Goal: Task Accomplishment & Management: Manage account settings

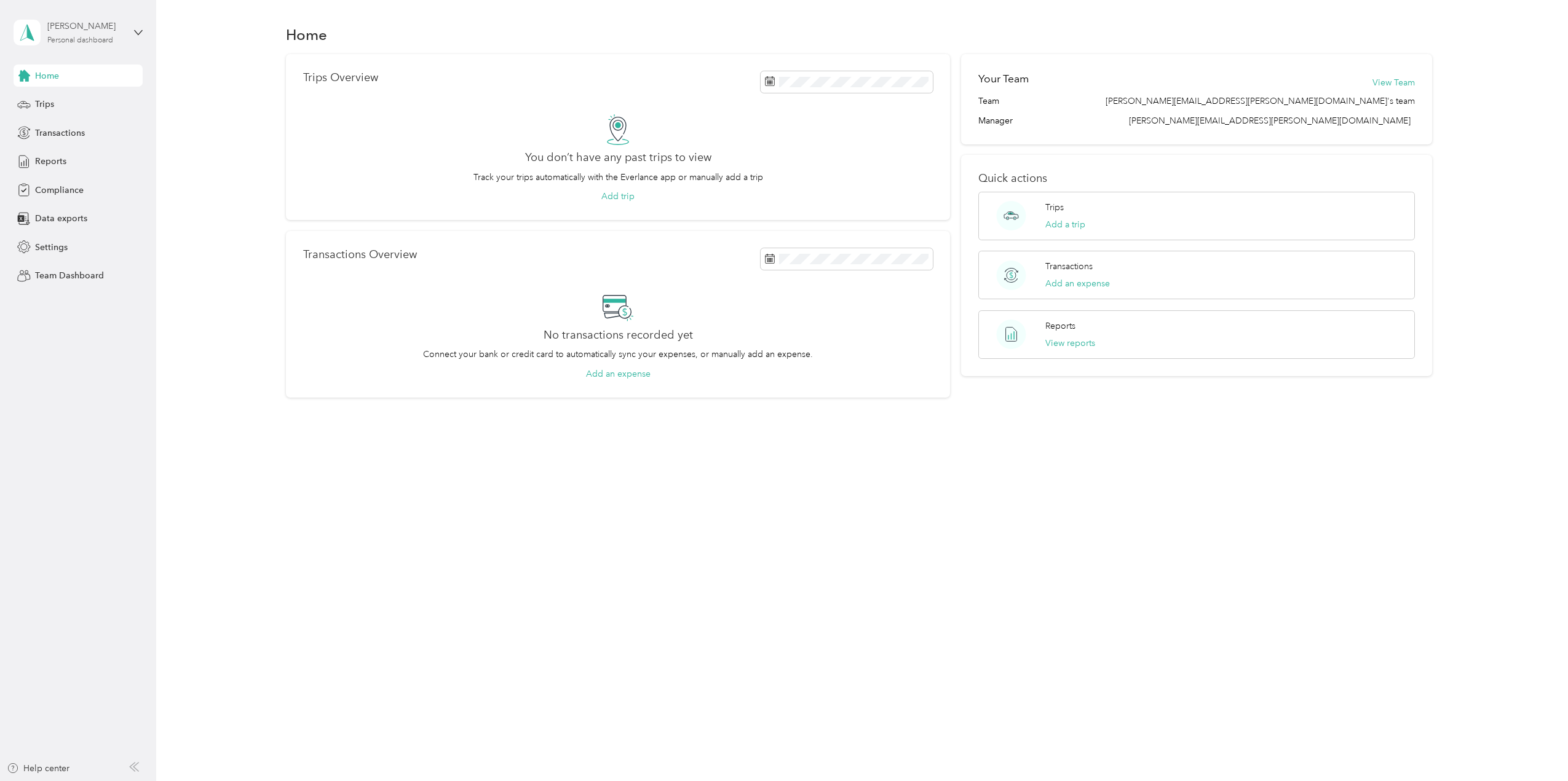
click at [81, 42] on div "Personal dashboard" at bounding box center [80, 41] width 65 height 7
click at [97, 23] on div "[PERSON_NAME]" at bounding box center [86, 25] width 77 height 13
click at [62, 248] on span "Settings" at bounding box center [51, 247] width 33 height 13
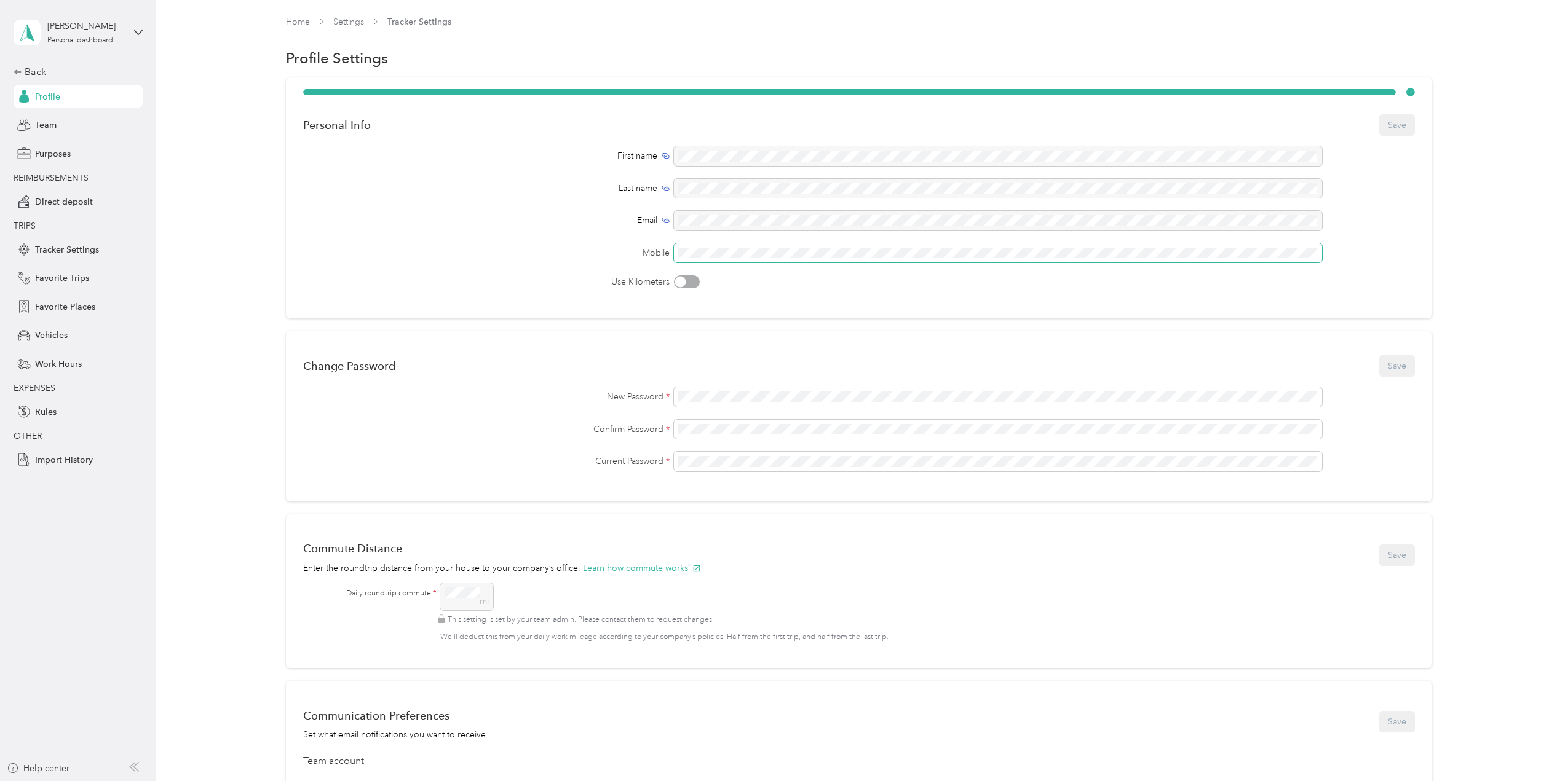
click at [620, 239] on div "First name Last name Email Mobile Use Kilometers" at bounding box center [859, 217] width 1112 height 142
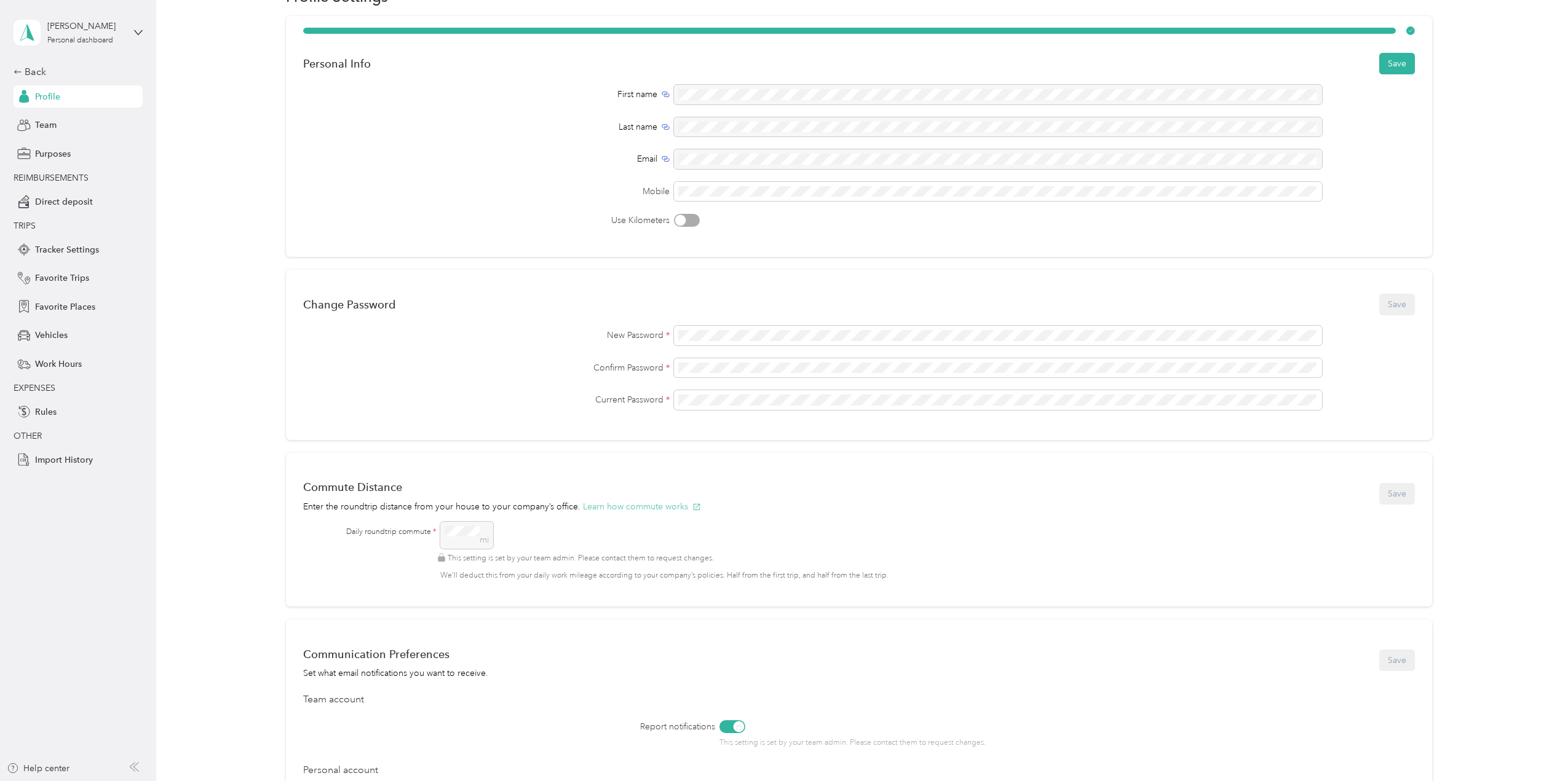
click at [694, 510] on icon "button" at bounding box center [697, 507] width 9 height 9
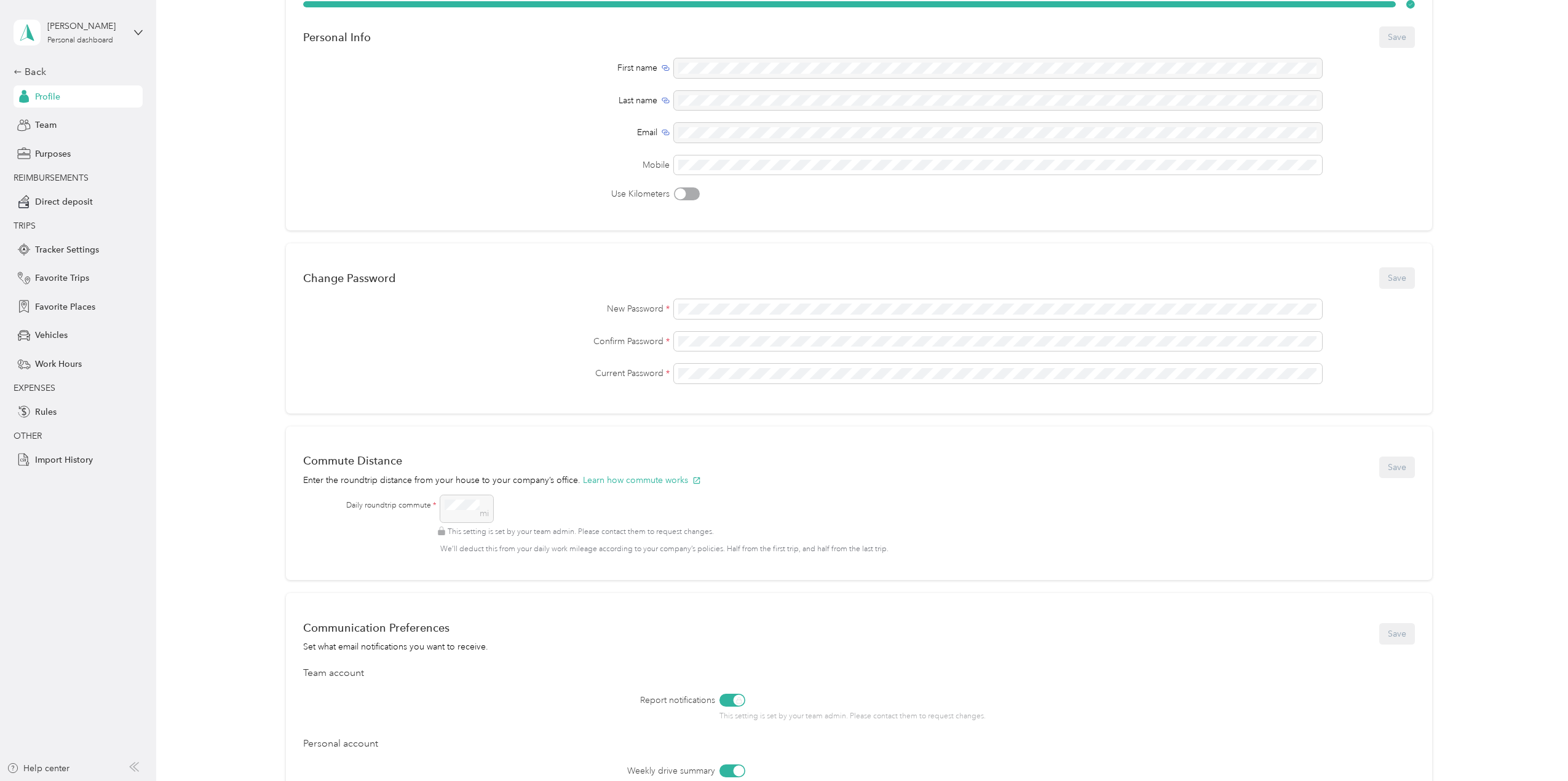
scroll to position [0, 0]
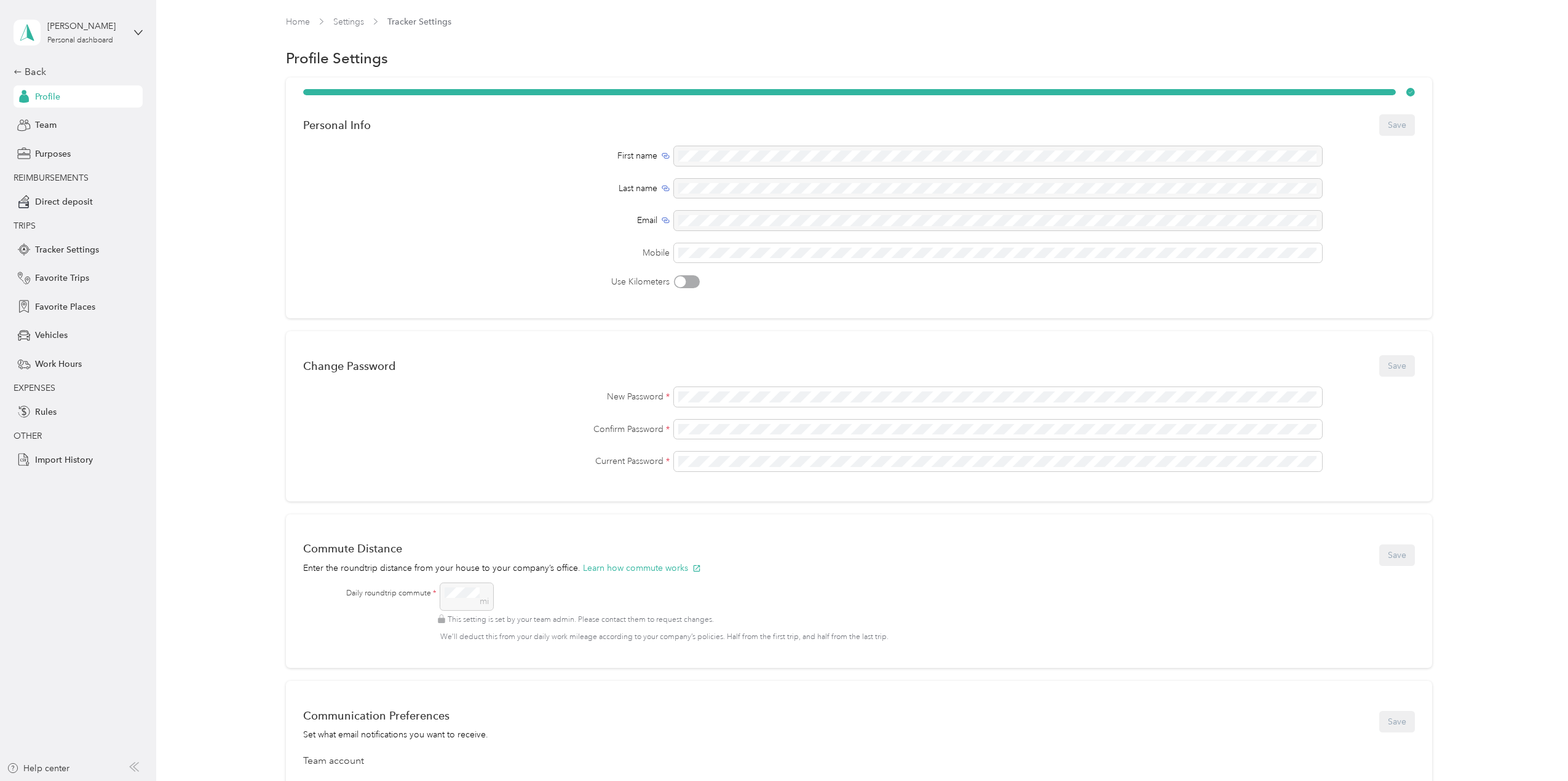
click at [65, 94] on div "Profile" at bounding box center [77, 97] width 129 height 22
click at [354, 19] on link "Settings" at bounding box center [348, 22] width 31 height 10
click at [408, 20] on span "Tracker Settings" at bounding box center [419, 22] width 64 height 13
click at [476, 604] on div "mi This setting is set by your team admin. Please contact them to request chang…" at bounding box center [917, 613] width 953 height 60
click at [458, 604] on div "mi This setting is set by your team admin. Please contact them to request chang…" at bounding box center [917, 613] width 953 height 60
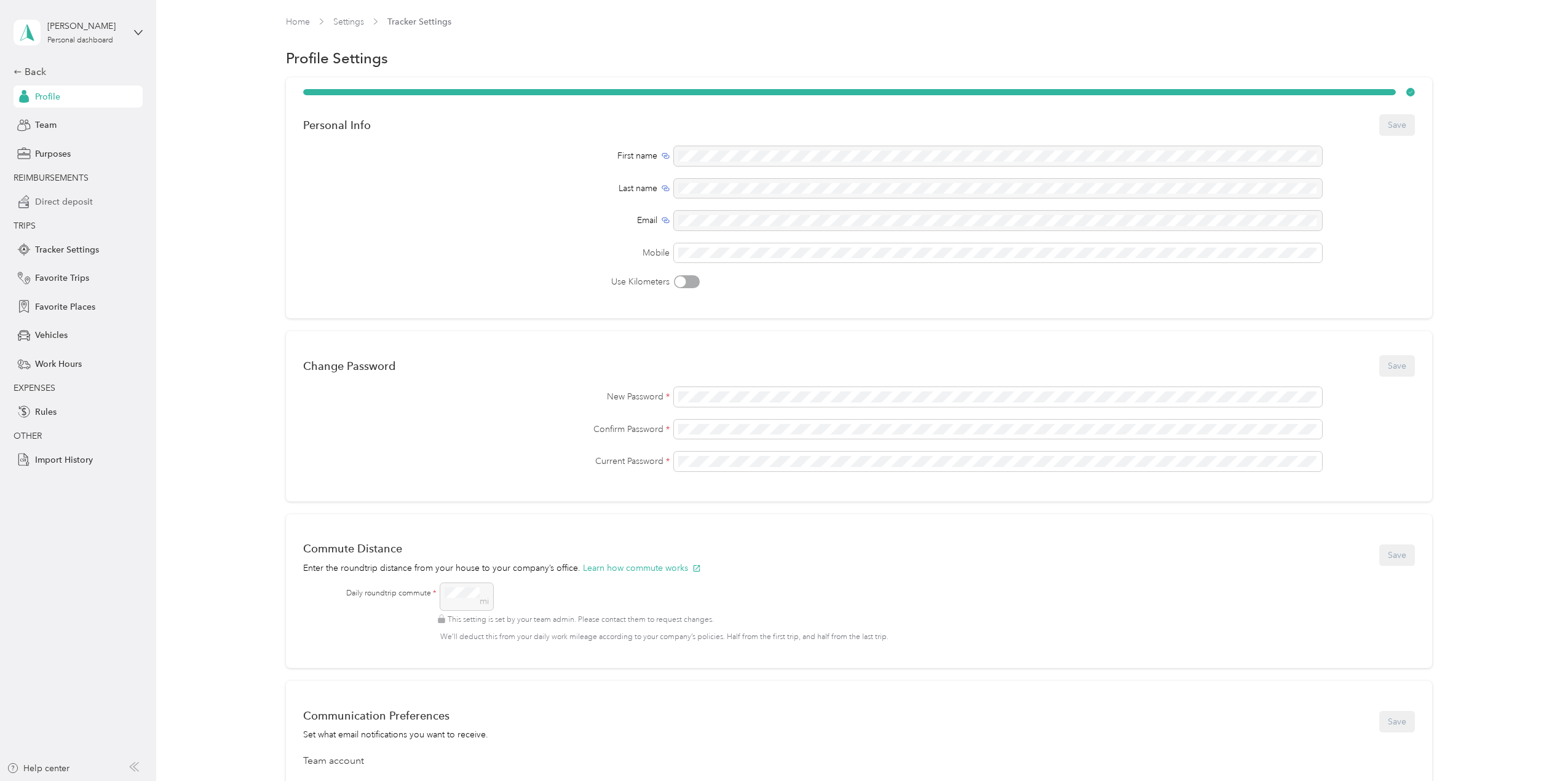
click at [59, 207] on span "Direct deposit" at bounding box center [64, 202] width 58 height 13
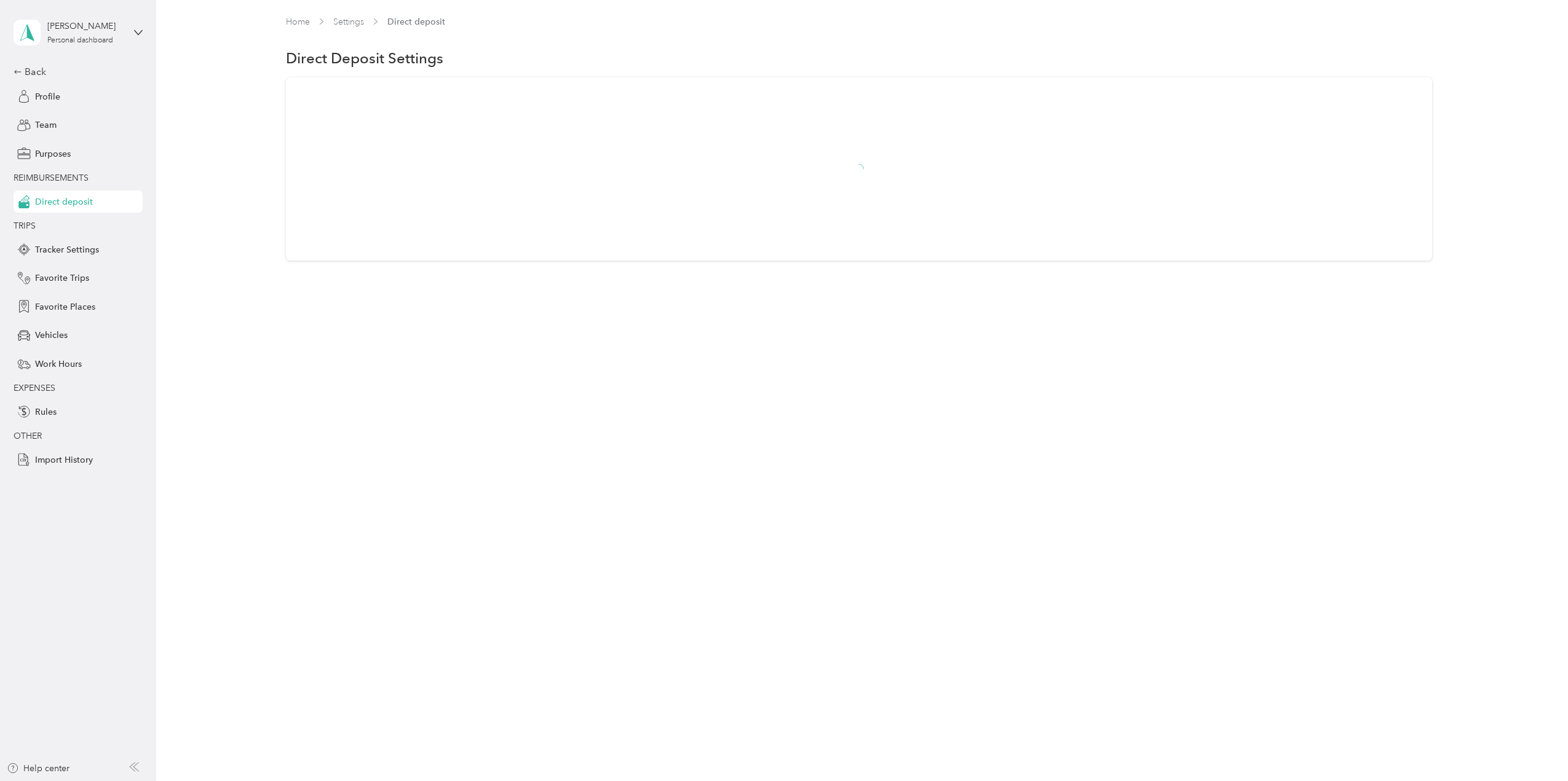
click at [371, 62] on h1 "Direct Deposit Settings" at bounding box center [364, 57] width 157 height 13
drag, startPoint x: 371, startPoint y: 120, endPoint x: 345, endPoint y: 136, distance: 30.5
click at [371, 120] on div at bounding box center [859, 169] width 1146 height 183
click at [51, 205] on span "Direct deposit" at bounding box center [64, 202] width 58 height 13
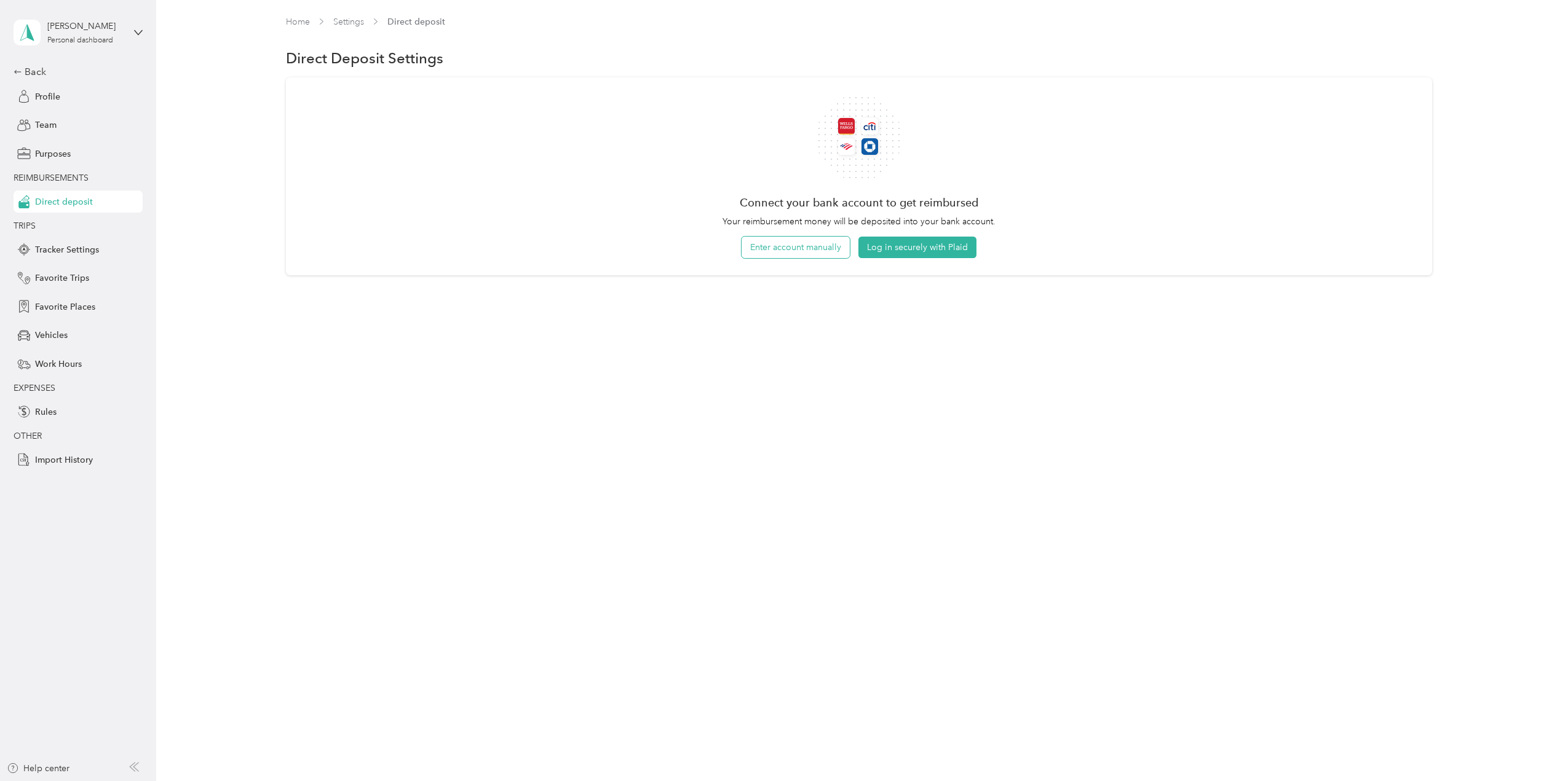
click at [817, 248] on button "Enter account manually" at bounding box center [795, 247] width 108 height 22
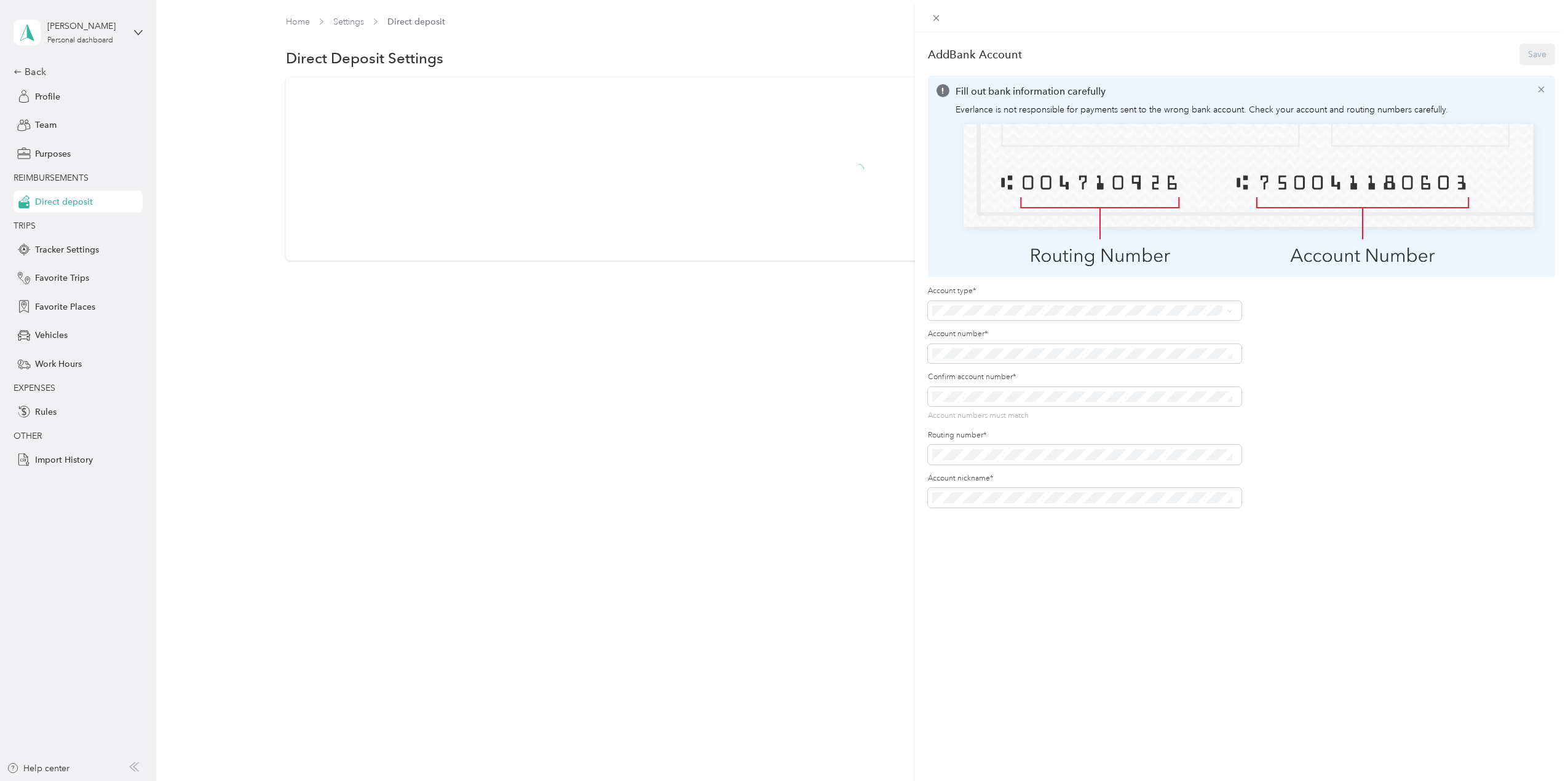
click at [950, 335] on li "Checking" at bounding box center [1083, 330] width 310 height 22
click at [957, 388] on span at bounding box center [1084, 396] width 313 height 19
click at [963, 401] on span at bounding box center [1084, 396] width 313 height 19
click at [977, 571] on div "Add Bank Account Save Fill out bank information carefully Everlance is not resp…" at bounding box center [1241, 423] width 653 height 781
click at [1519, 50] on button "Save" at bounding box center [1537, 54] width 36 height 22
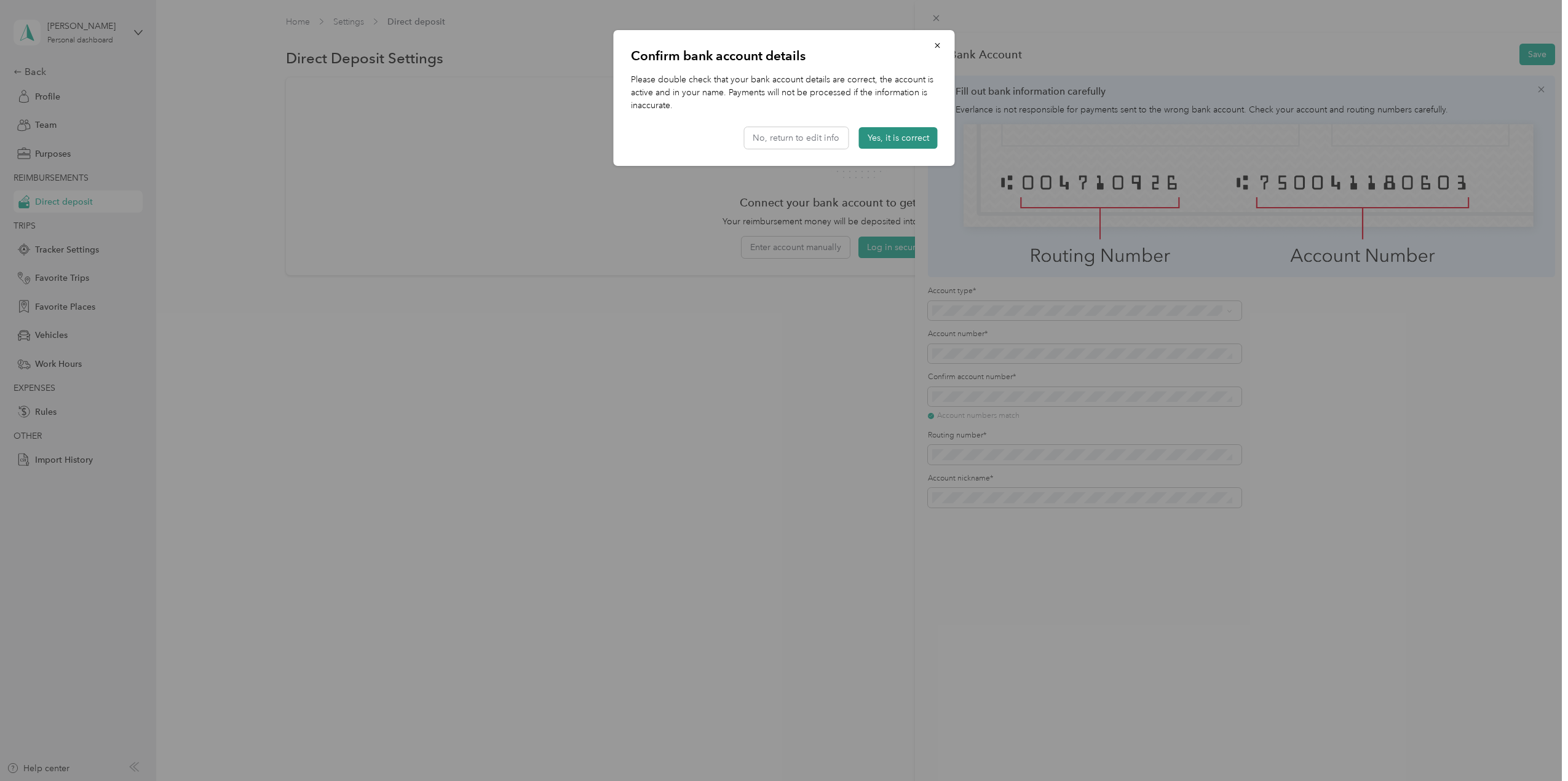
click at [898, 146] on button "Yes, it is correct" at bounding box center [898, 138] width 79 height 22
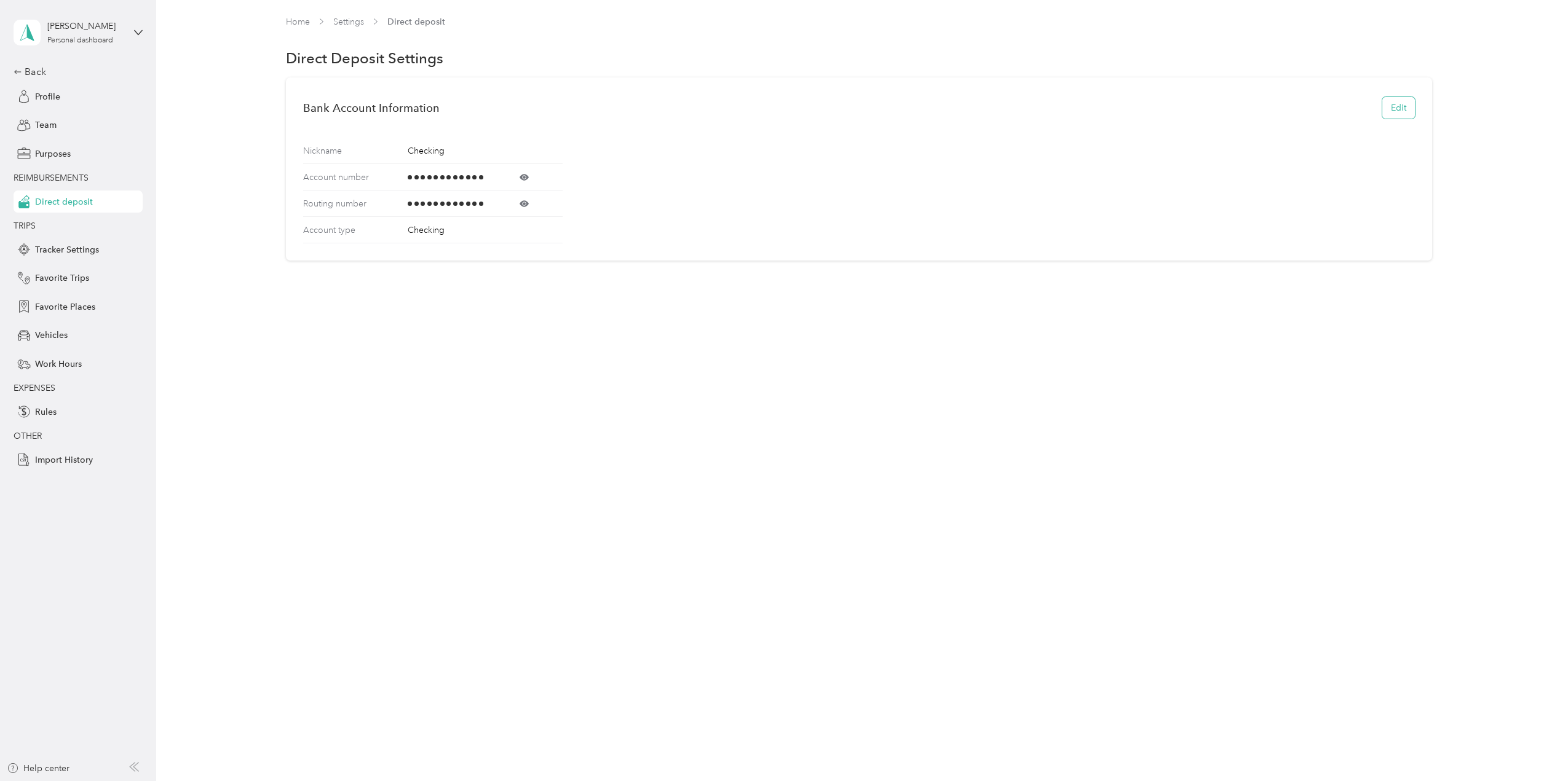
click at [1409, 118] on button "Edit" at bounding box center [1398, 108] width 33 height 22
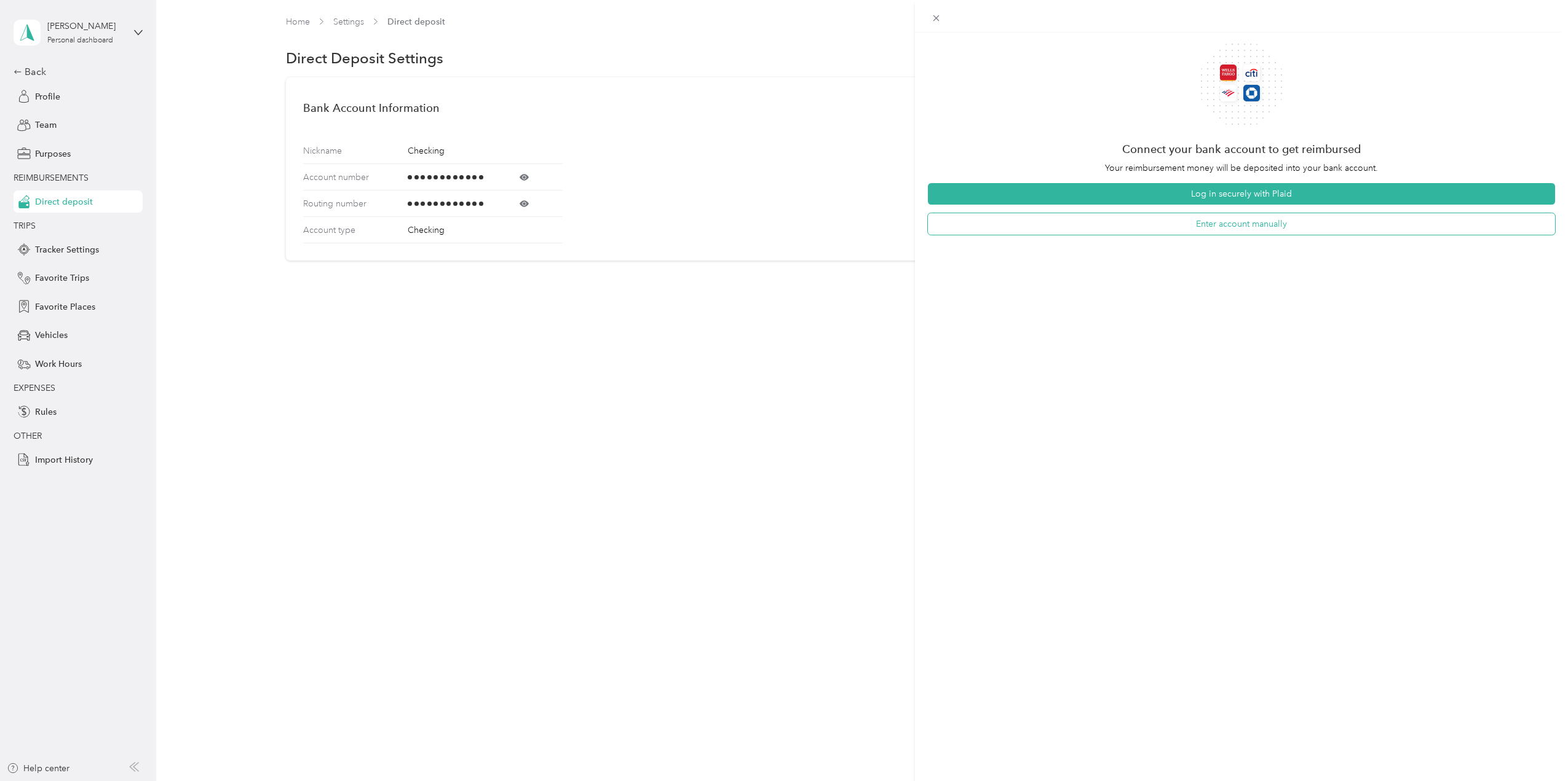
click at [1266, 228] on button "Enter account manually" at bounding box center [1242, 224] width 628 height 22
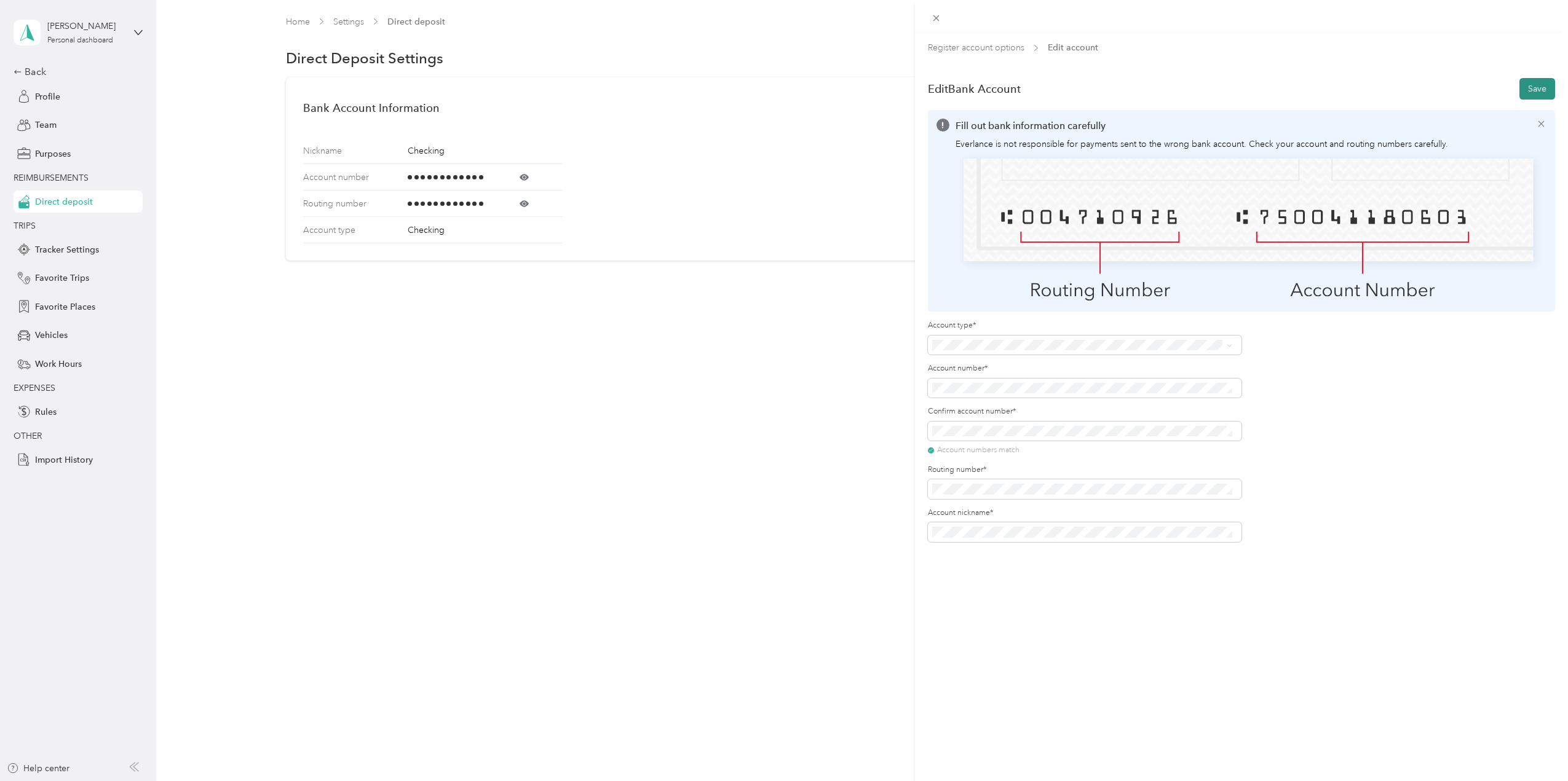
click at [1529, 86] on button "Save" at bounding box center [1537, 89] width 36 height 22
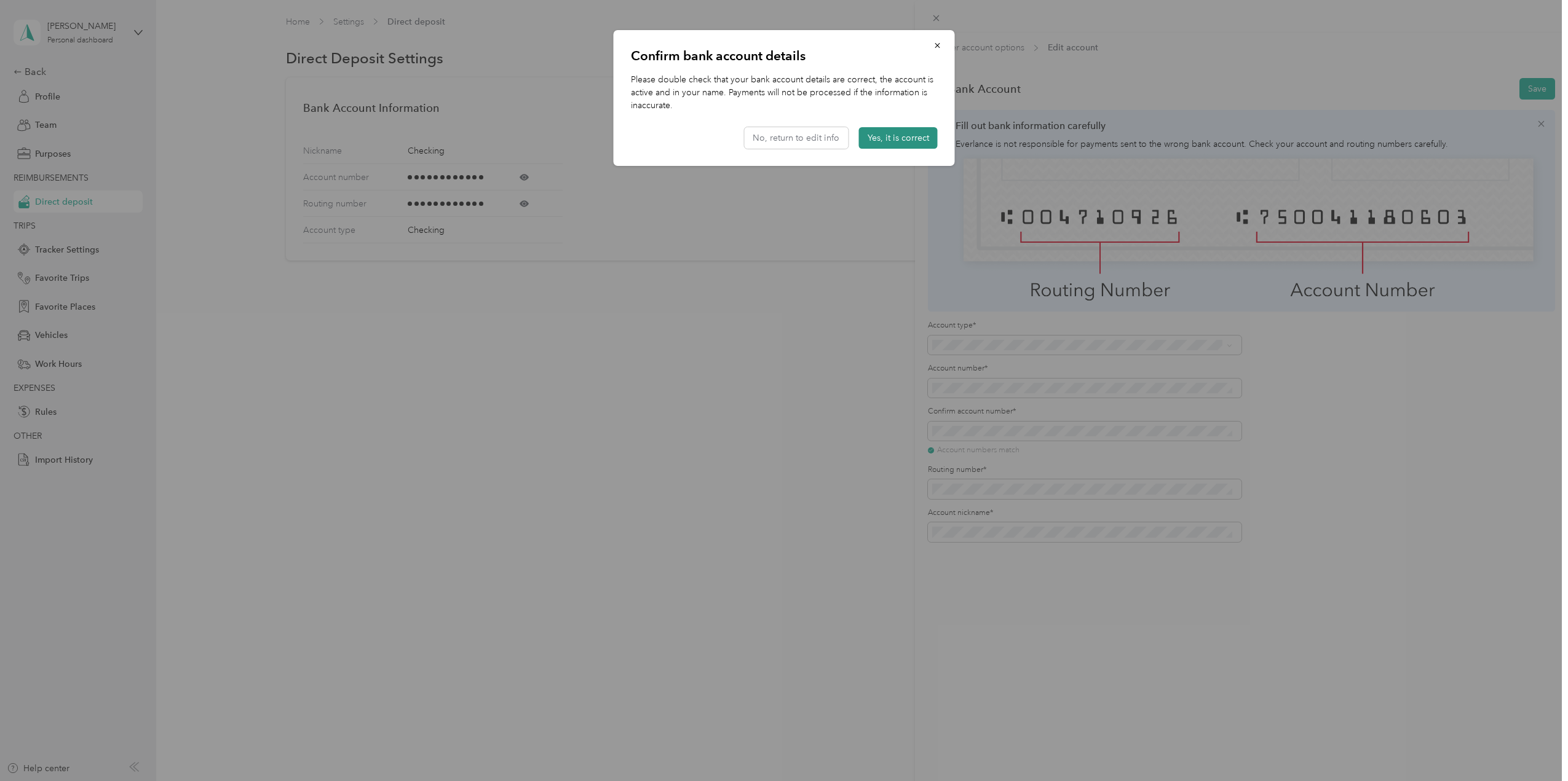
click at [883, 140] on button "Yes, it is correct" at bounding box center [898, 138] width 79 height 22
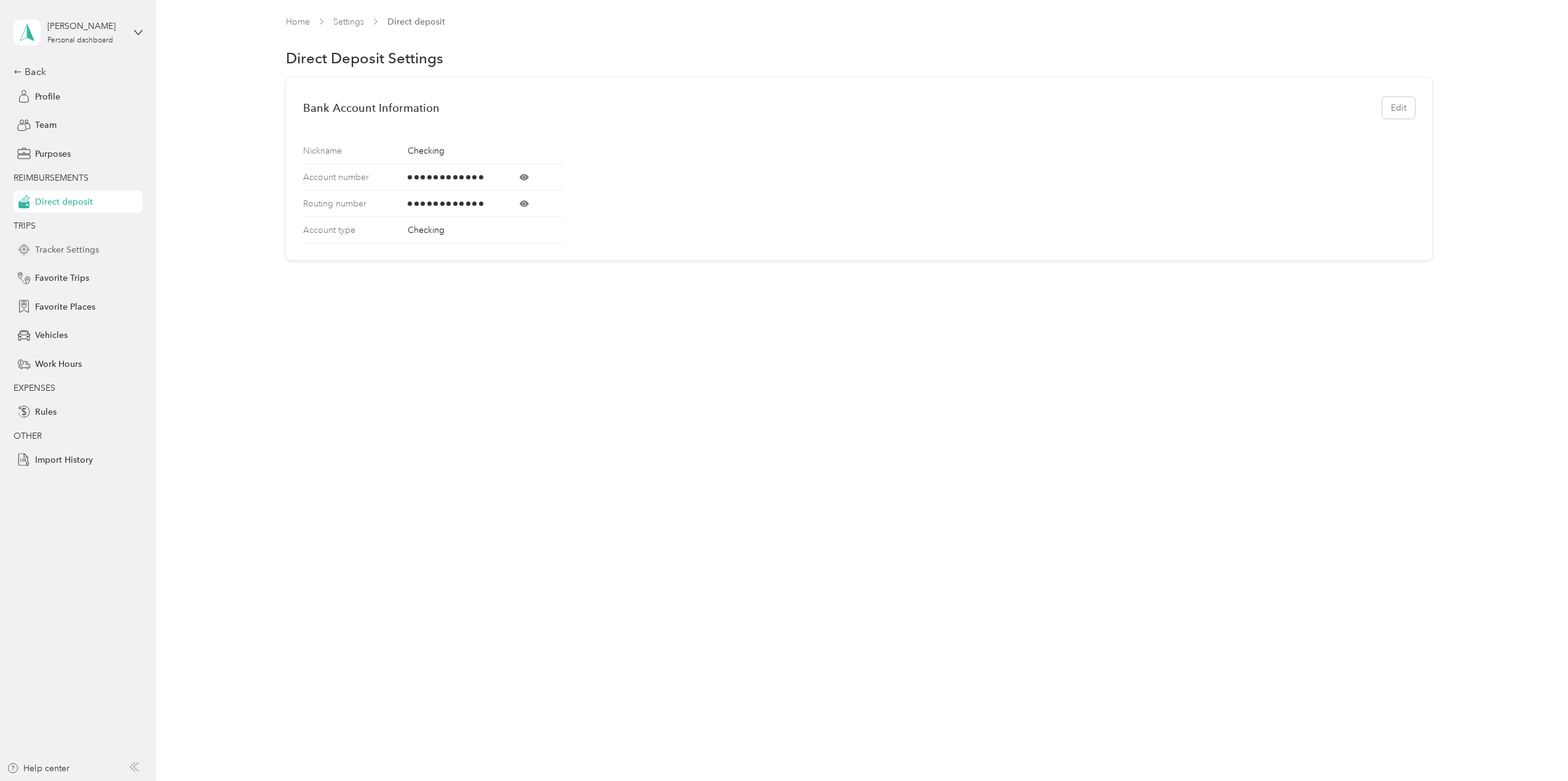
click at [47, 245] on span "Tracker Settings" at bounding box center [67, 249] width 64 height 13
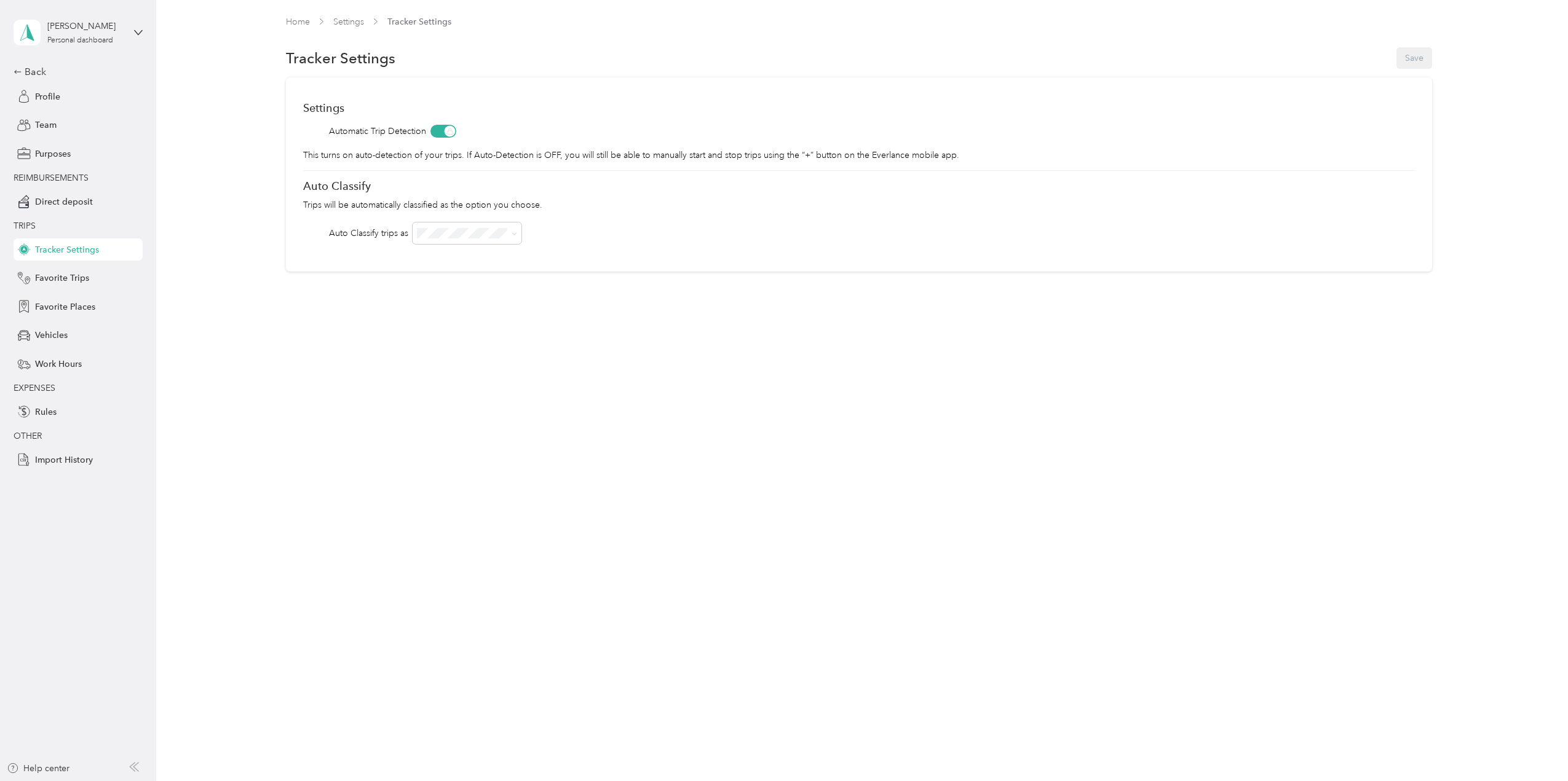
click at [473, 335] on div "Home Settings Tracker Settings Tracker Settings Save Settings Automatic Trip De…" at bounding box center [859, 169] width 1406 height 338
click at [39, 280] on span "Favorite Trips" at bounding box center [62, 277] width 54 height 13
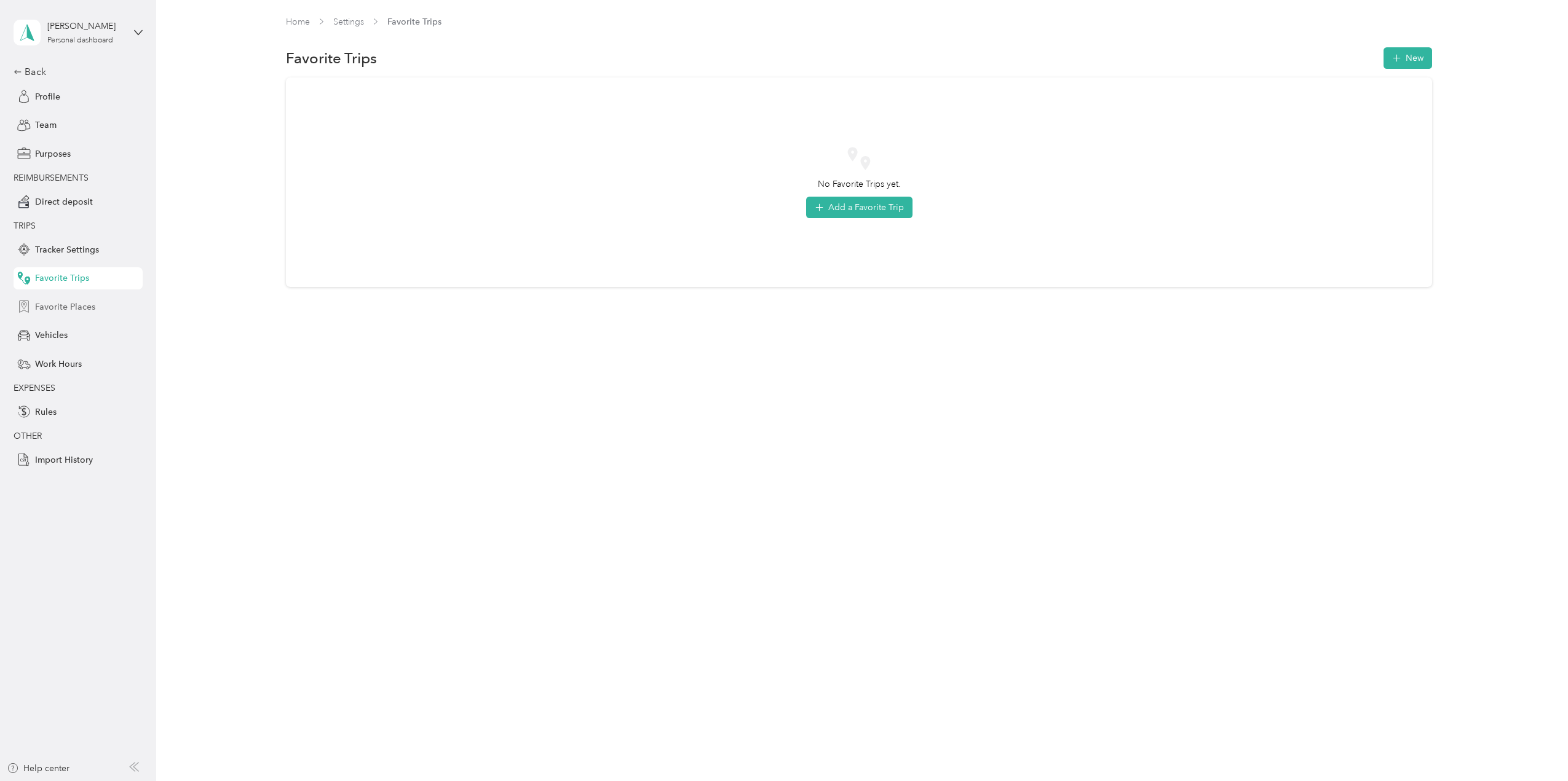
click at [69, 312] on span "Favorite Places" at bounding box center [65, 306] width 60 height 13
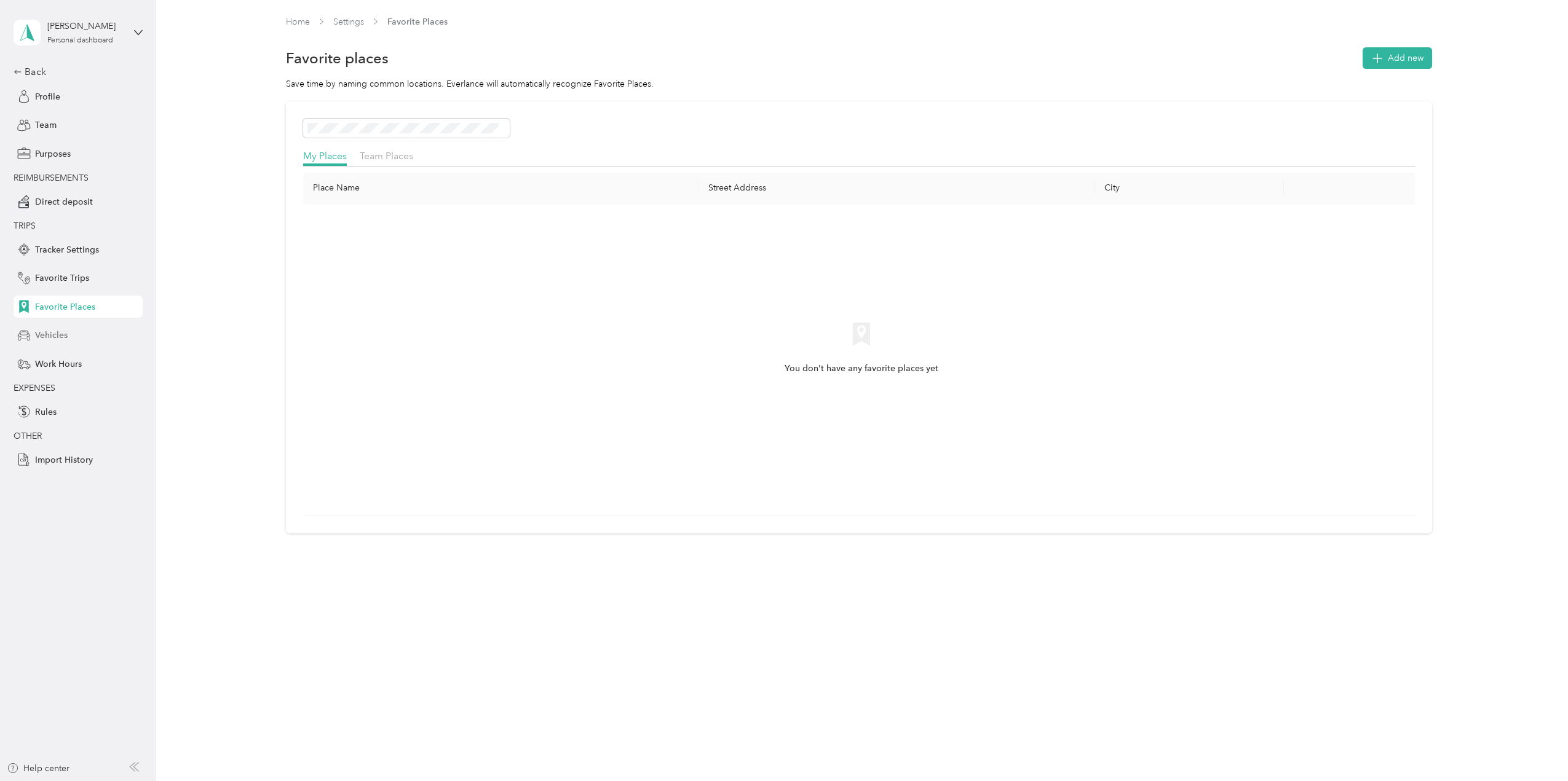
click at [63, 338] on span "Vehicles" at bounding box center [51, 335] width 33 height 13
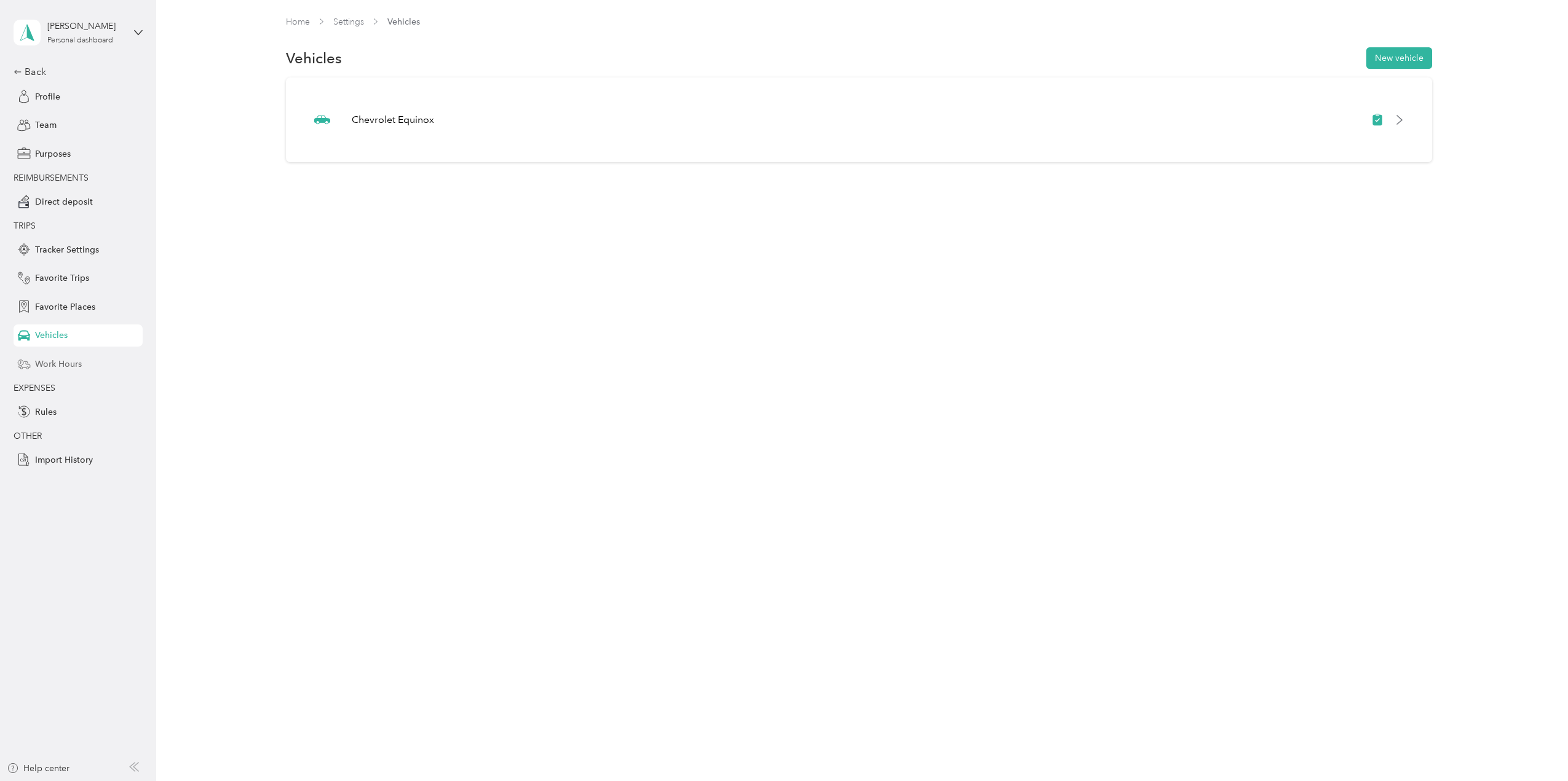
click at [71, 367] on span "Work Hours" at bounding box center [58, 364] width 47 height 13
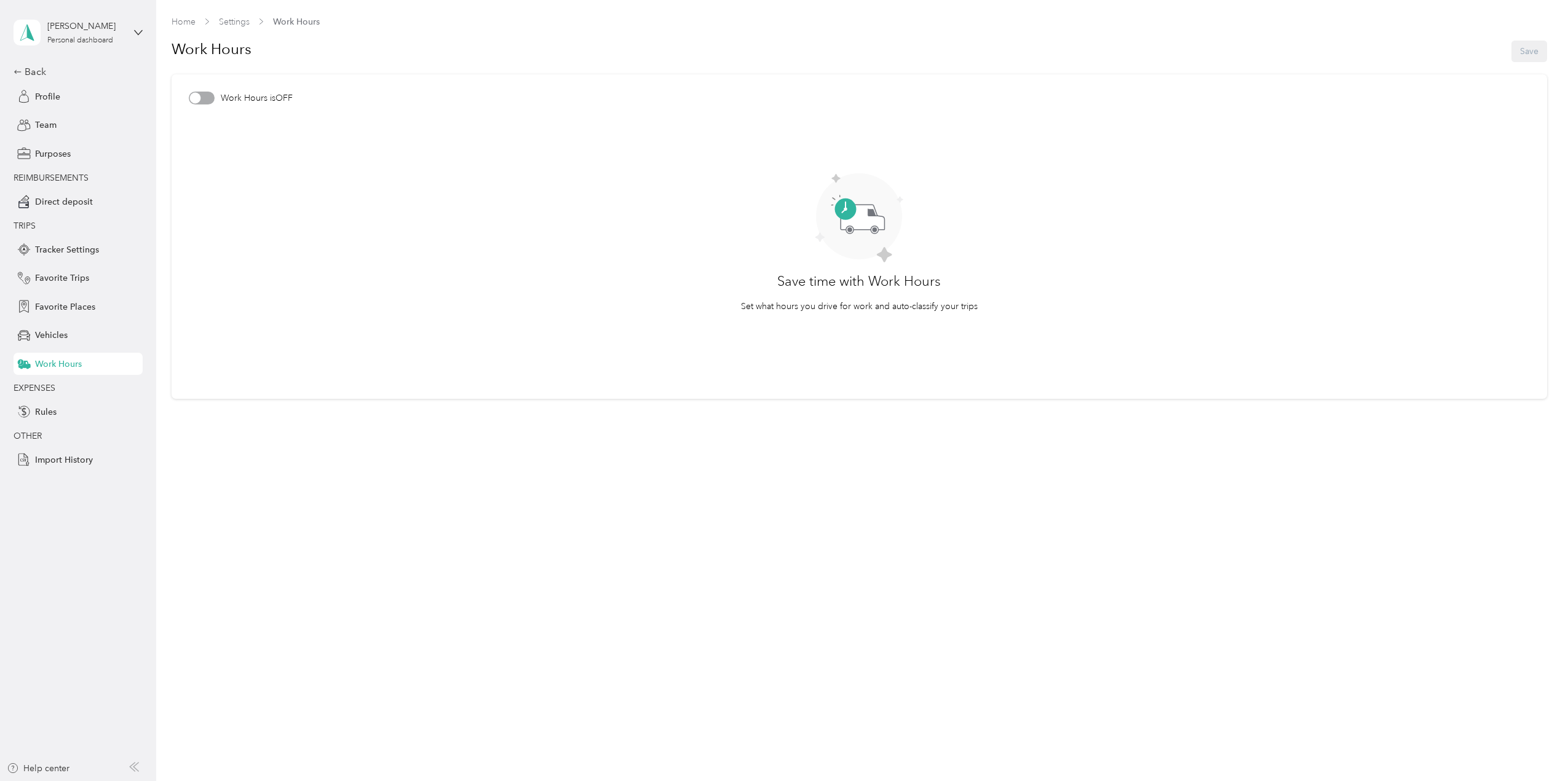
click at [53, 389] on span "EXPENSES" at bounding box center [34, 388] width 42 height 10
click at [50, 419] on div "Rules" at bounding box center [77, 412] width 129 height 22
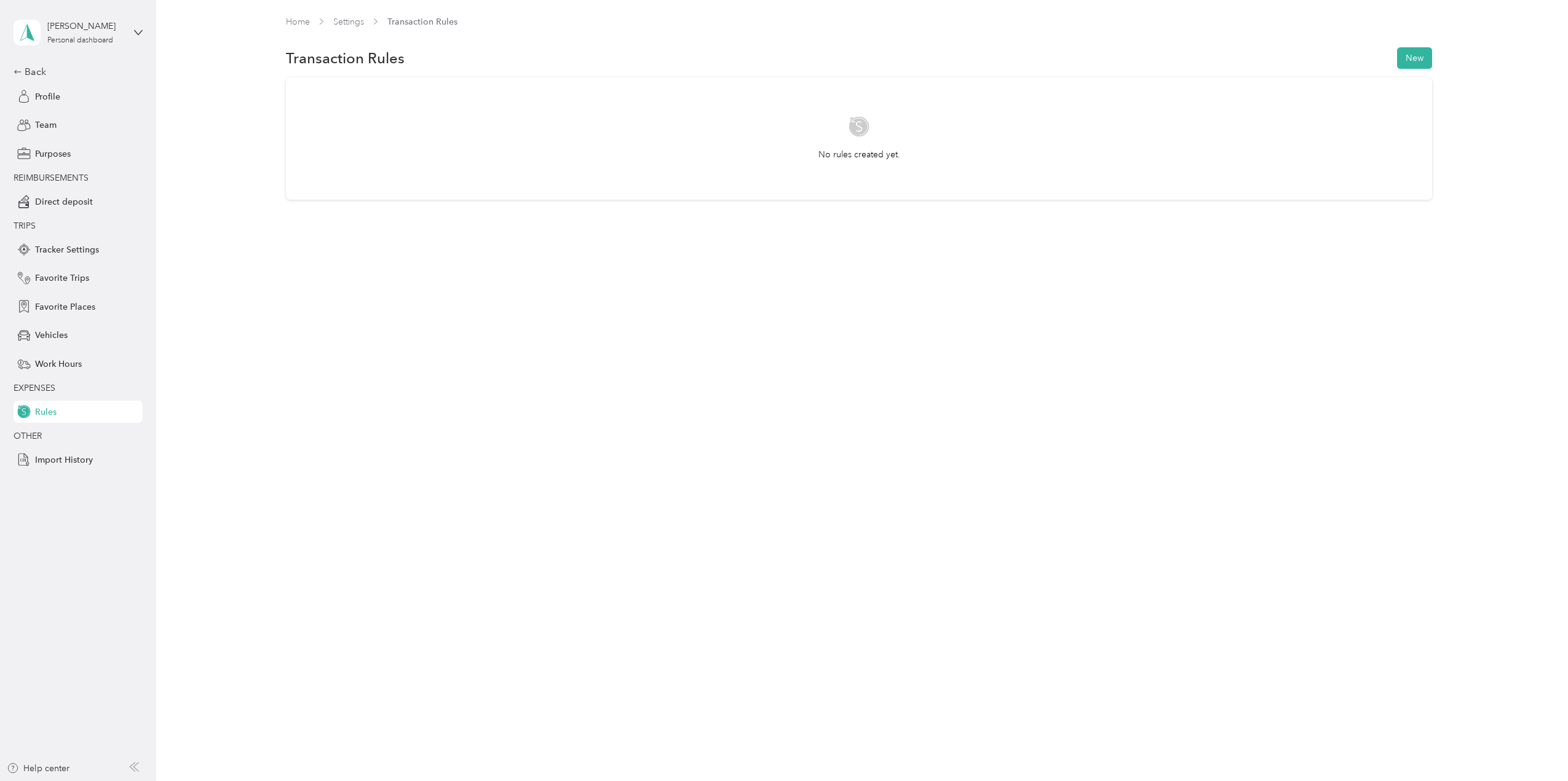
click at [42, 25] on div "[PERSON_NAME] Personal dashboard" at bounding box center [68, 32] width 111 height 26
click at [76, 104] on div "Team dashboard" at bounding box center [212, 100] width 380 height 22
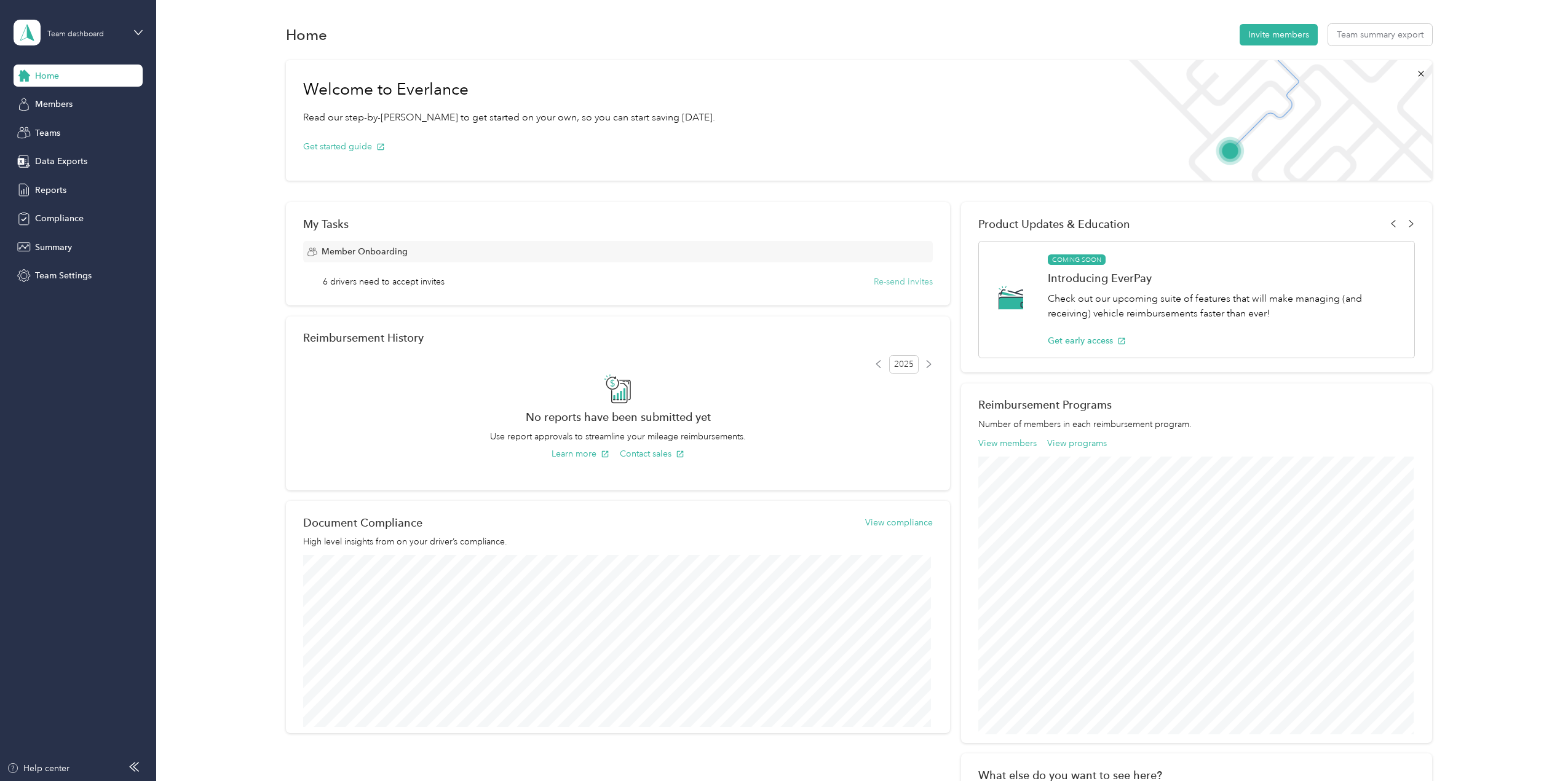
click at [907, 283] on button "Re-send invites" at bounding box center [903, 281] width 59 height 13
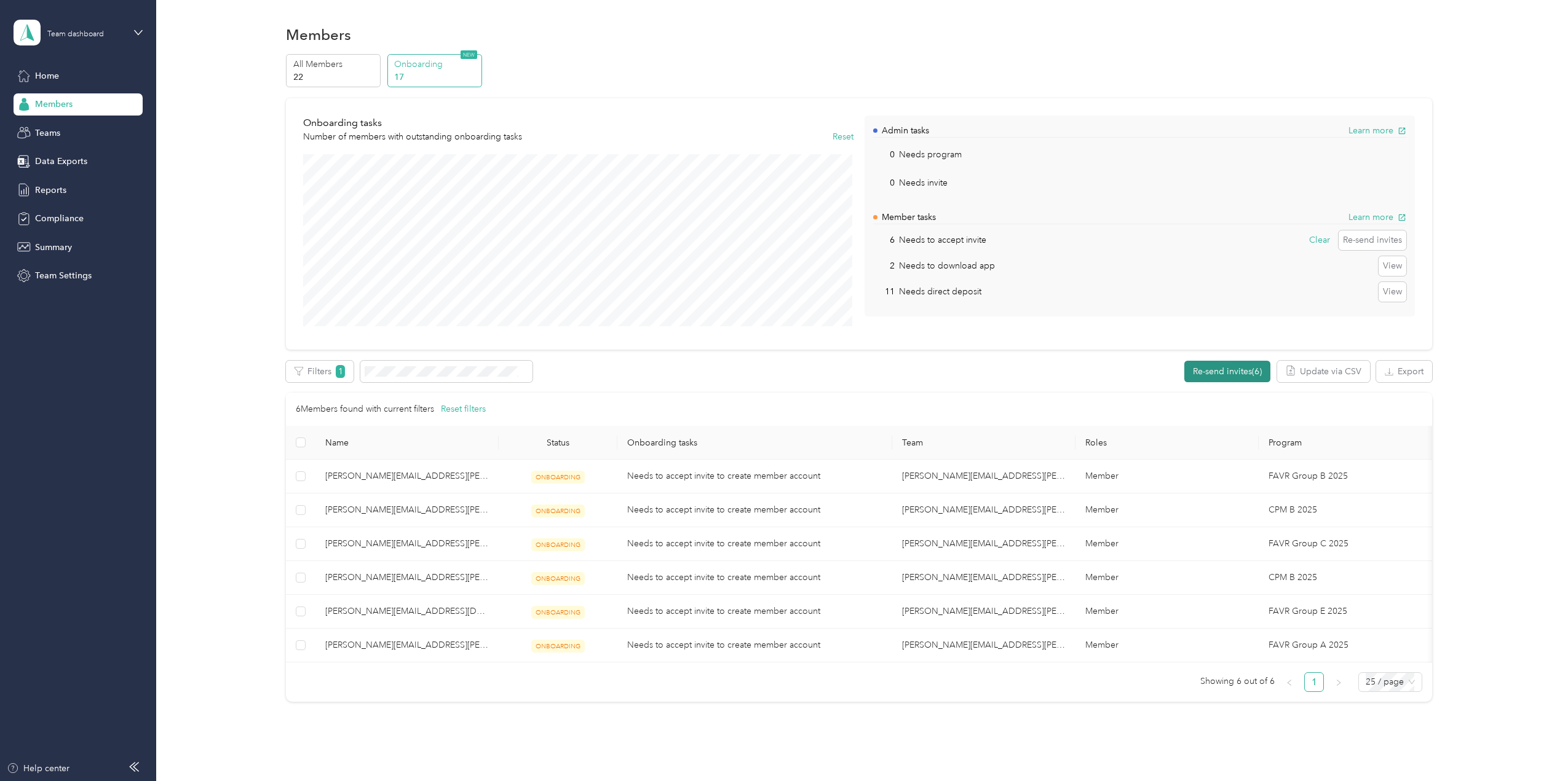
click at [1199, 370] on button "Re-send invites (6)" at bounding box center [1227, 371] width 86 height 22
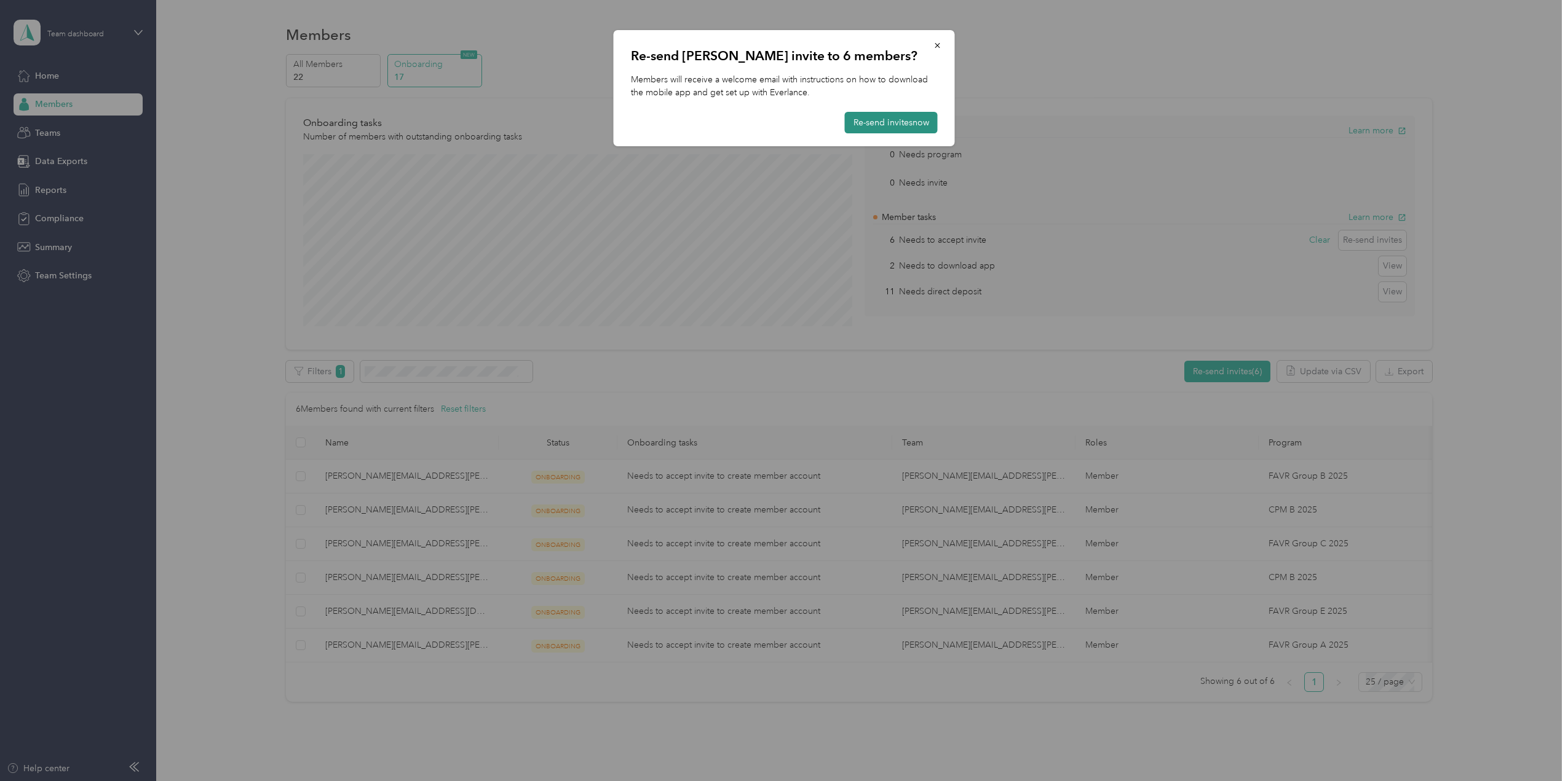
click at [891, 118] on button "Re-send invites now" at bounding box center [891, 122] width 93 height 22
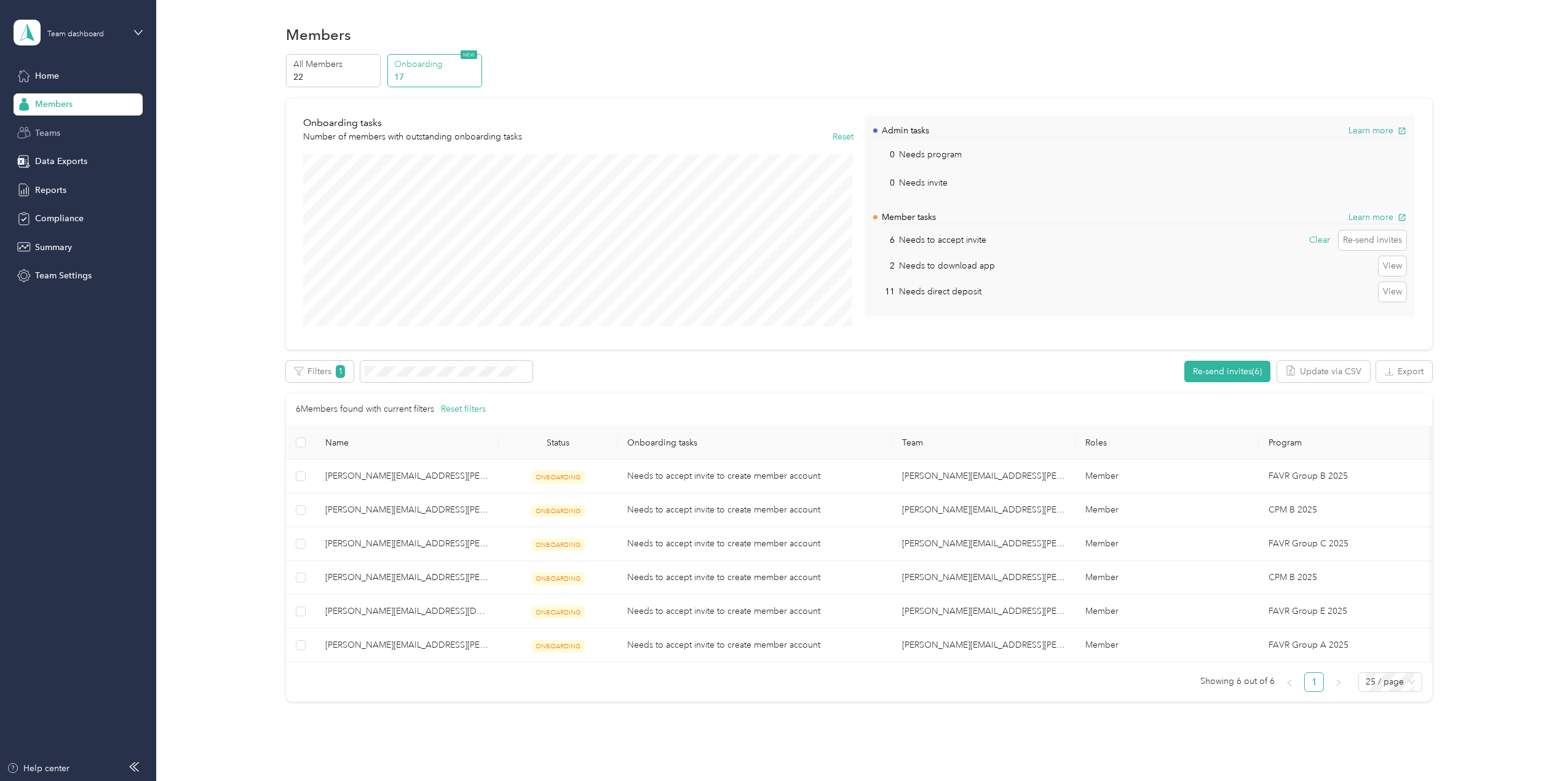
click at [53, 130] on span "Teams" at bounding box center [48, 132] width 25 height 13
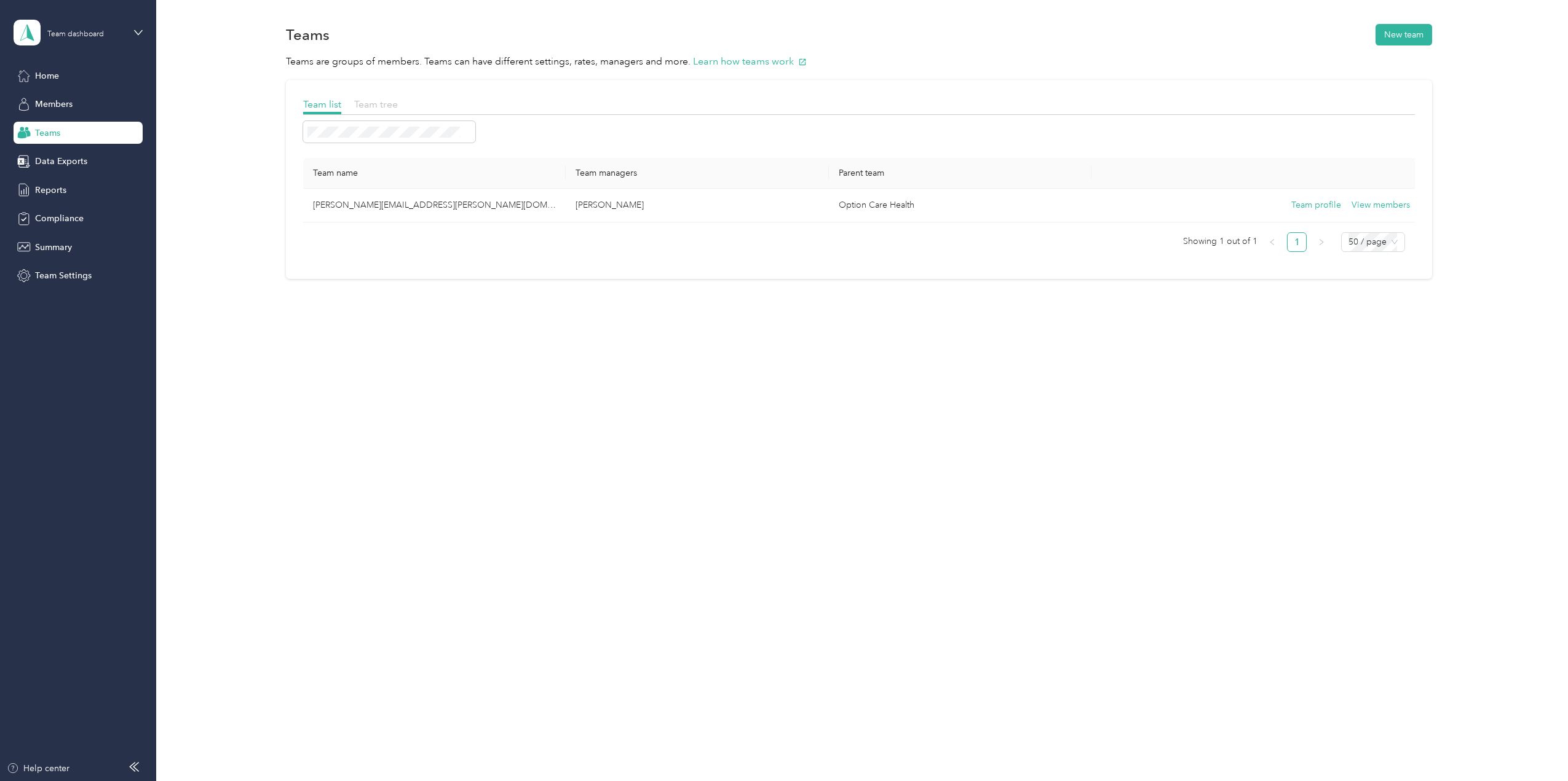
click at [388, 102] on span "Team tree" at bounding box center [376, 104] width 44 height 12
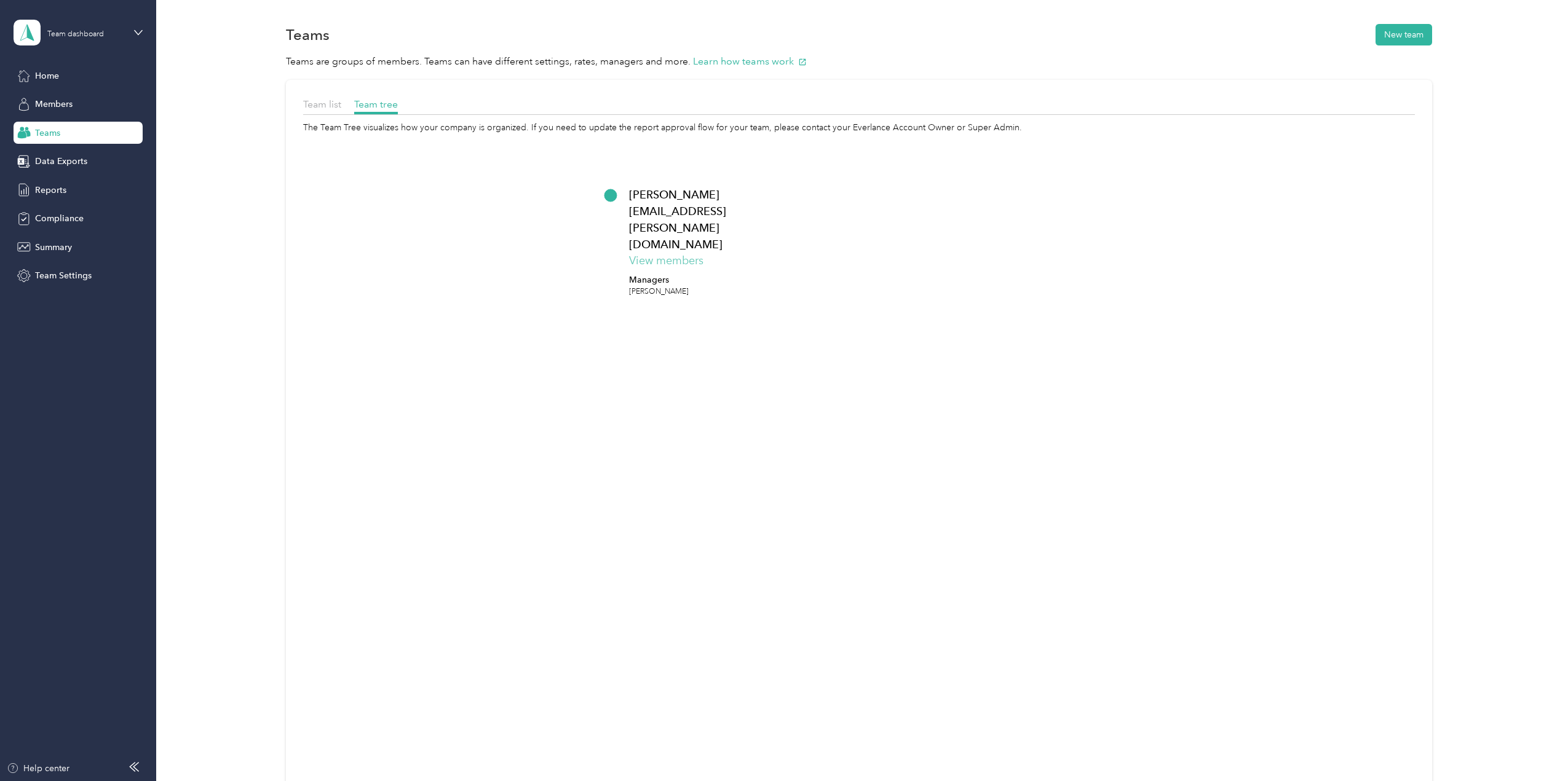
click at [653, 253] on button "View members" at bounding box center [666, 261] width 74 height 16
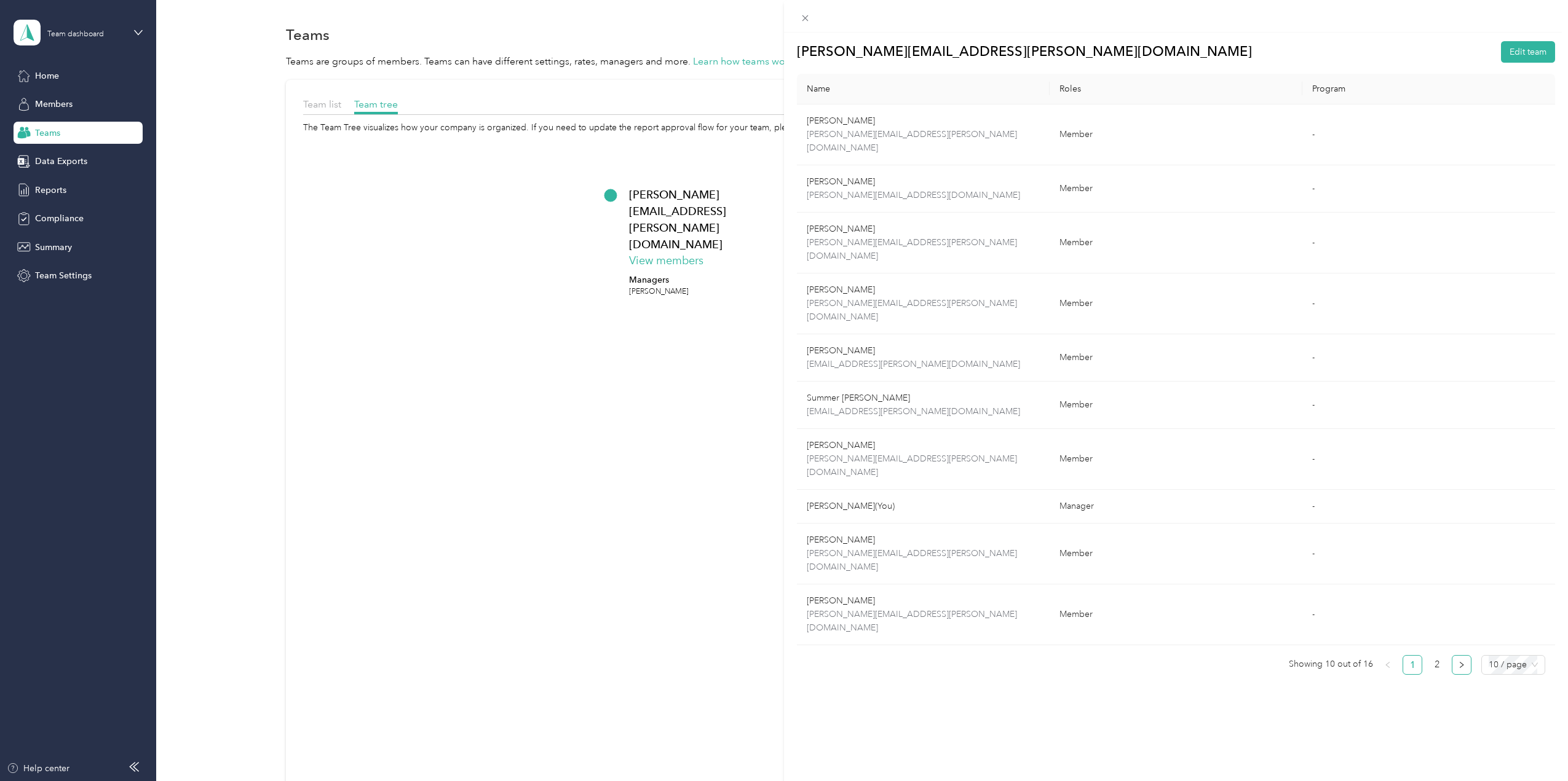
click at [1458, 661] on icon "right" at bounding box center [1462, 665] width 7 height 7
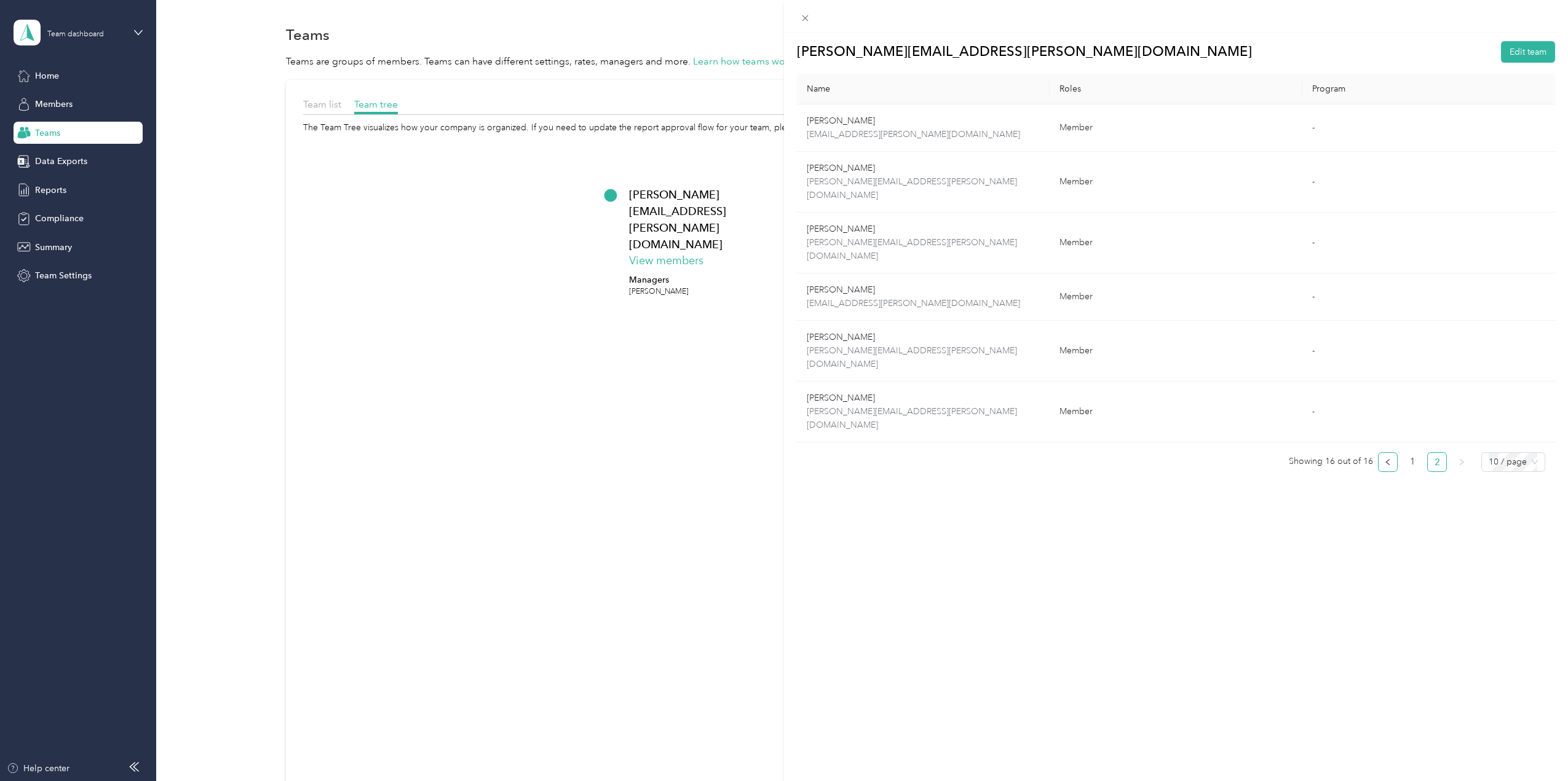
click at [1384, 458] on icon "left" at bounding box center [1388, 462] width 7 height 7
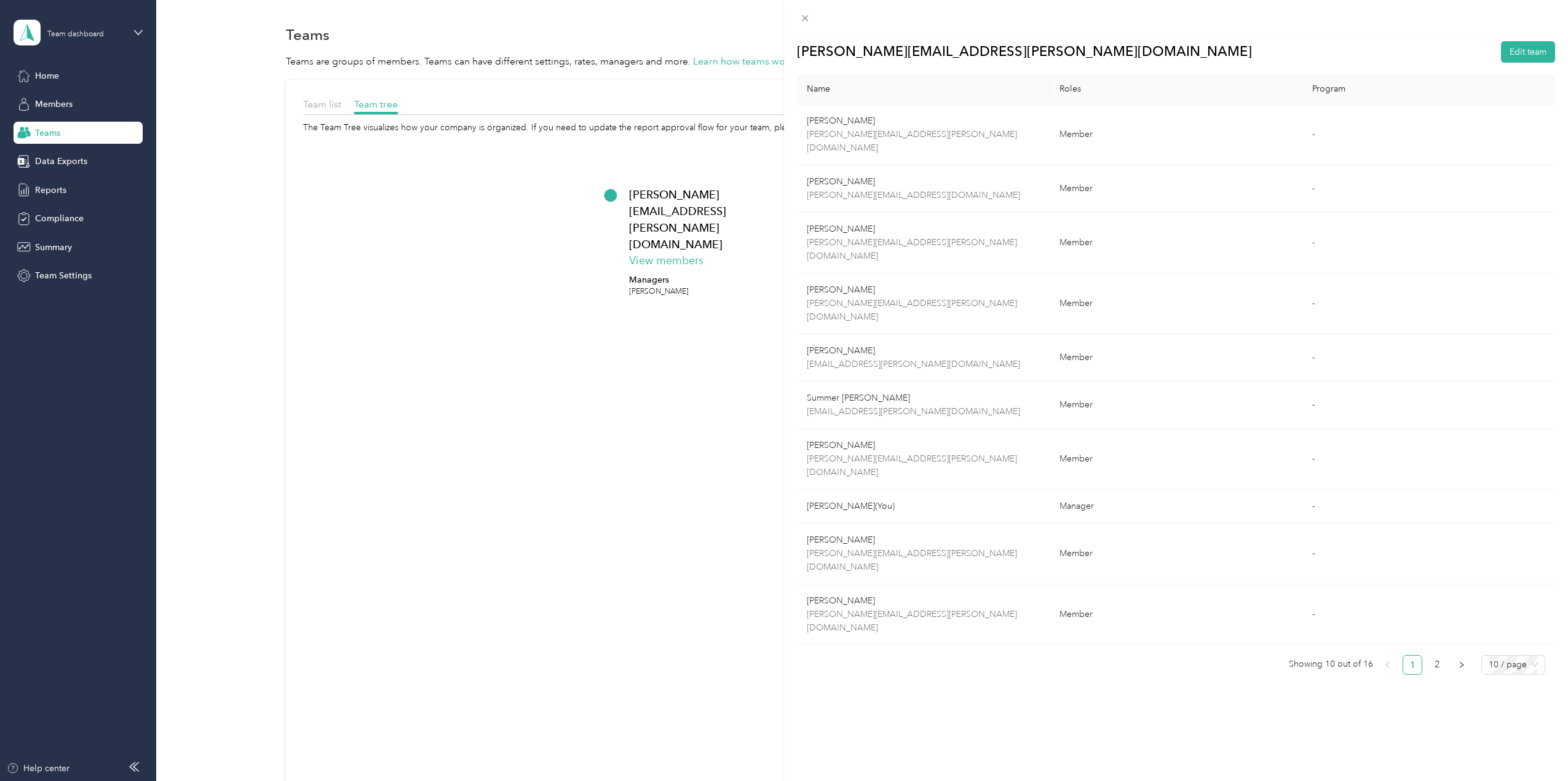
click at [327, 106] on div "[PERSON_NAME][EMAIL_ADDRESS][PERSON_NAME][DOMAIN_NAME] Edit team Name Roles Pro…" at bounding box center [784, 390] width 1568 height 781
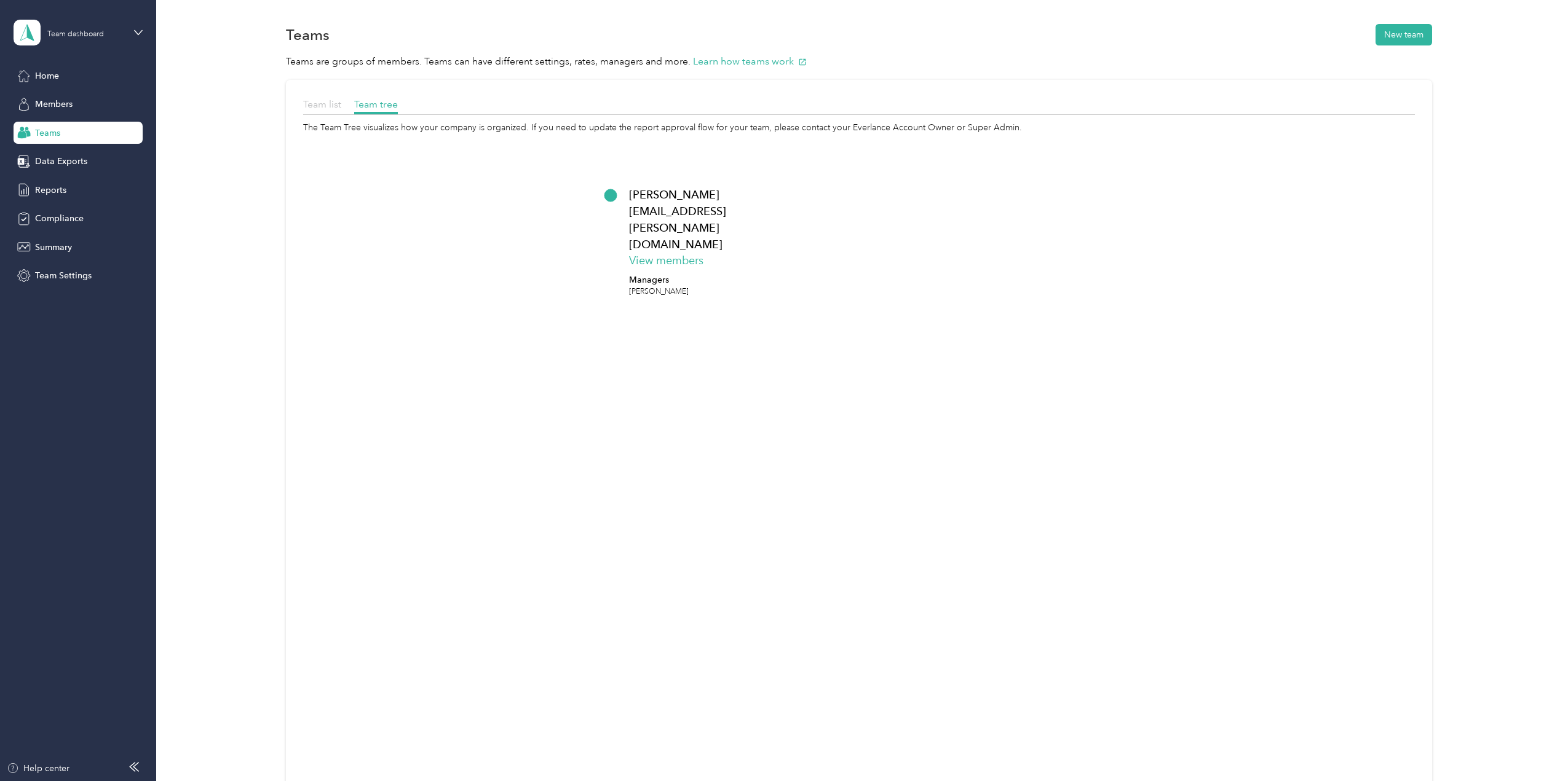
click at [329, 106] on span "Team list" at bounding box center [321, 104] width 38 height 12
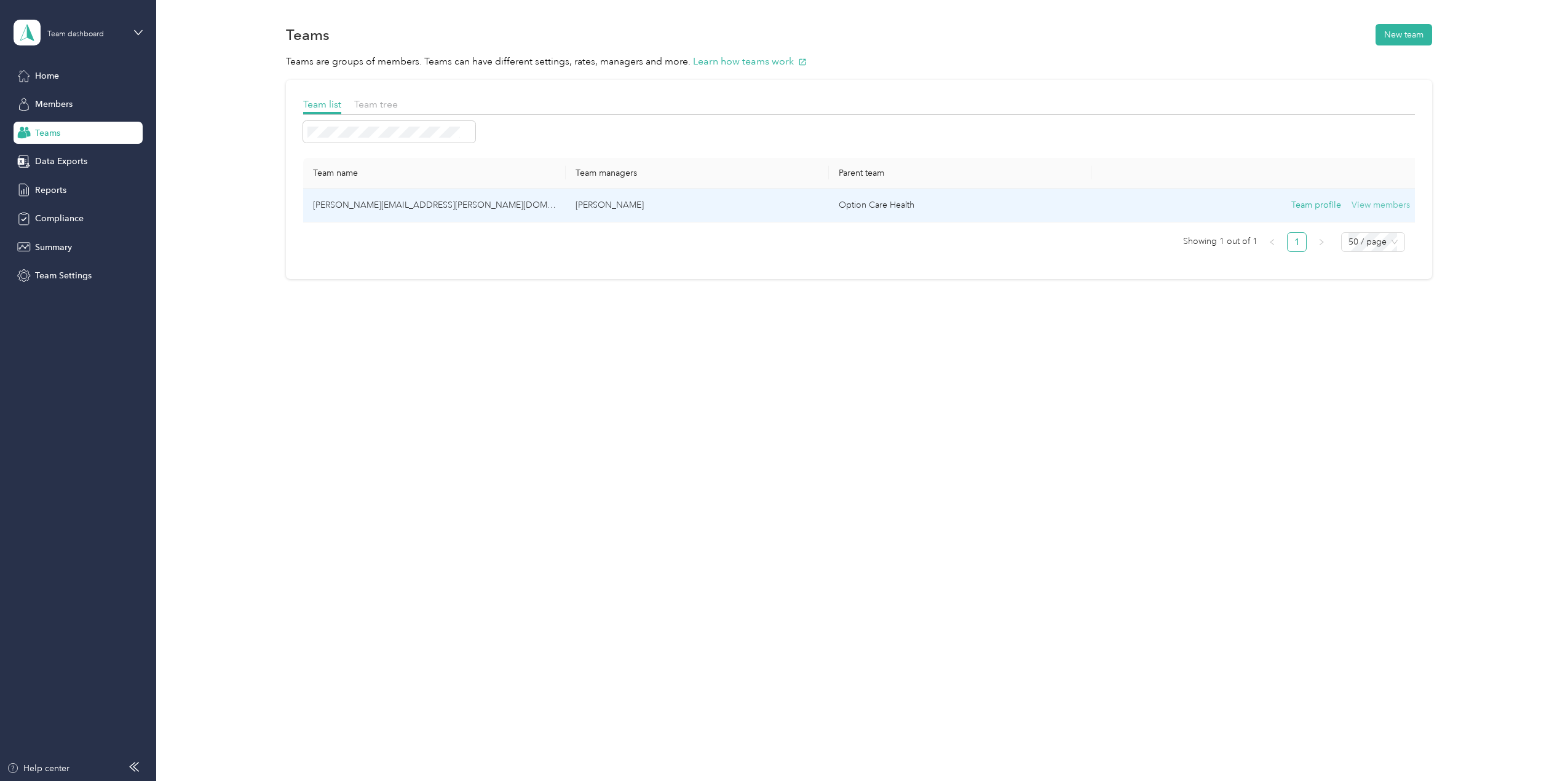
click at [1385, 207] on button "View members" at bounding box center [1380, 205] width 58 height 13
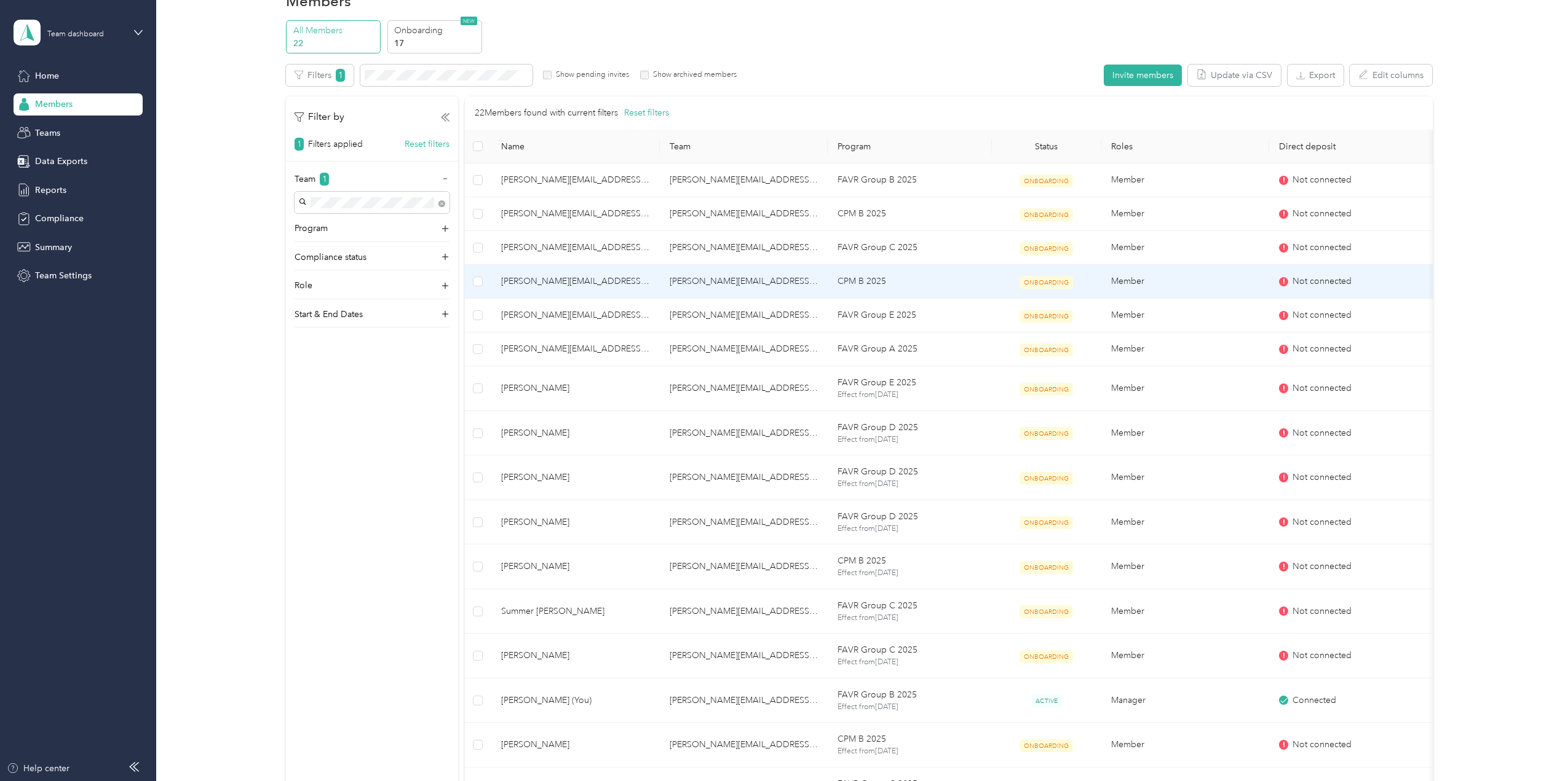
scroll to position [17, 0]
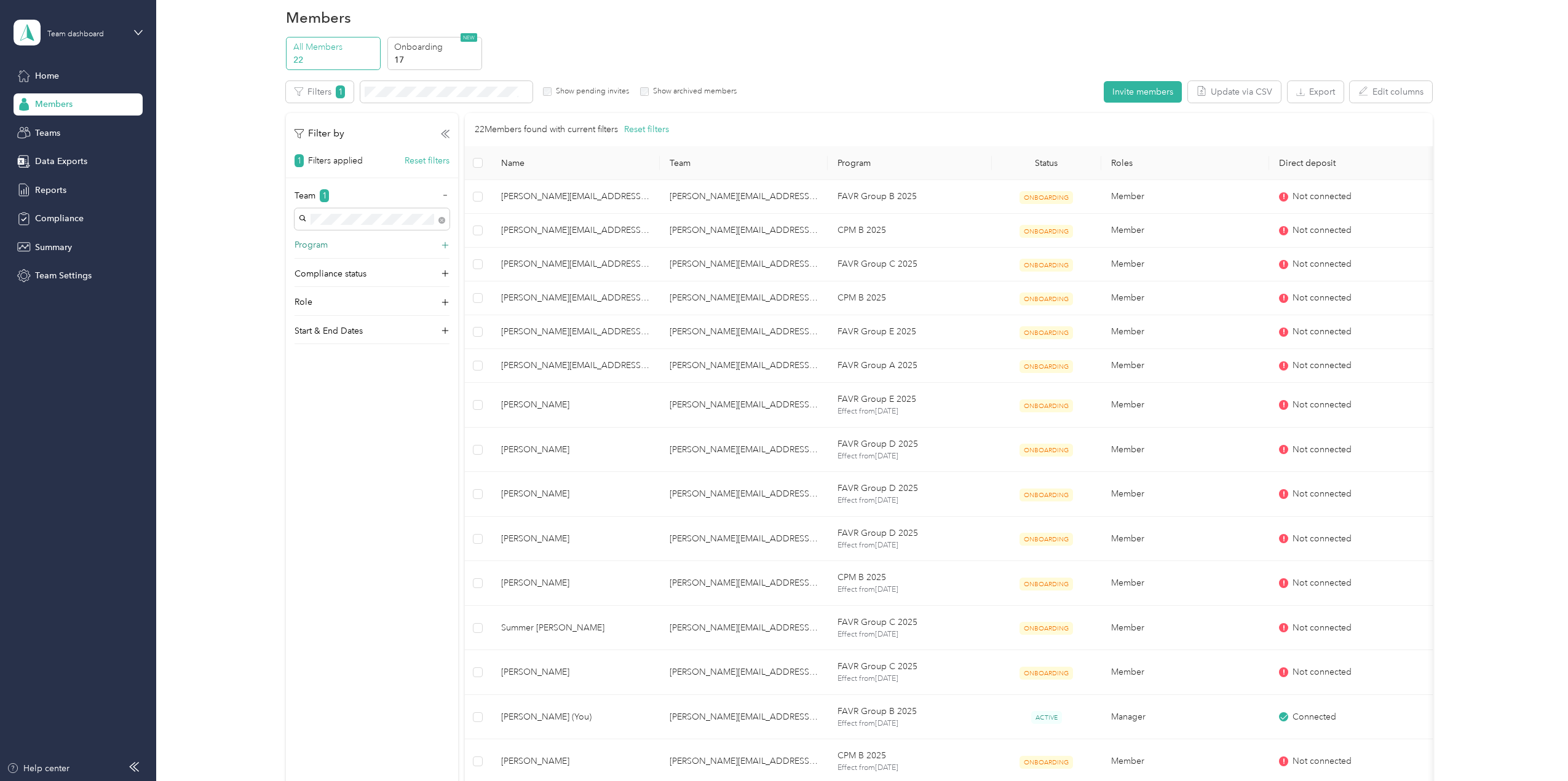
click at [441, 244] on icon at bounding box center [445, 245] width 13 height 13
click at [441, 244] on icon at bounding box center [445, 245] width 9 height 9
click at [449, 276] on div "Team 1 Program Compliance status Role Start & End Dates" at bounding box center [371, 266] width 172 height 155
click at [448, 274] on icon at bounding box center [445, 274] width 13 height 13
click at [448, 274] on icon at bounding box center [445, 274] width 9 height 9
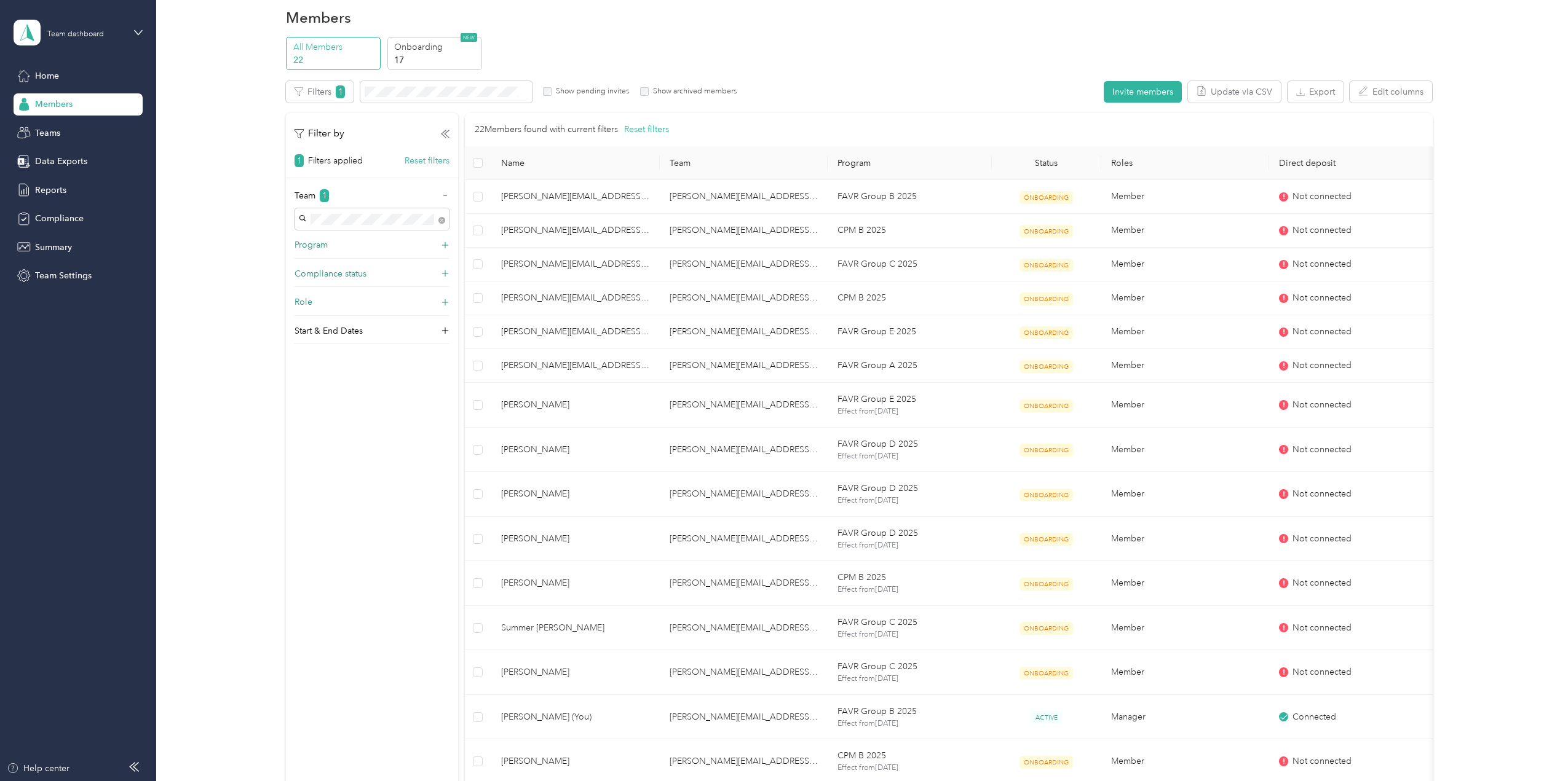
click at [445, 303] on icon at bounding box center [445, 302] width 13 height 13
click at [445, 303] on icon at bounding box center [445, 303] width 9 height 9
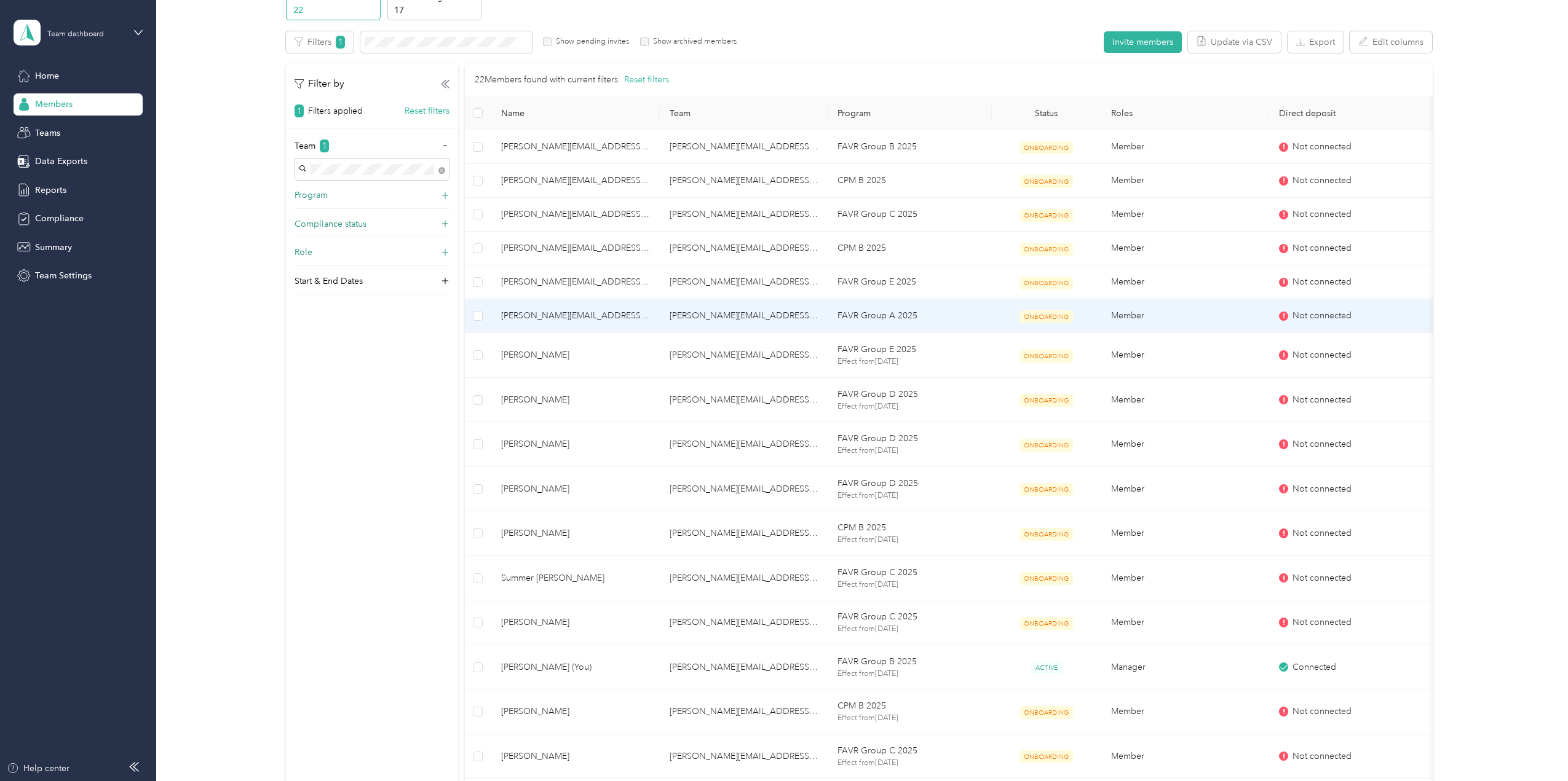
scroll to position [0, 0]
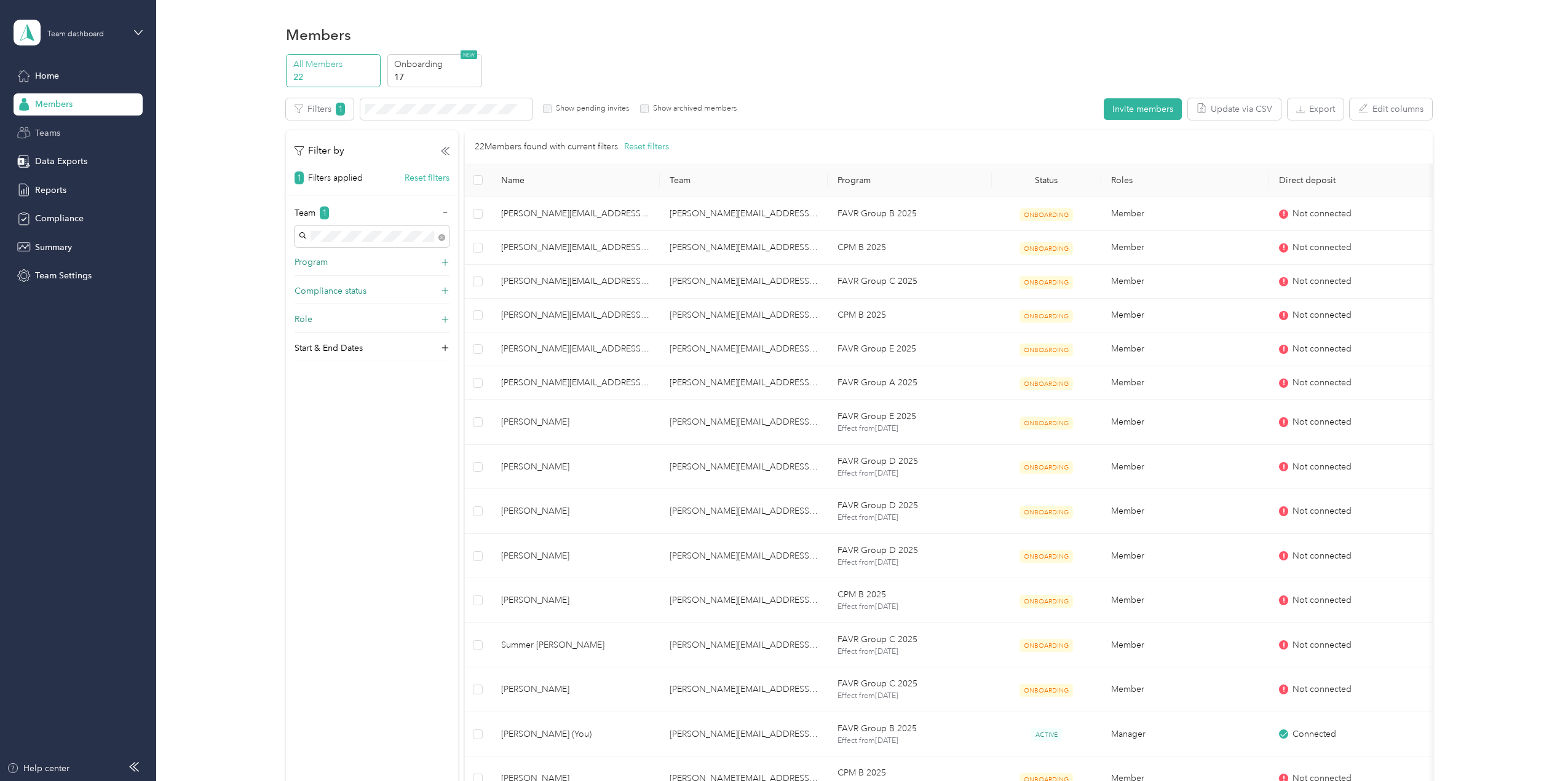
click at [62, 135] on div "Teams" at bounding box center [77, 133] width 129 height 22
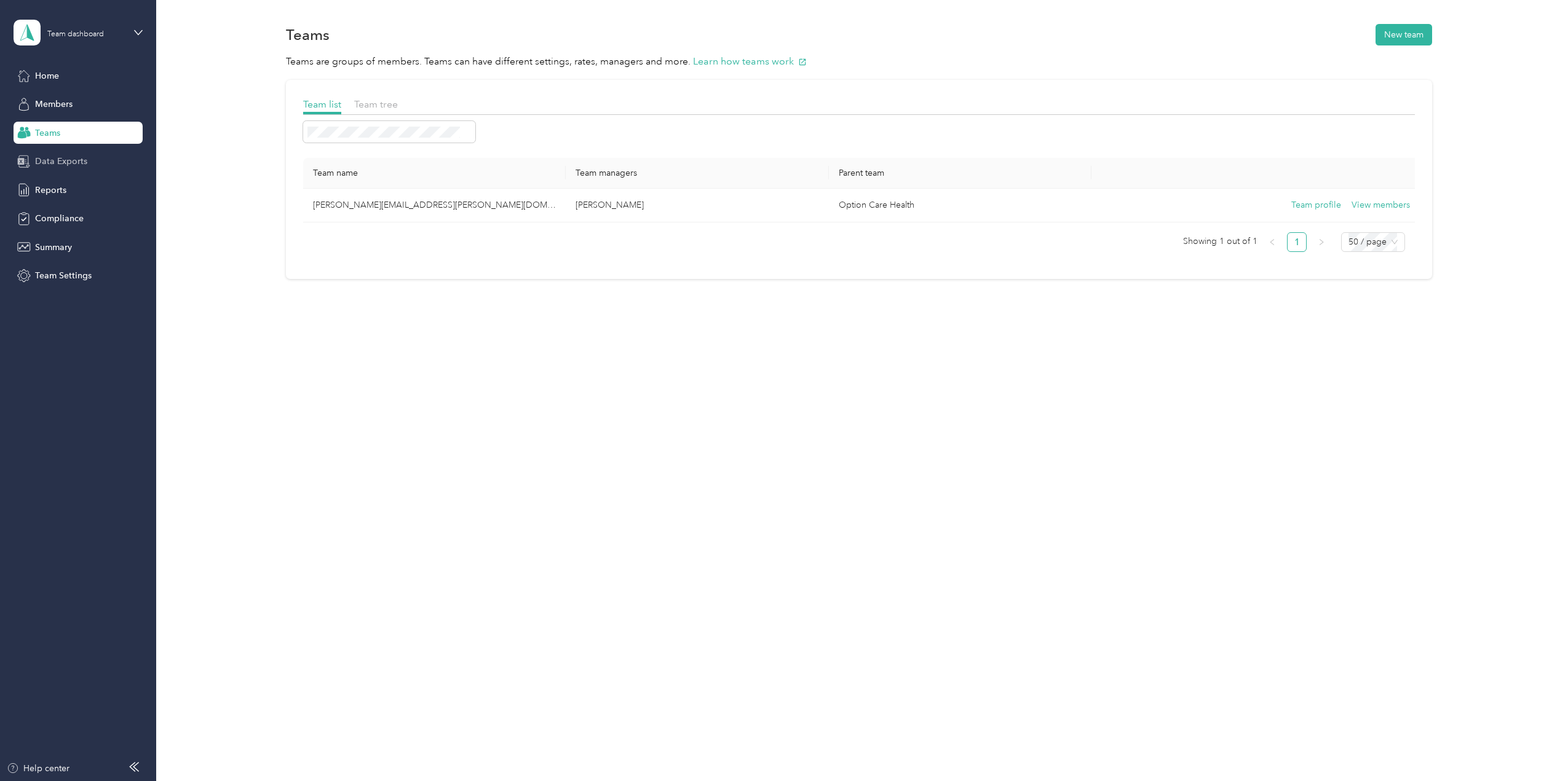
click at [90, 161] on div "Data Exports" at bounding box center [77, 161] width 129 height 22
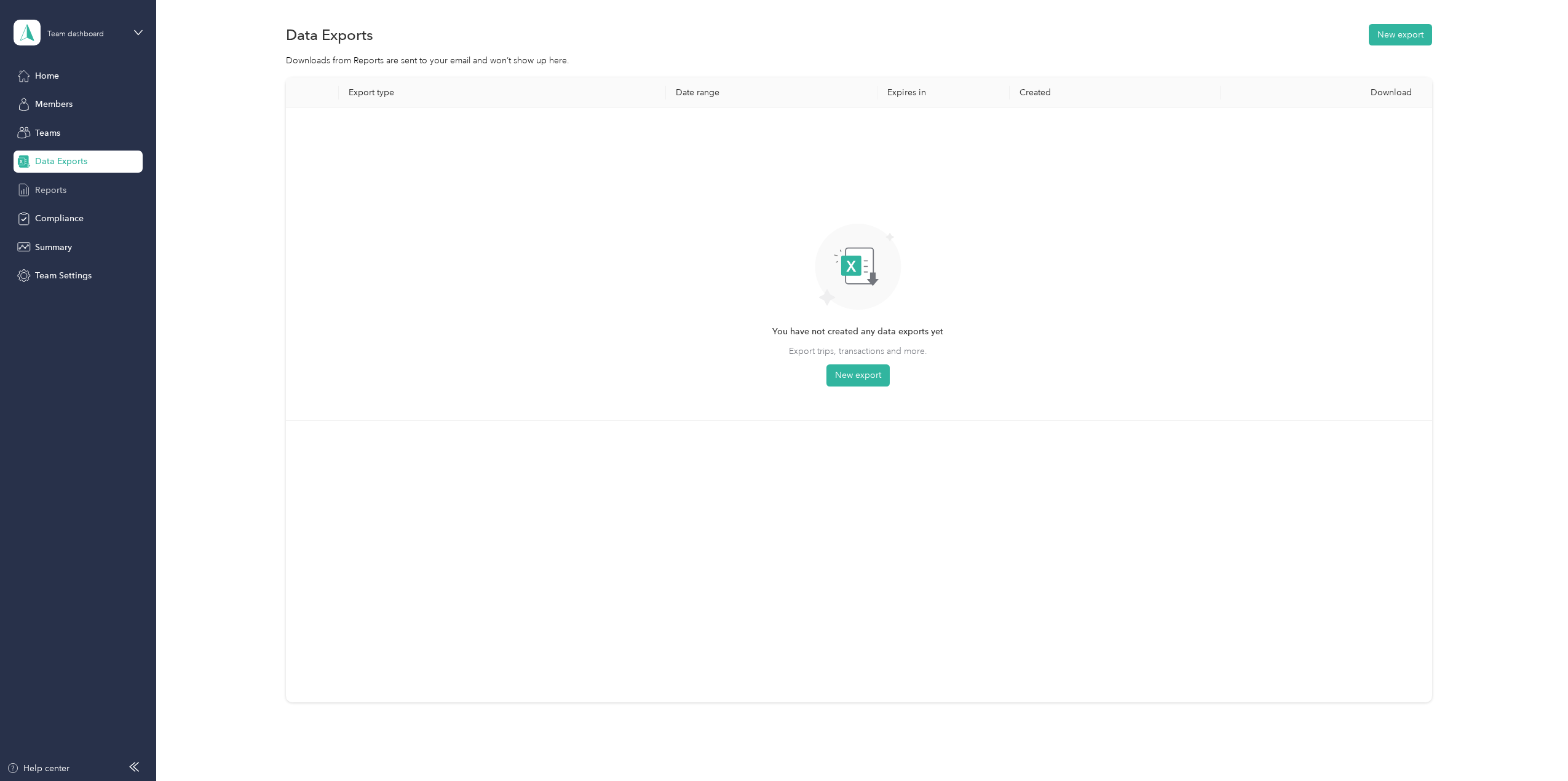
click at [65, 194] on div "Reports" at bounding box center [77, 190] width 129 height 22
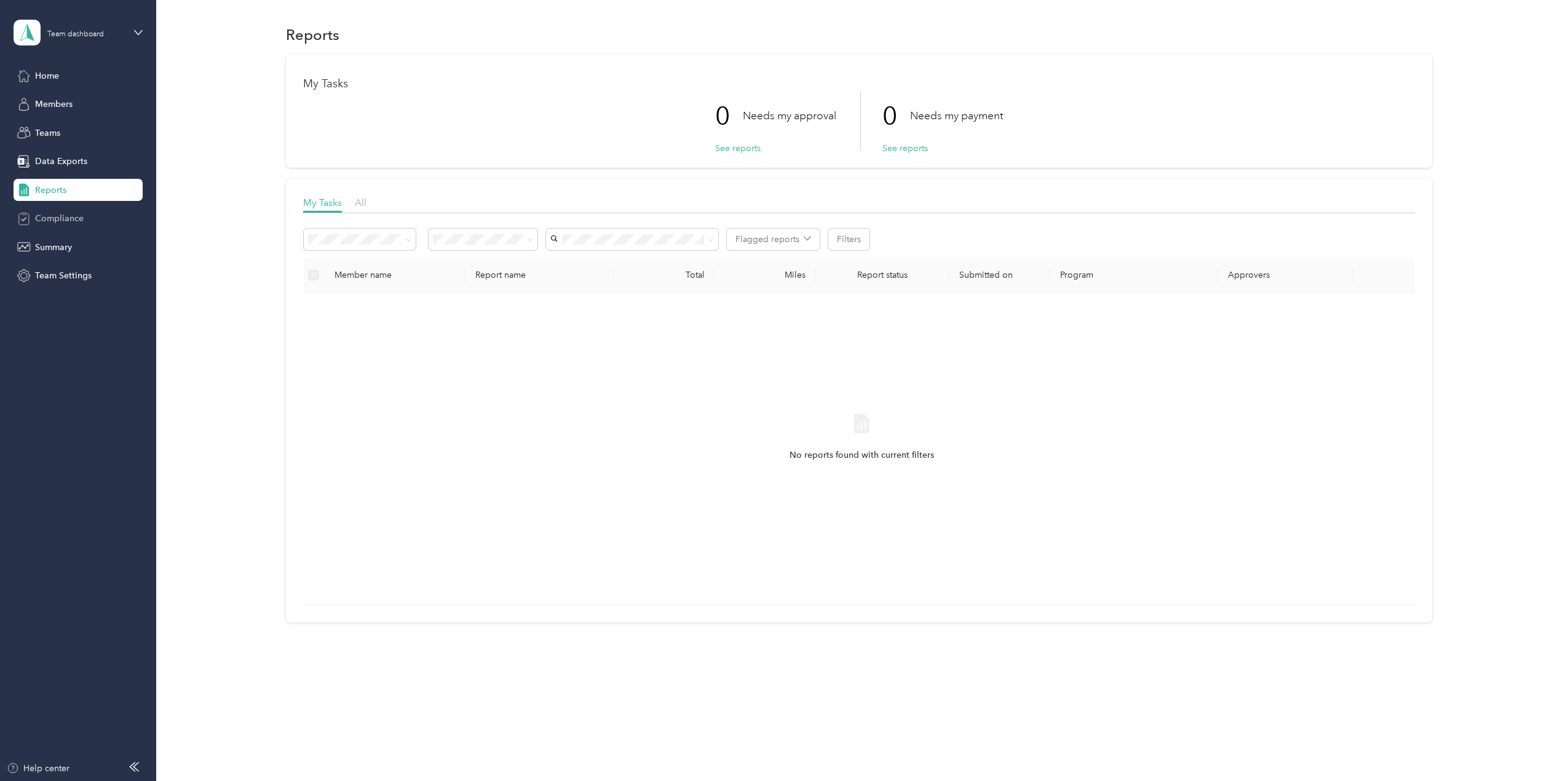
click at [71, 221] on span "Compliance" at bounding box center [59, 218] width 48 height 13
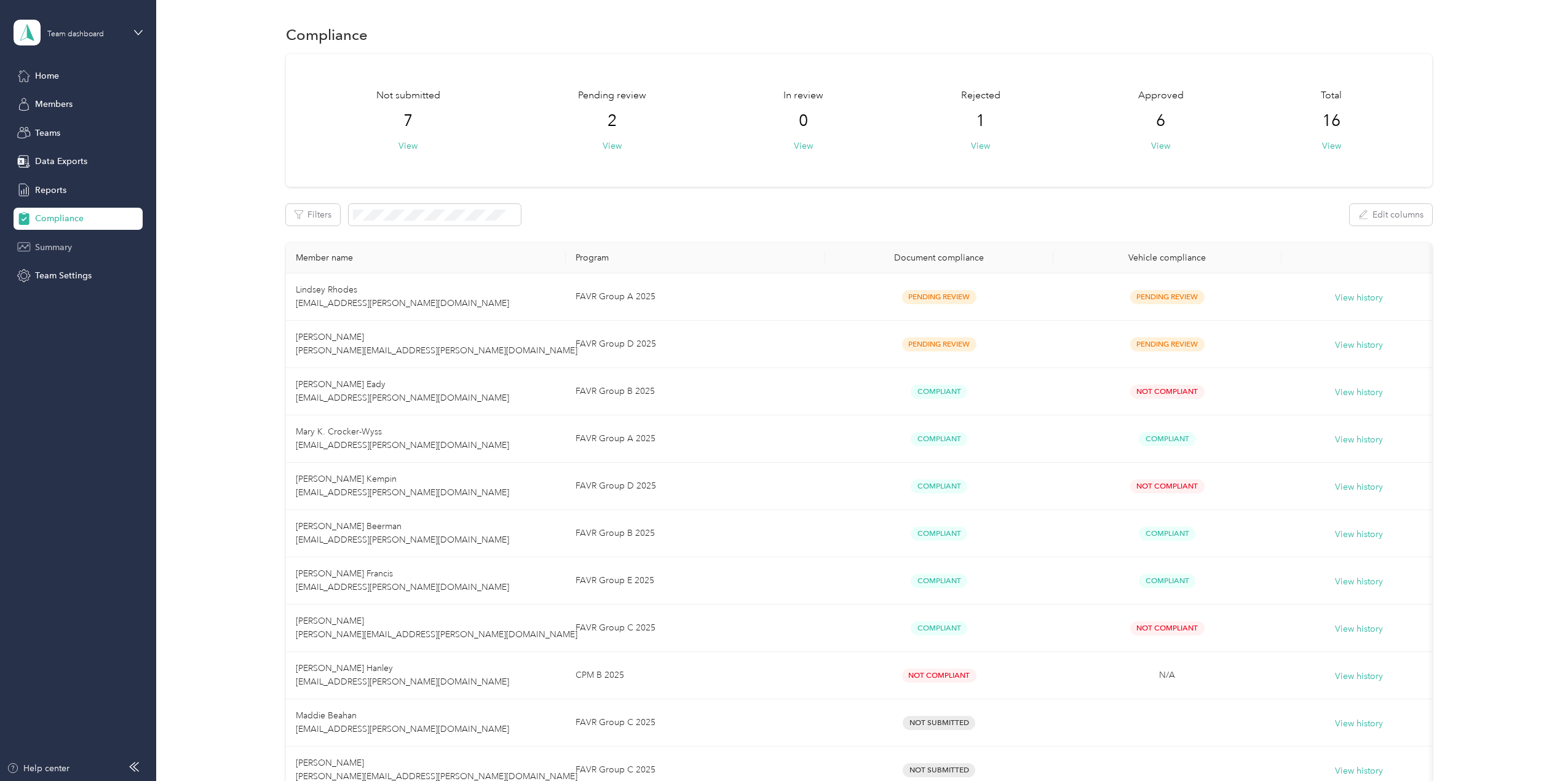
click at [67, 242] on span "Summary" at bounding box center [54, 247] width 37 height 13
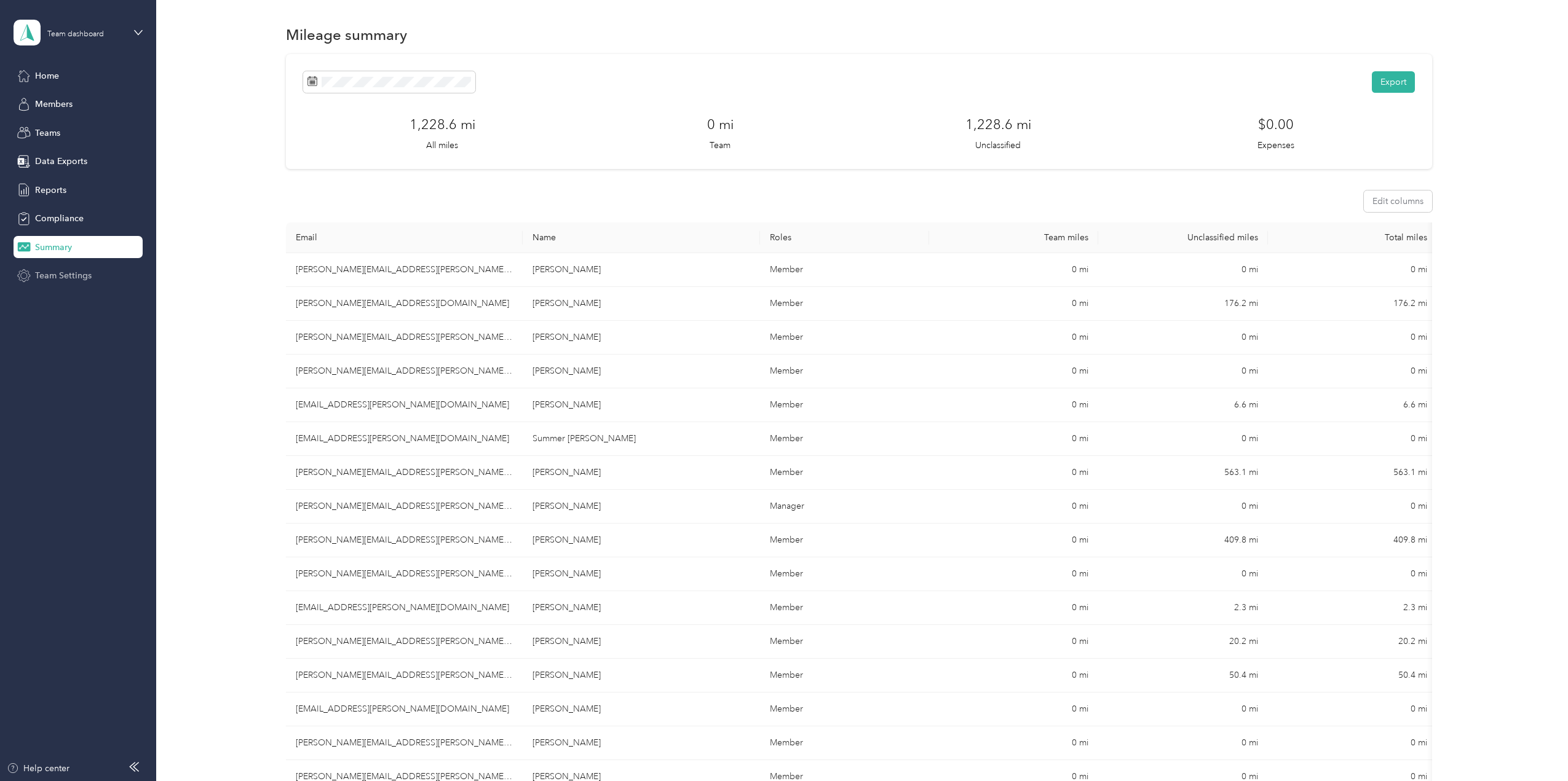
click at [72, 282] on div "Team Settings" at bounding box center [77, 276] width 129 height 22
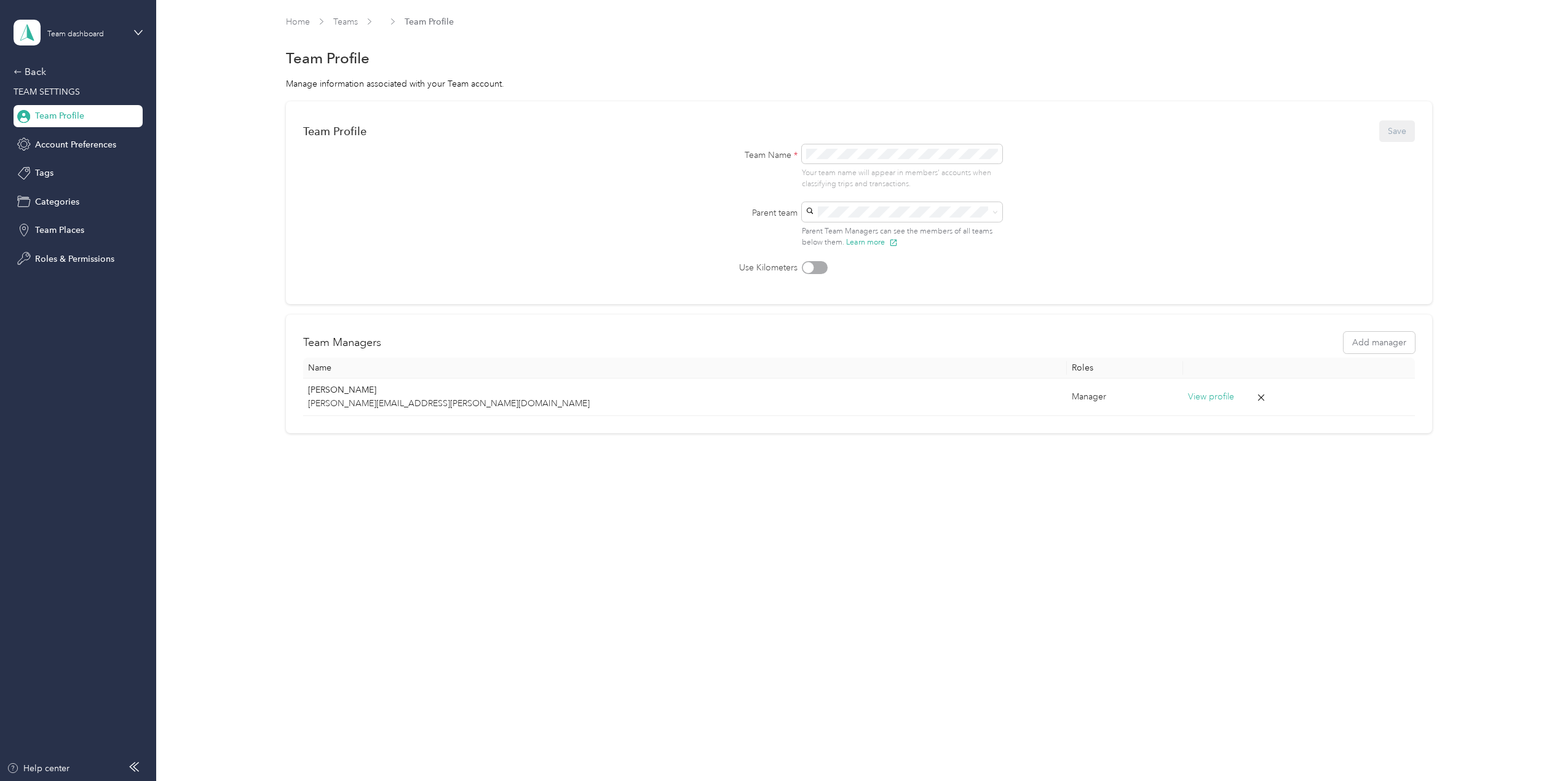
click at [1116, 223] on form "Team Profile Save Team Name * Your team name will appear in members’ accounts w…" at bounding box center [859, 196] width 1112 height 155
click at [412, 222] on form "Team Profile Save Team Name * Your team name will appear in members’ accounts w…" at bounding box center [859, 196] width 1112 height 155
click at [77, 143] on span "Account Preferences" at bounding box center [75, 144] width 81 height 13
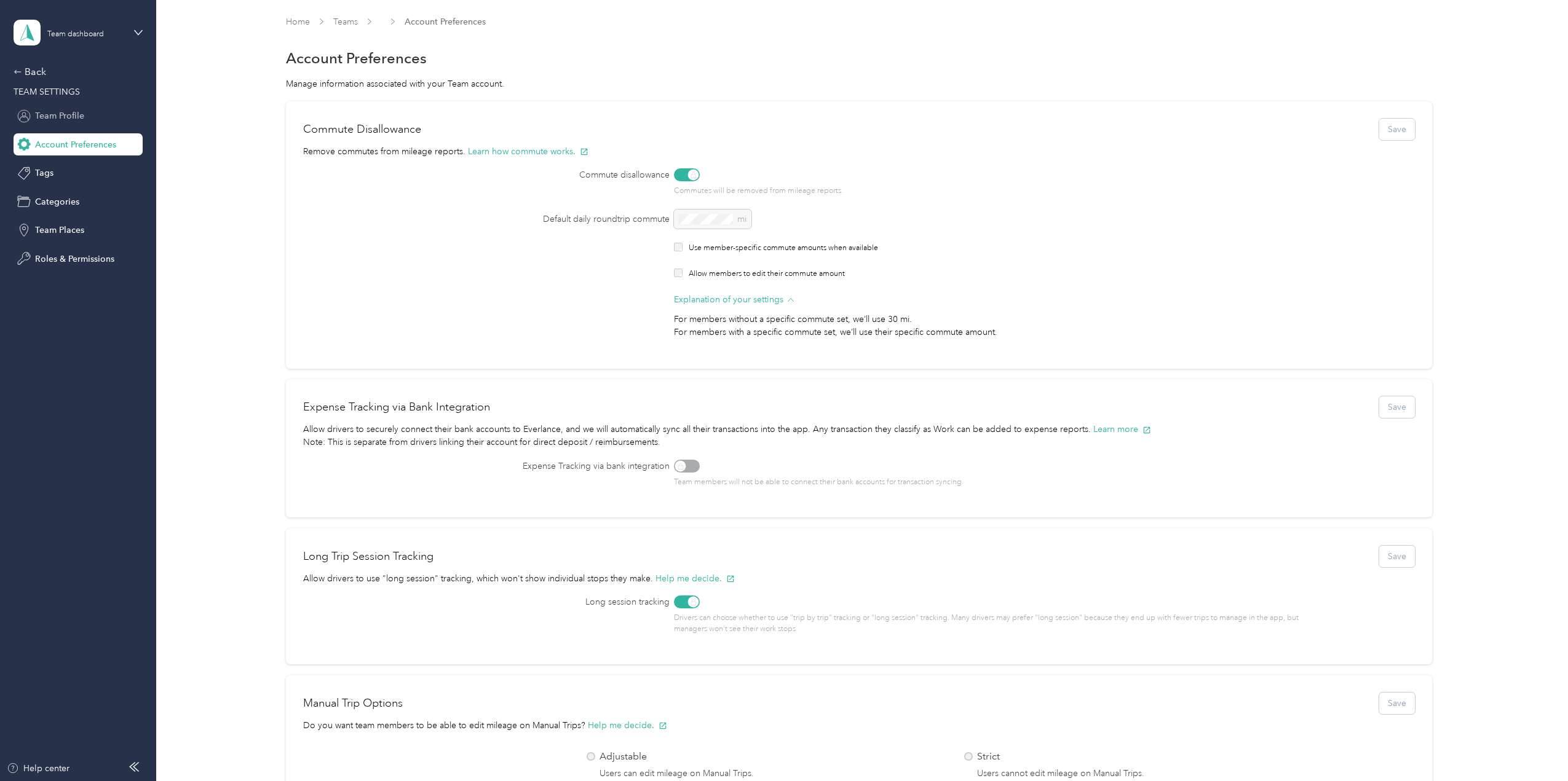
click at [62, 110] on span "Team Profile" at bounding box center [60, 115] width 49 height 13
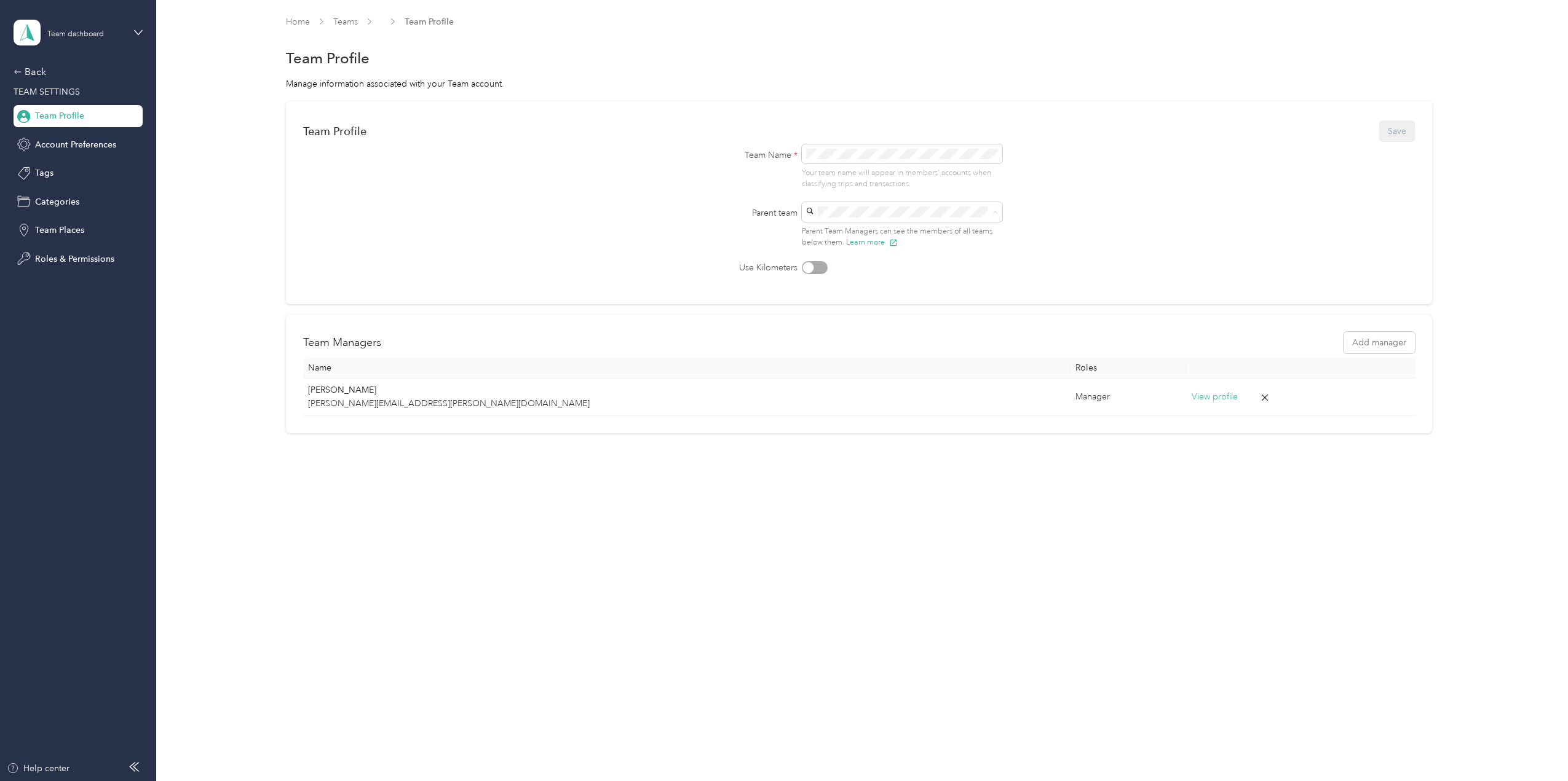
click at [1058, 242] on form "Team Profile Save Team Name * Your team name will appear in members’ accounts w…" at bounding box center [859, 196] width 1112 height 155
click at [996, 213] on icon at bounding box center [994, 212] width 5 height 5
click at [910, 255] on p "No results match your search" at bounding box center [905, 260] width 96 height 11
click at [1127, 260] on form "Team Profile Save Team Name * Your team name will appear in members’ accounts w…" at bounding box center [859, 196] width 1112 height 155
click at [874, 242] on button "Learn more" at bounding box center [871, 242] width 51 height 11
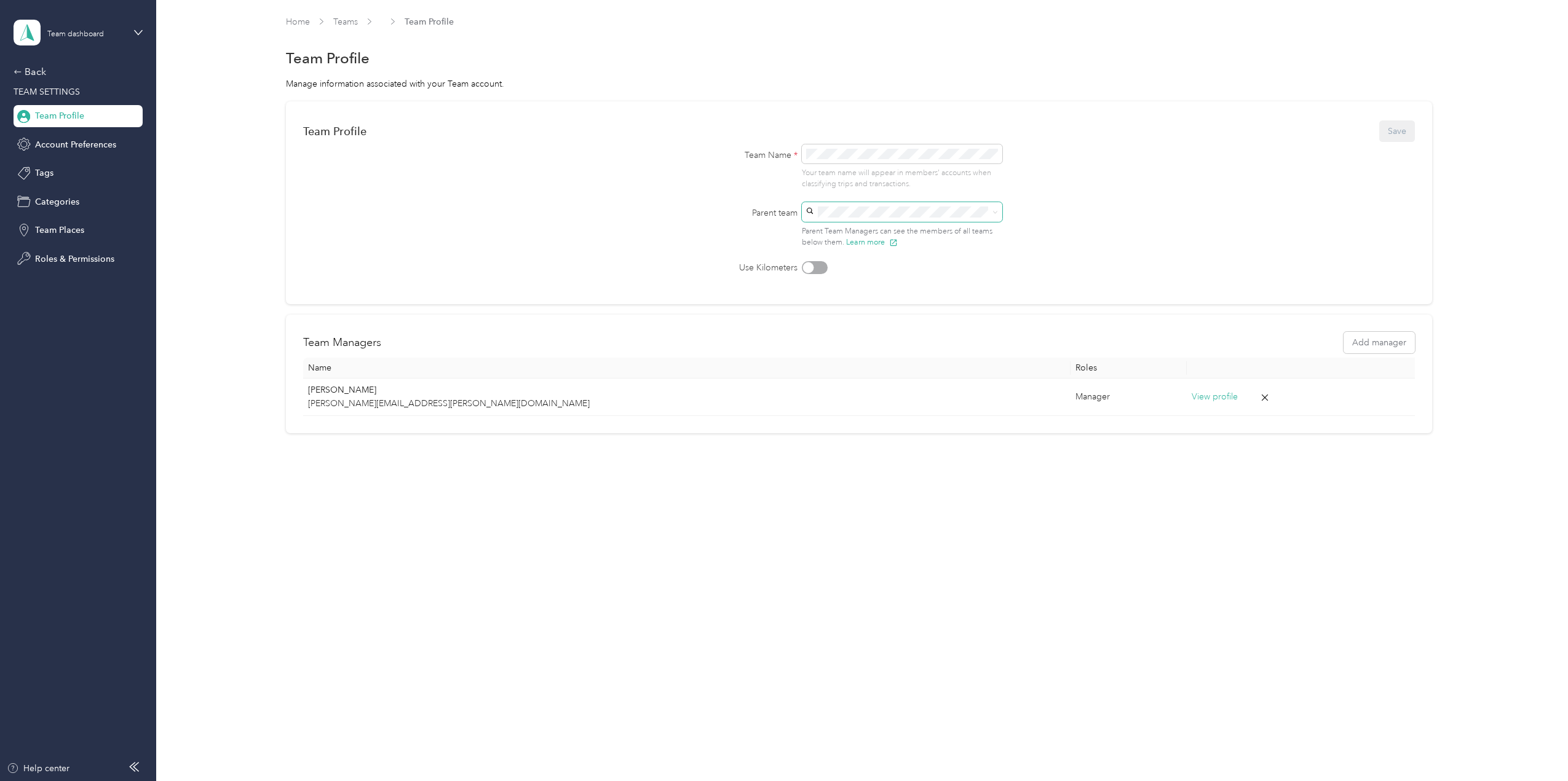
click at [811, 210] on icon at bounding box center [810, 210] width 7 height 7
click at [679, 147] on form "Team Profile Save Team Name * Your team name will appear in members’ accounts w…" at bounding box center [859, 196] width 1112 height 155
click at [94, 146] on span "Account Preferences" at bounding box center [75, 144] width 81 height 13
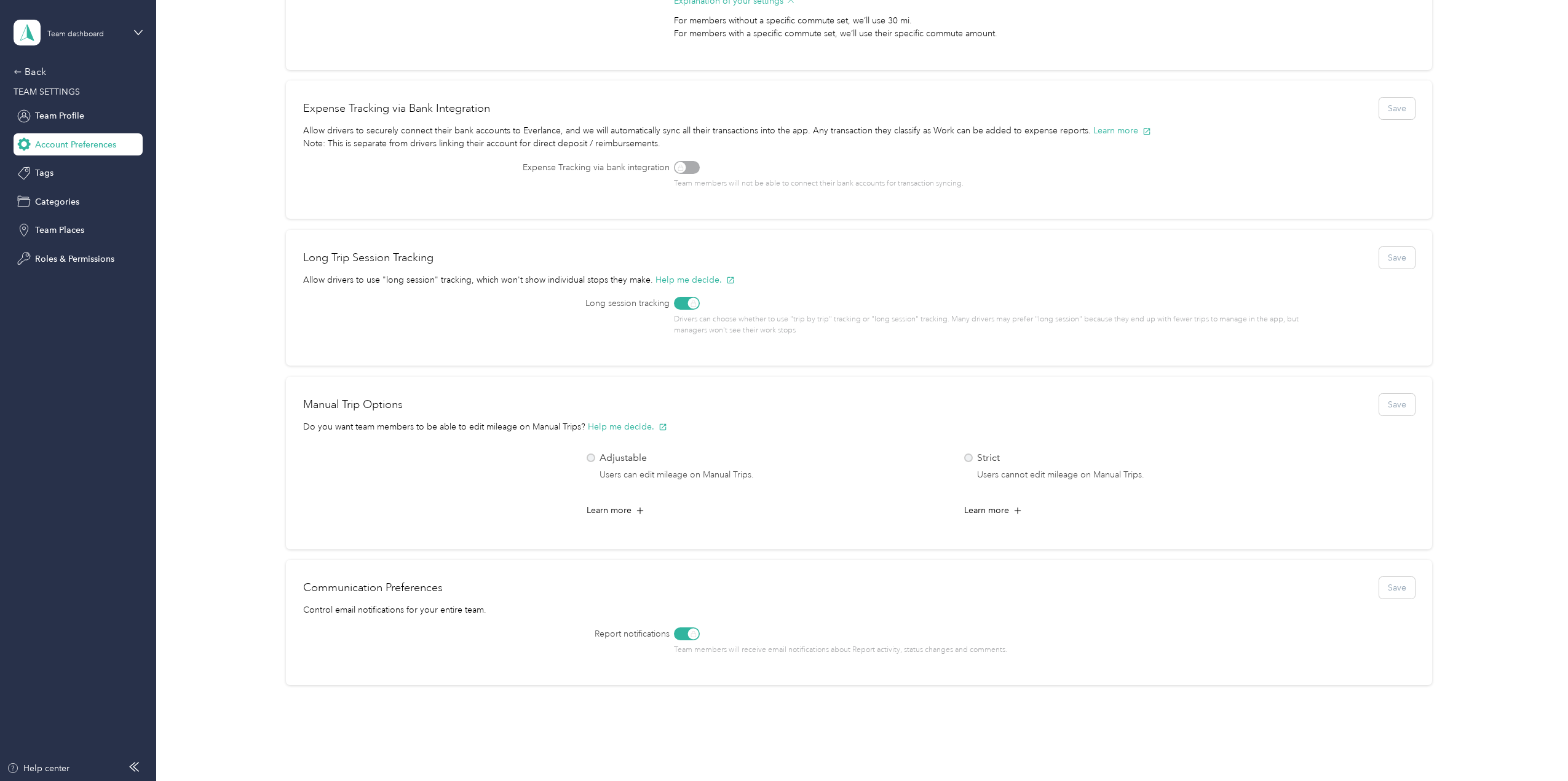
scroll to position [341, 0]
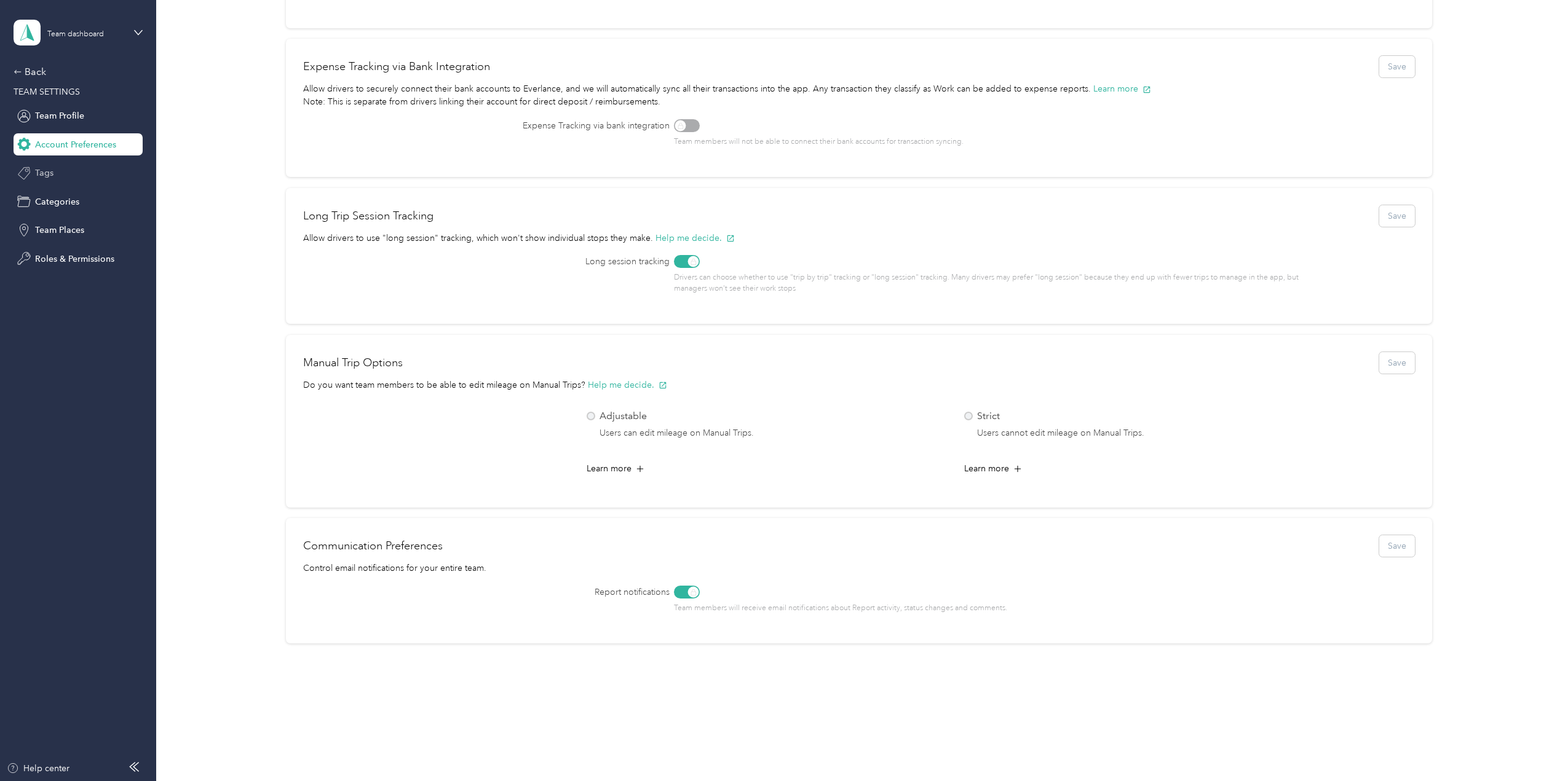
click at [57, 176] on div "Tags" at bounding box center [77, 173] width 129 height 22
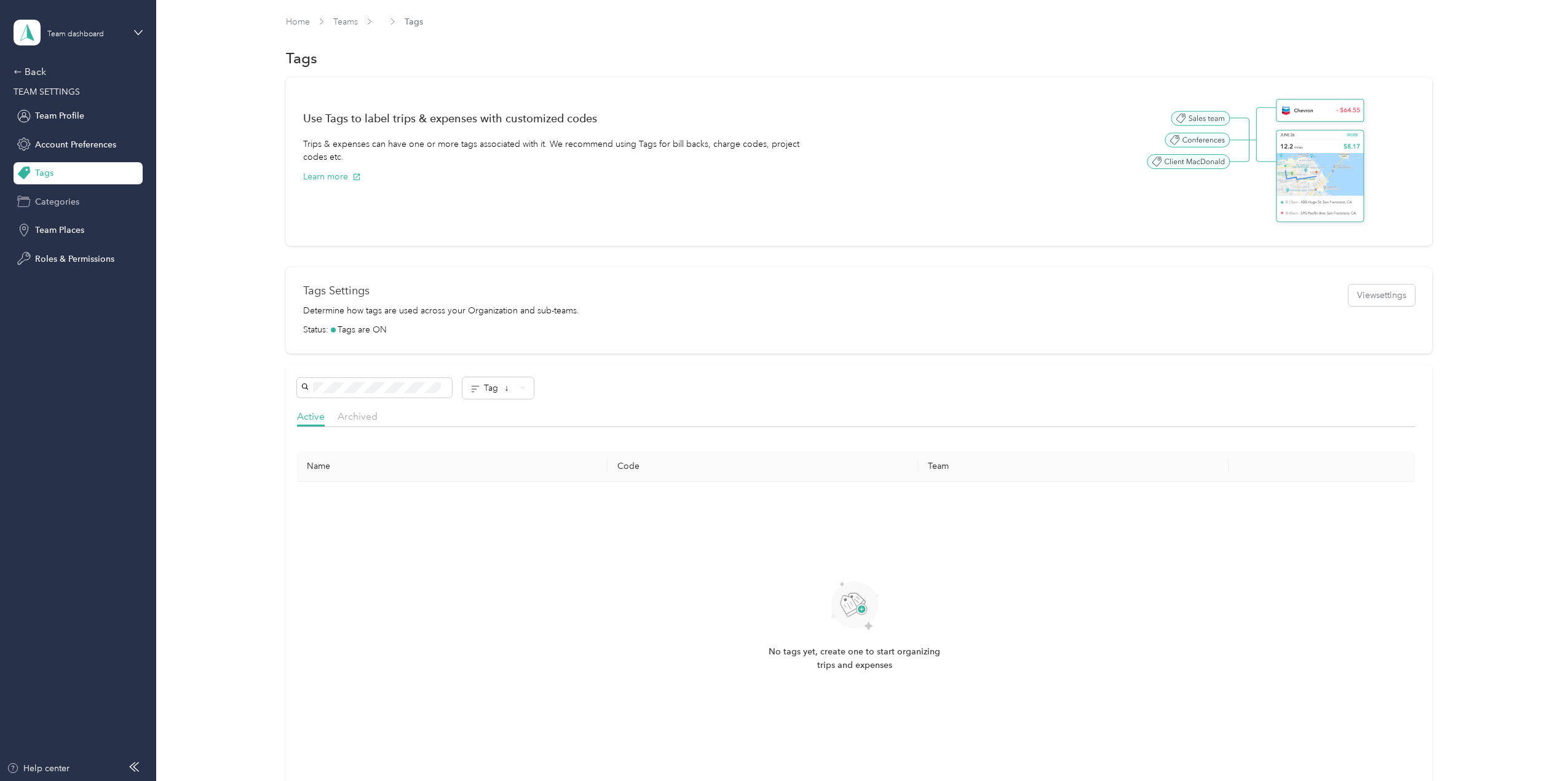
click at [71, 208] on span "Categories" at bounding box center [57, 202] width 44 height 13
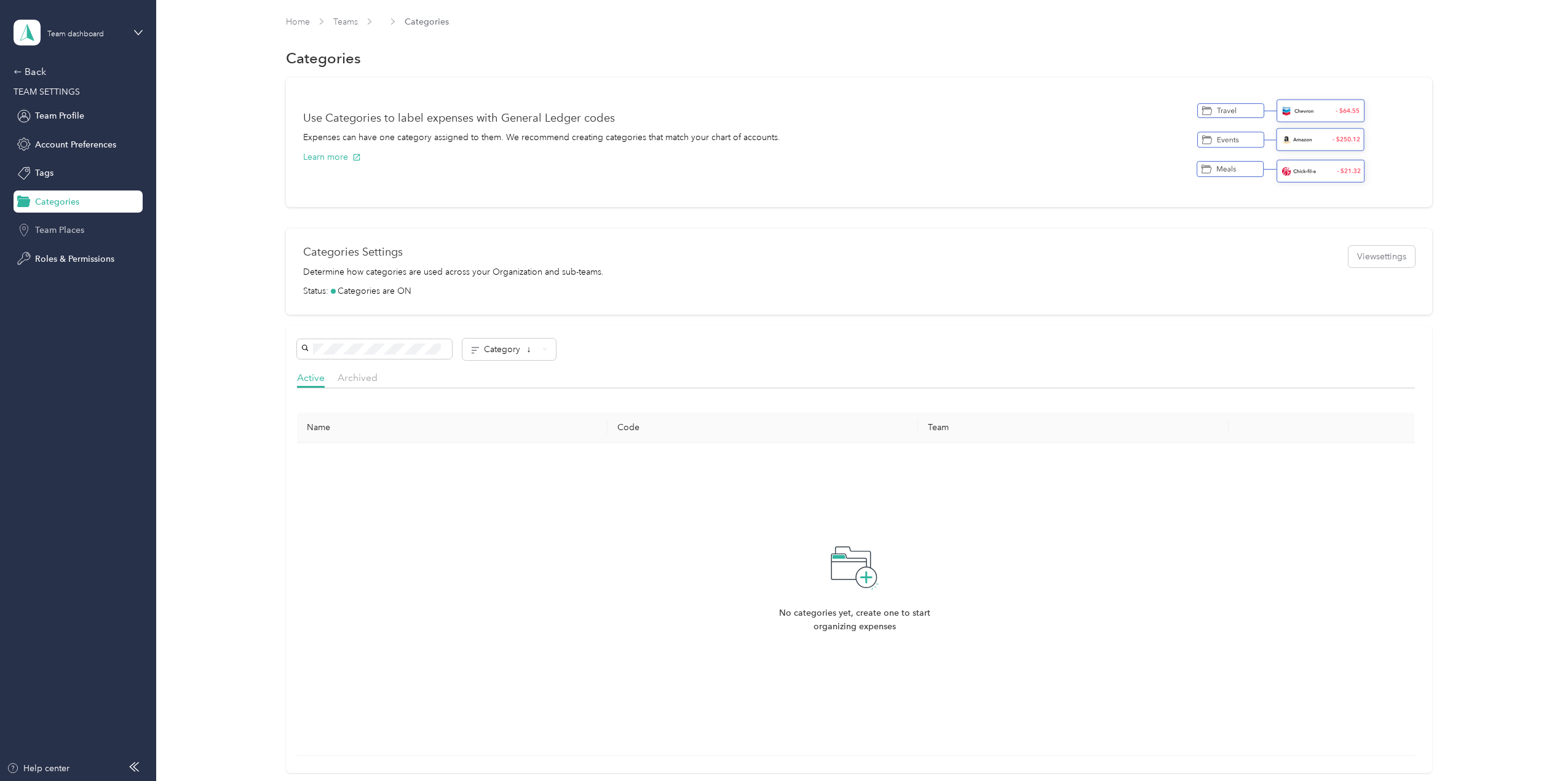
click at [71, 232] on span "Team Places" at bounding box center [60, 230] width 49 height 13
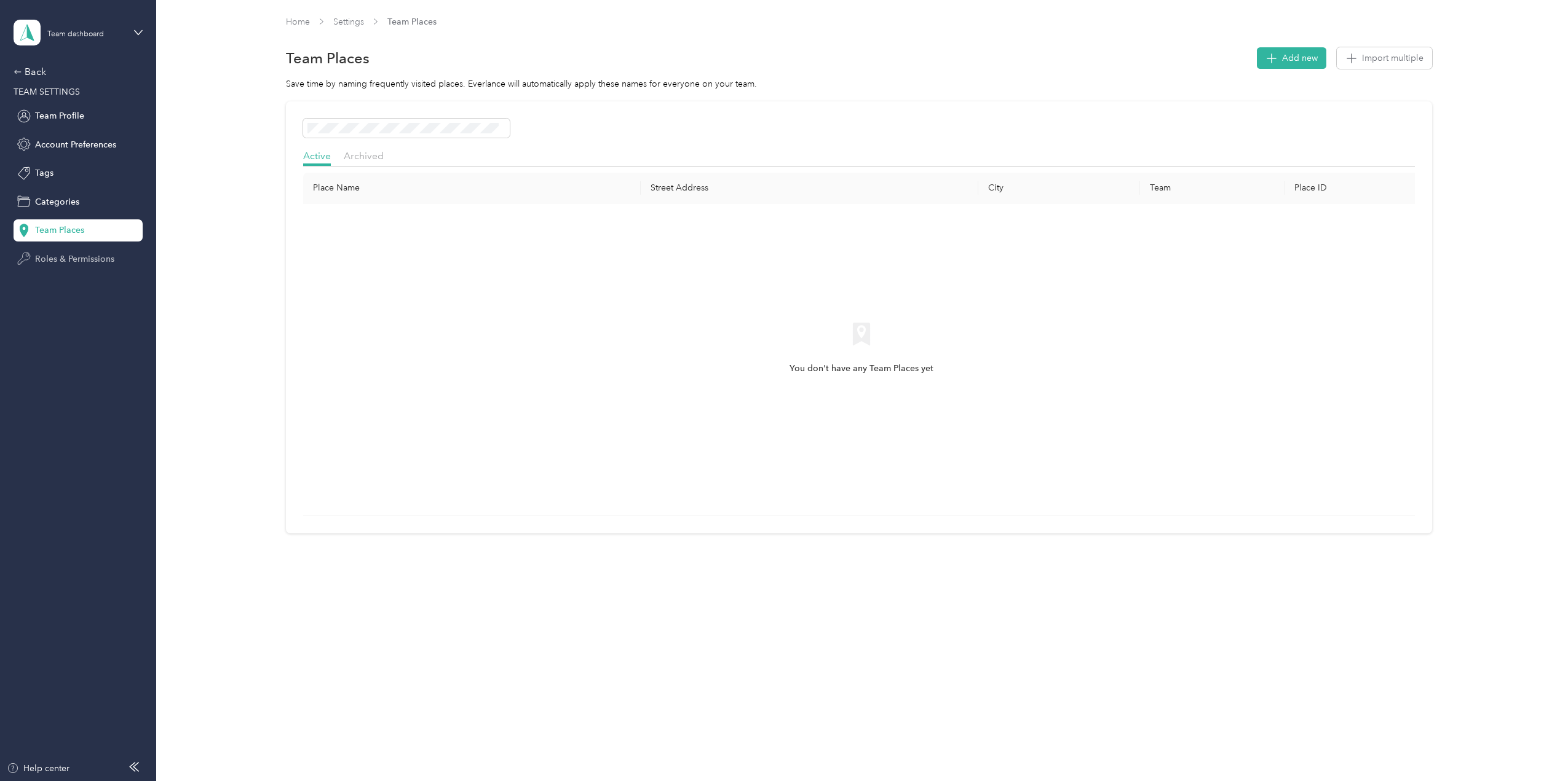
click at [59, 263] on span "Roles & Permissions" at bounding box center [74, 259] width 80 height 13
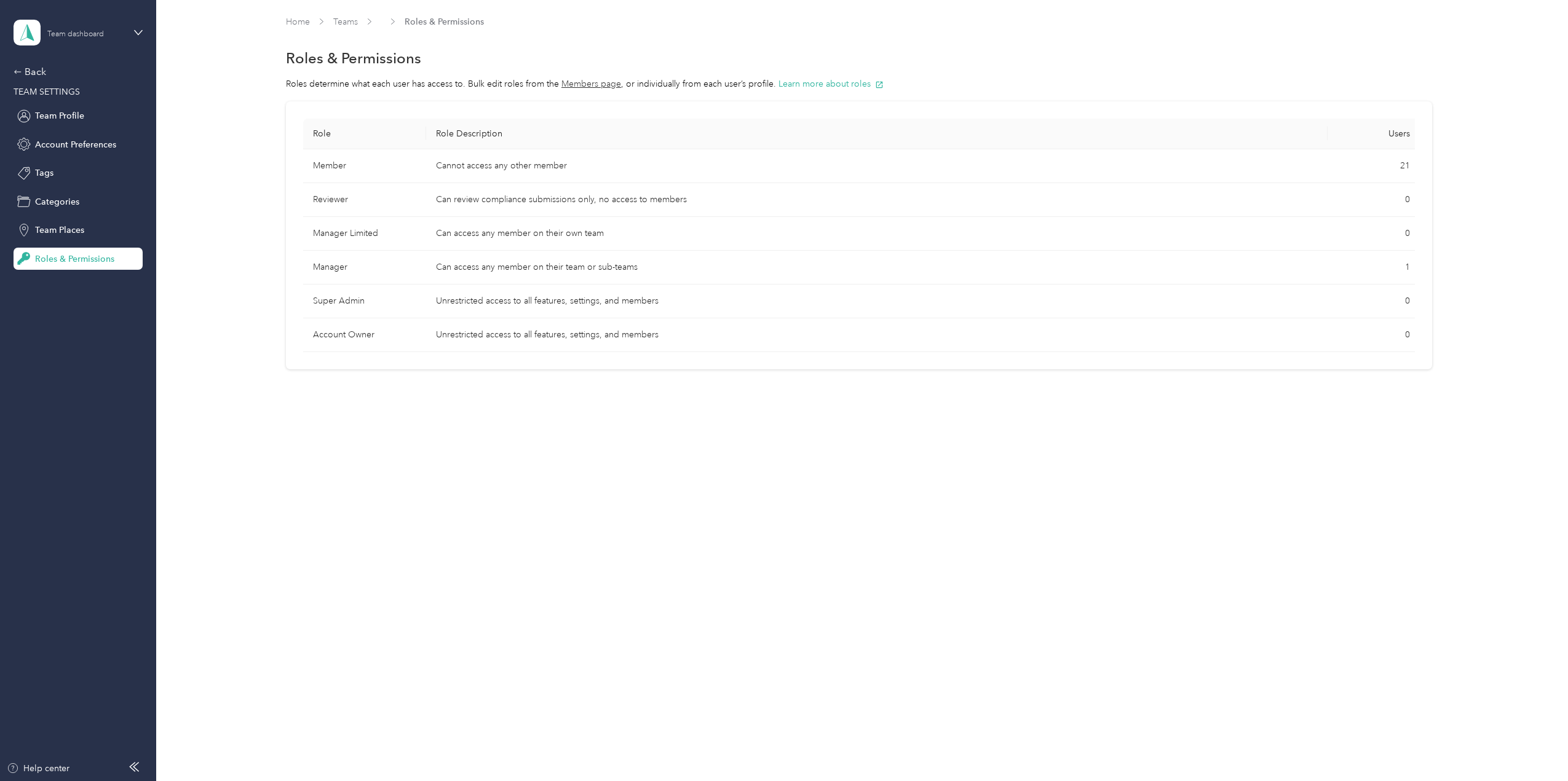
click at [70, 34] on div "Team dashboard" at bounding box center [76, 34] width 57 height 7
click at [298, 23] on link "Home" at bounding box center [298, 22] width 24 height 10
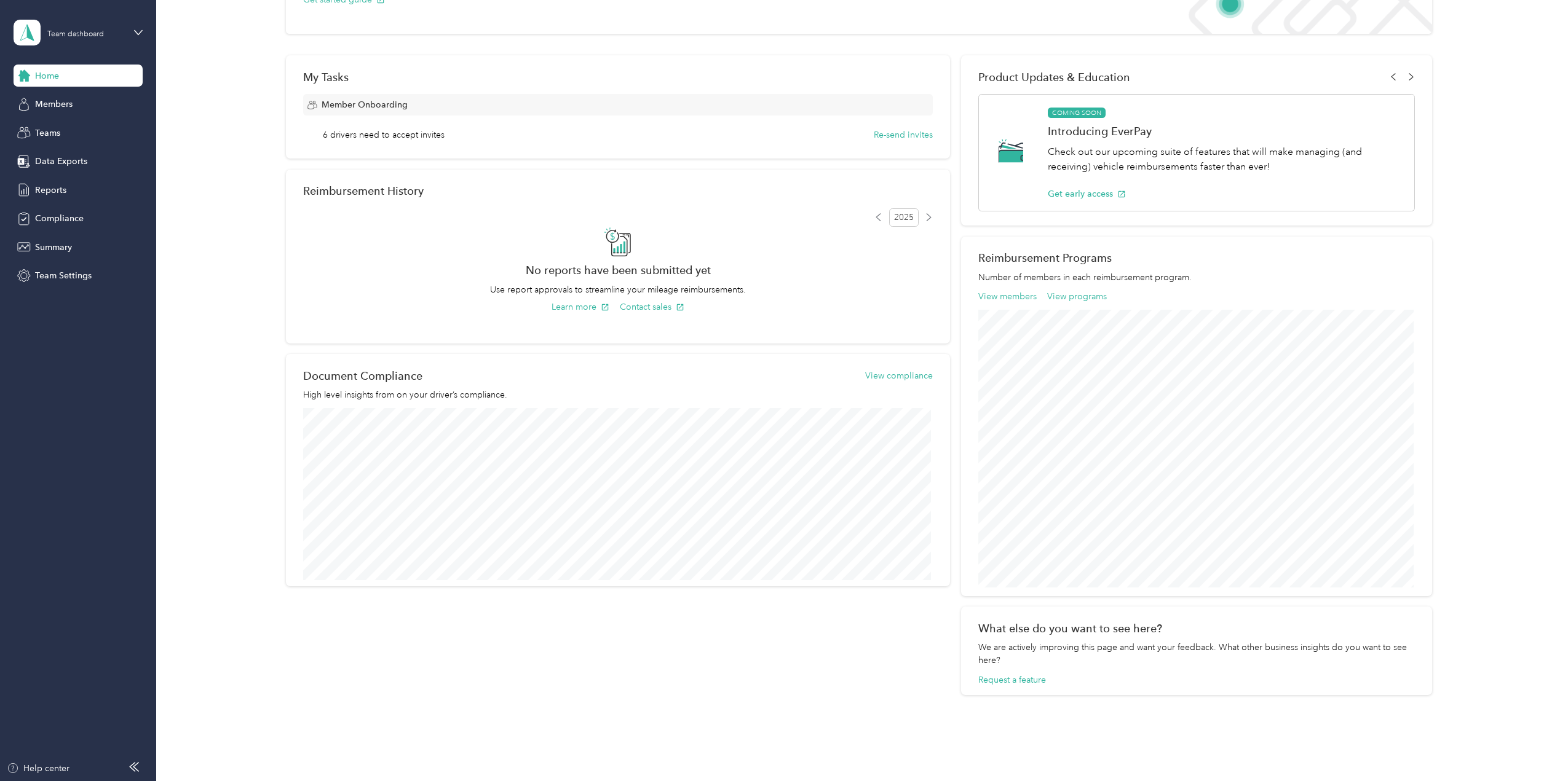
scroll to position [3, 0]
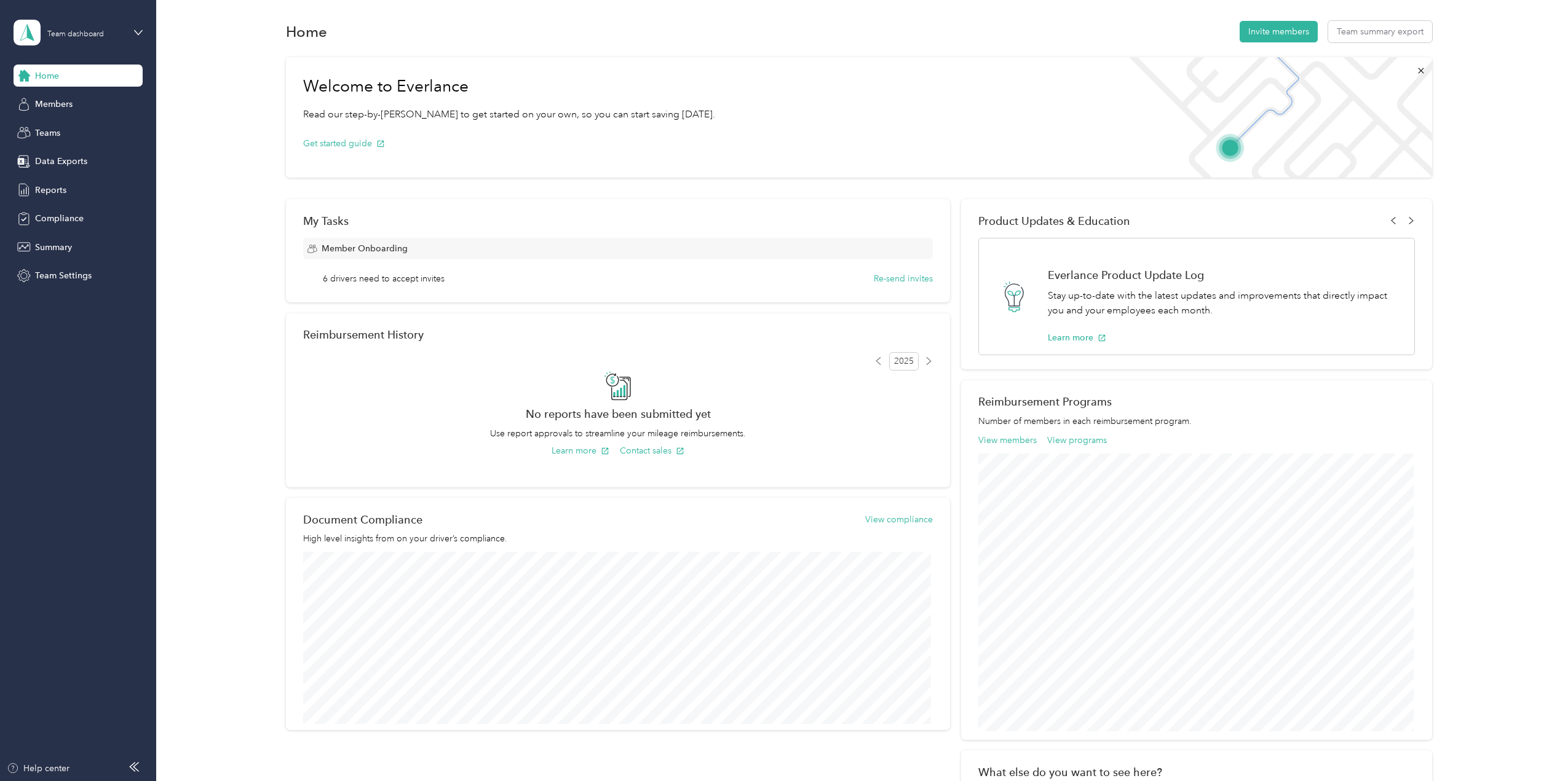
click at [46, 71] on span "Home" at bounding box center [47, 75] width 24 height 13
click at [48, 72] on span "Home" at bounding box center [47, 75] width 24 height 13
click at [141, 32] on icon at bounding box center [138, 33] width 9 height 9
click at [72, 134] on div "Personal dashboard" at bounding box center [212, 125] width 380 height 22
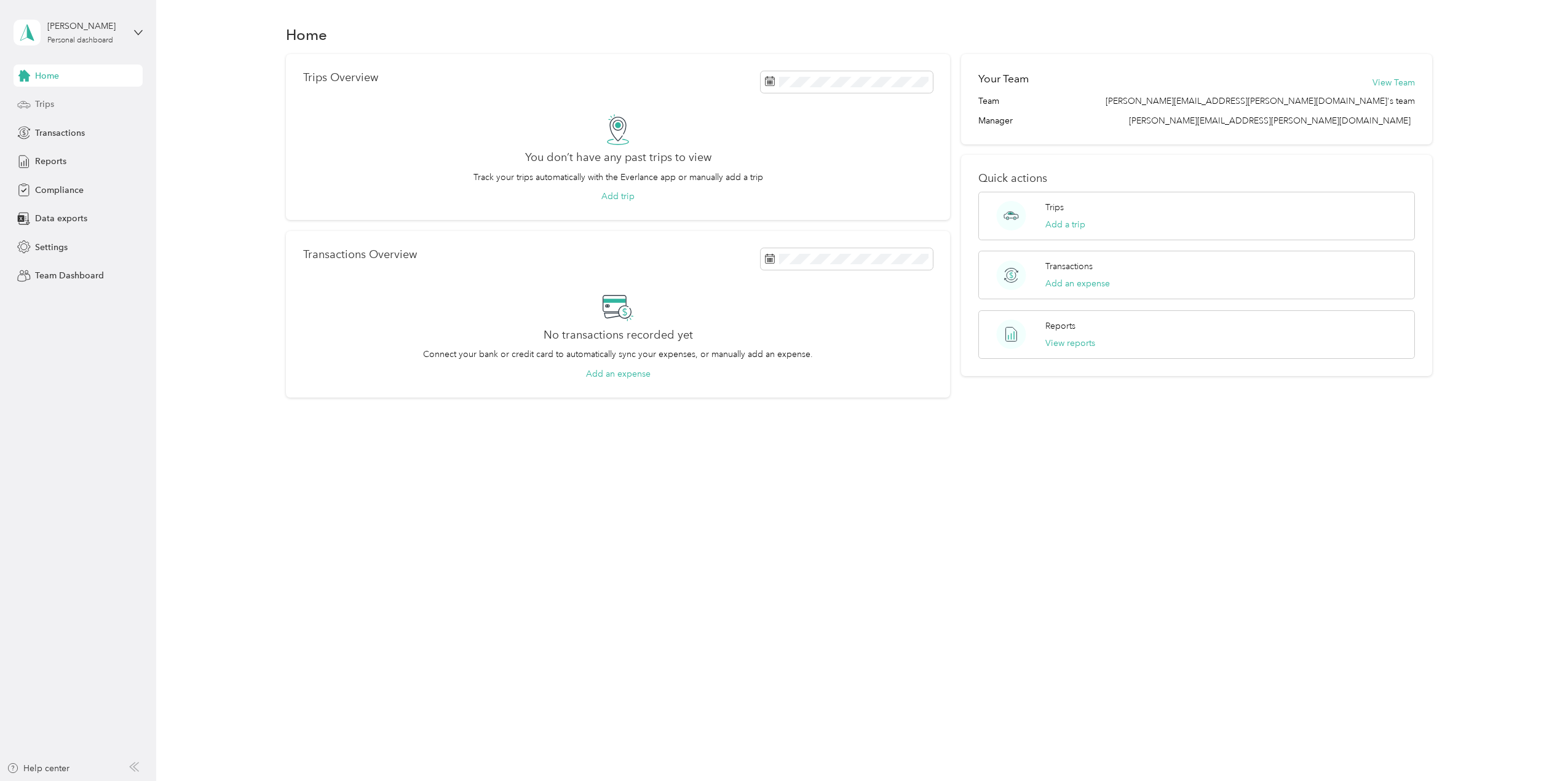
click at [55, 104] on div "Trips" at bounding box center [77, 105] width 129 height 22
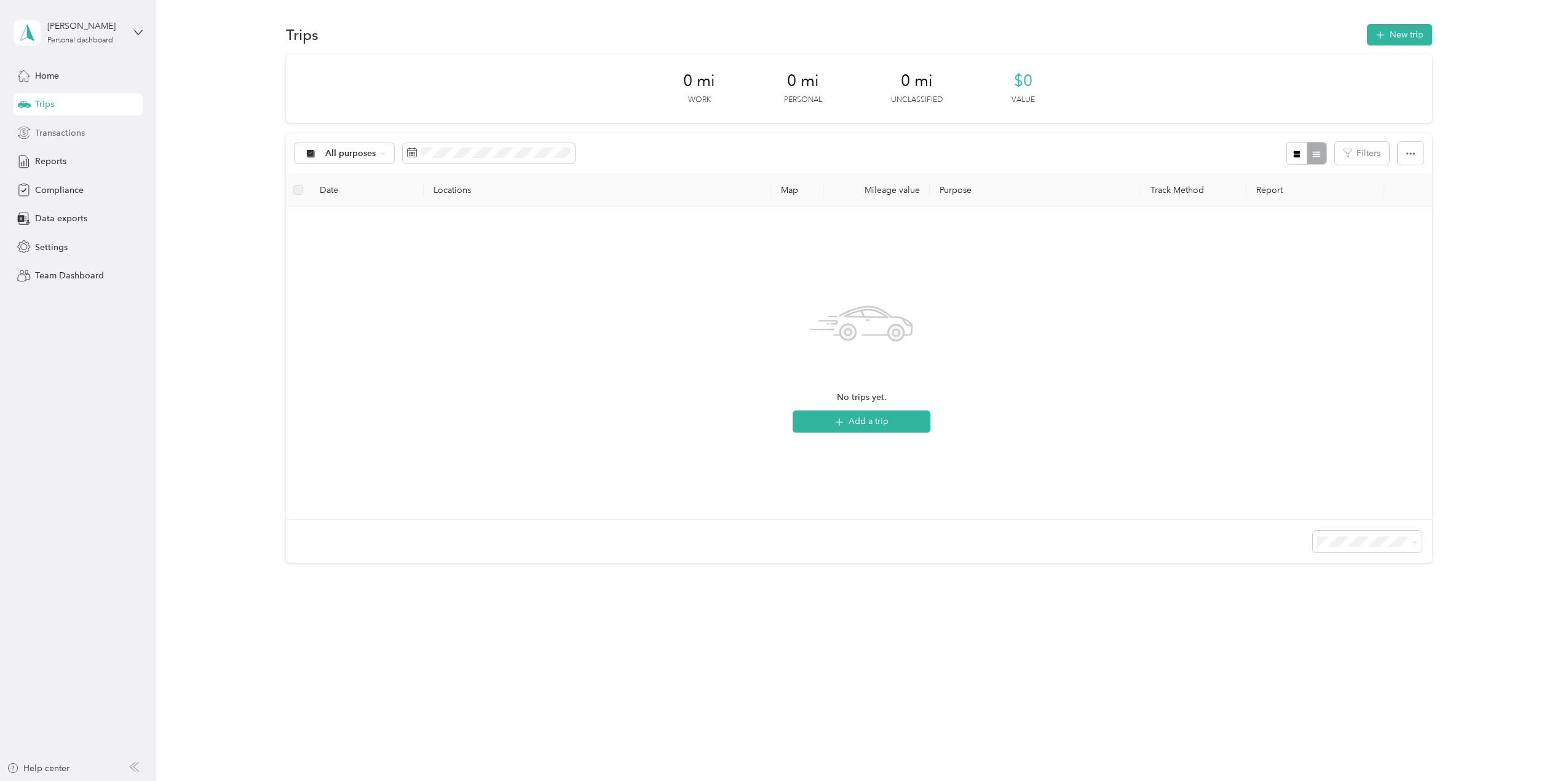
click at [52, 127] on span "Transactions" at bounding box center [60, 132] width 50 height 13
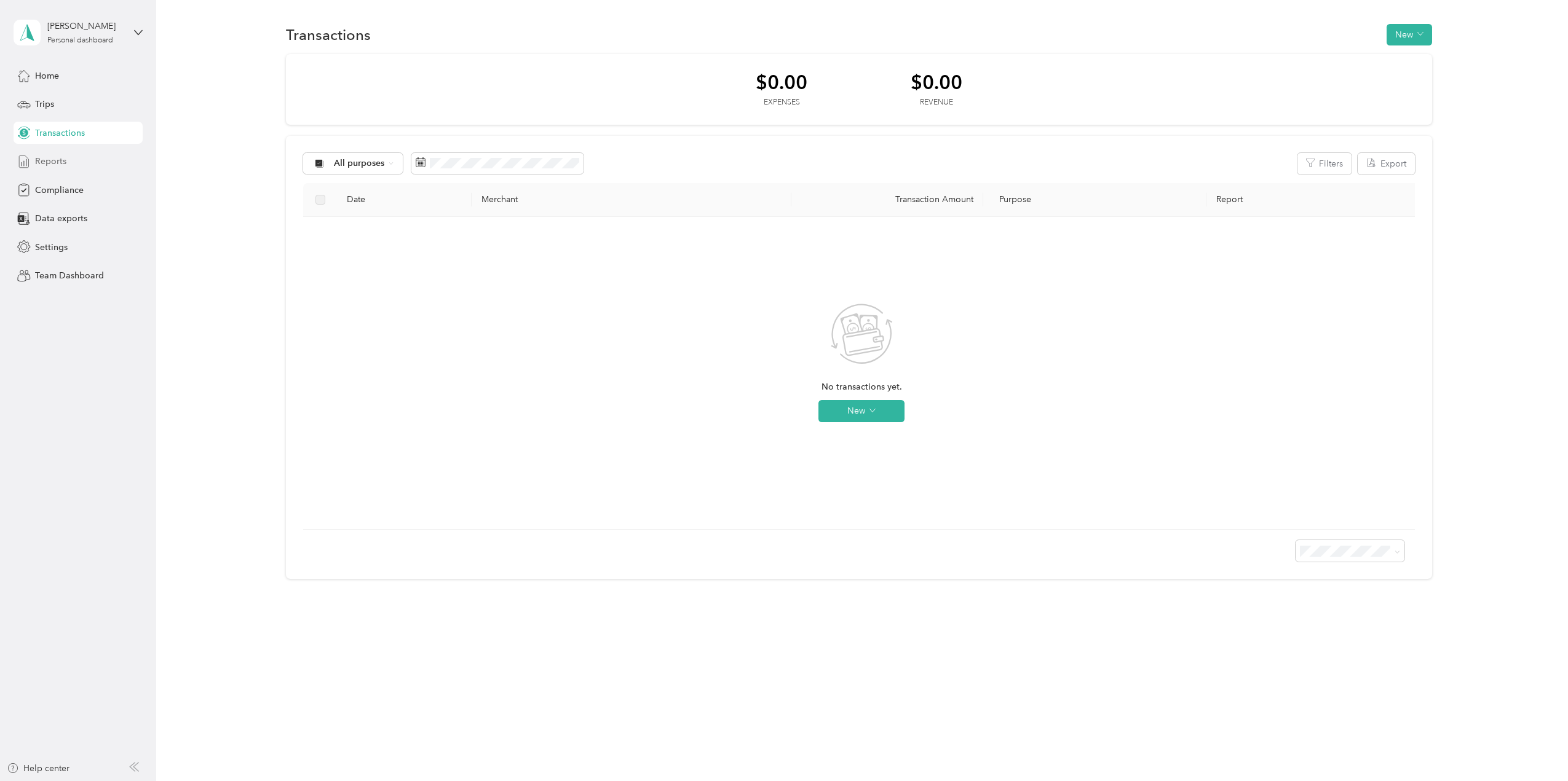
click at [37, 161] on span "Reports" at bounding box center [51, 161] width 31 height 13
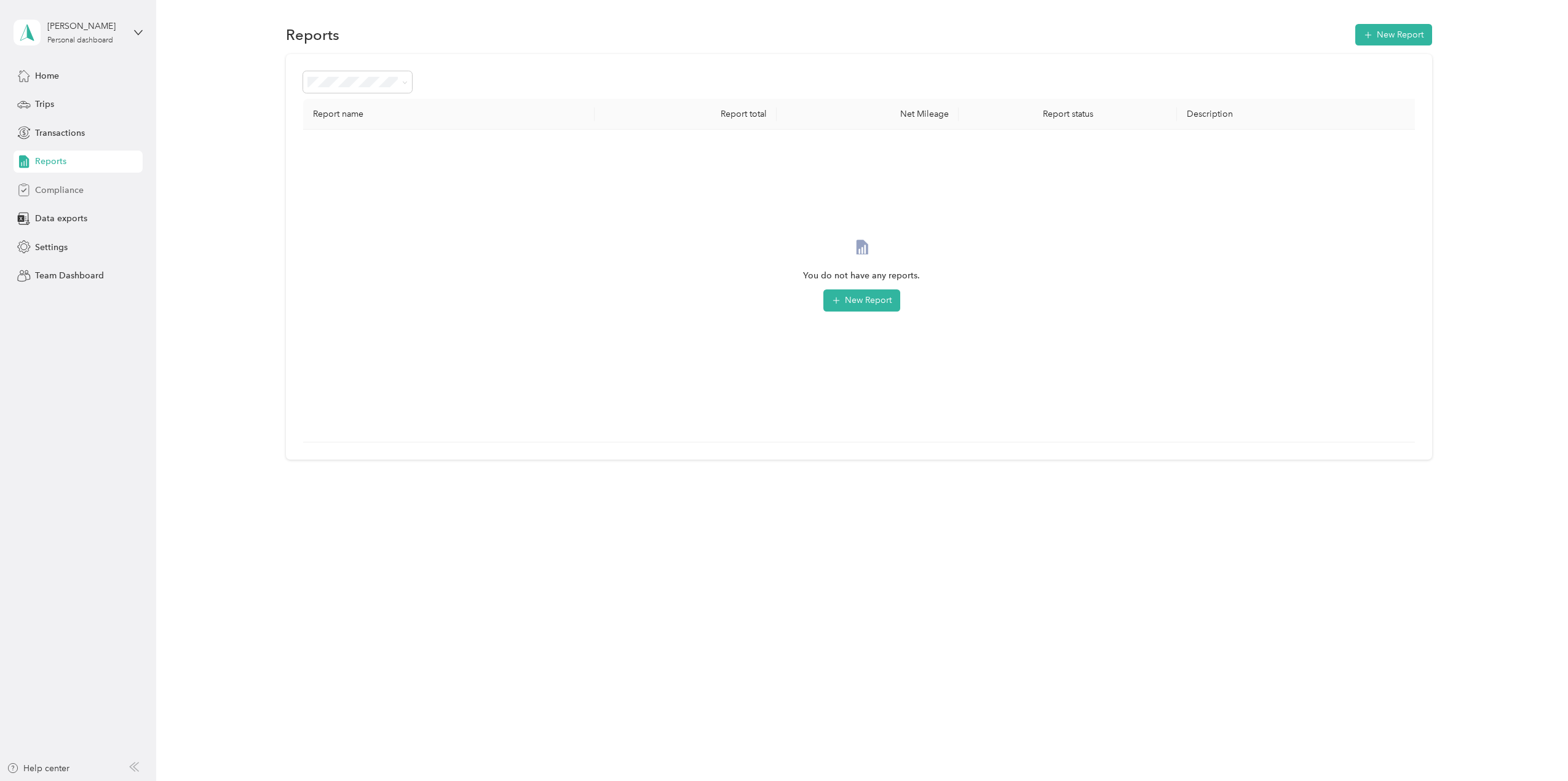
click at [37, 190] on span "Compliance" at bounding box center [59, 190] width 48 height 13
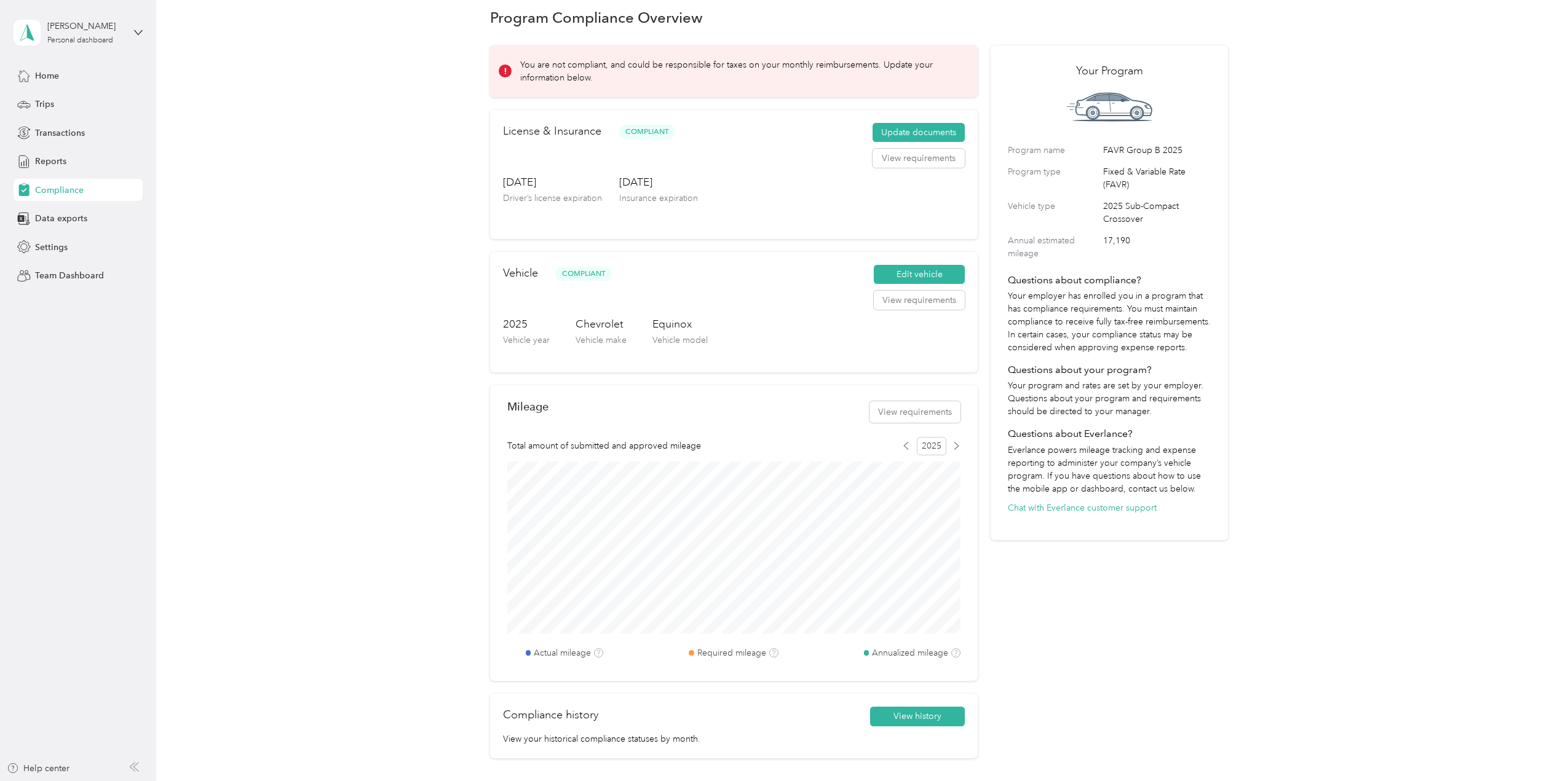
scroll to position [16, 0]
click at [81, 226] on div "Data exports" at bounding box center [77, 219] width 129 height 22
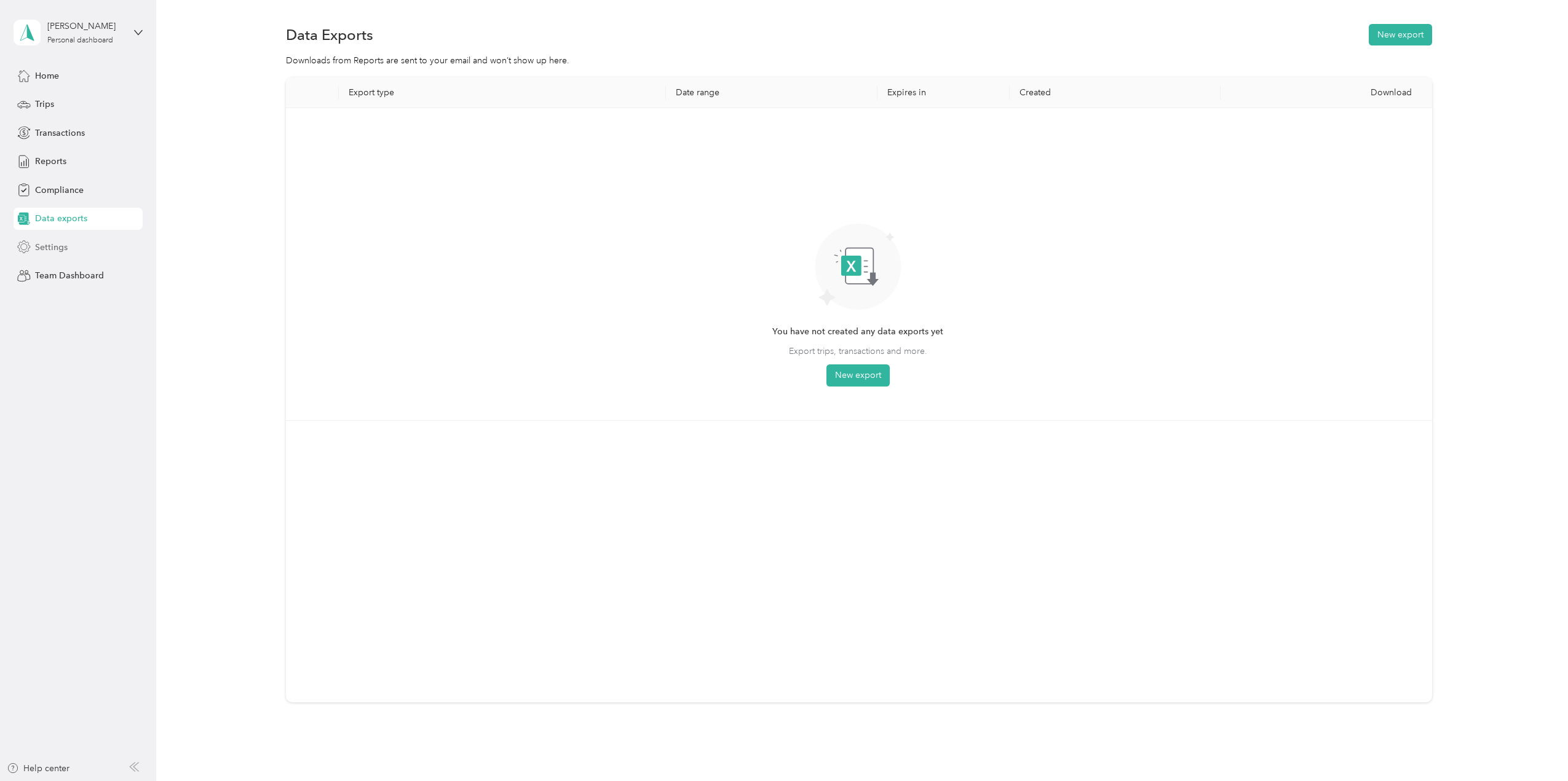
click at [60, 245] on span "Settings" at bounding box center [51, 247] width 33 height 13
